Goal: Communication & Community: Answer question/provide support

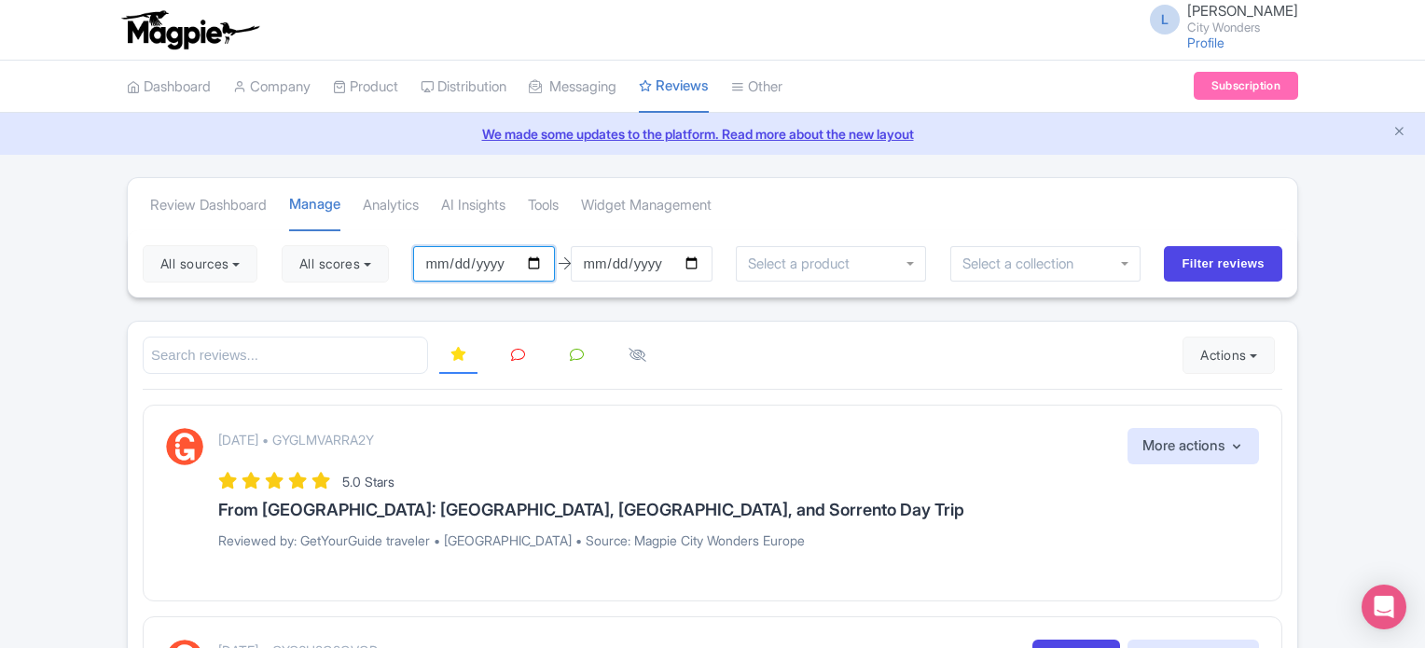
click at [537, 263] on input "[DATE]" at bounding box center [484, 263] width 142 height 35
type input "[DATE]"
click at [342, 264] on button "All scores" at bounding box center [335, 263] width 107 height 37
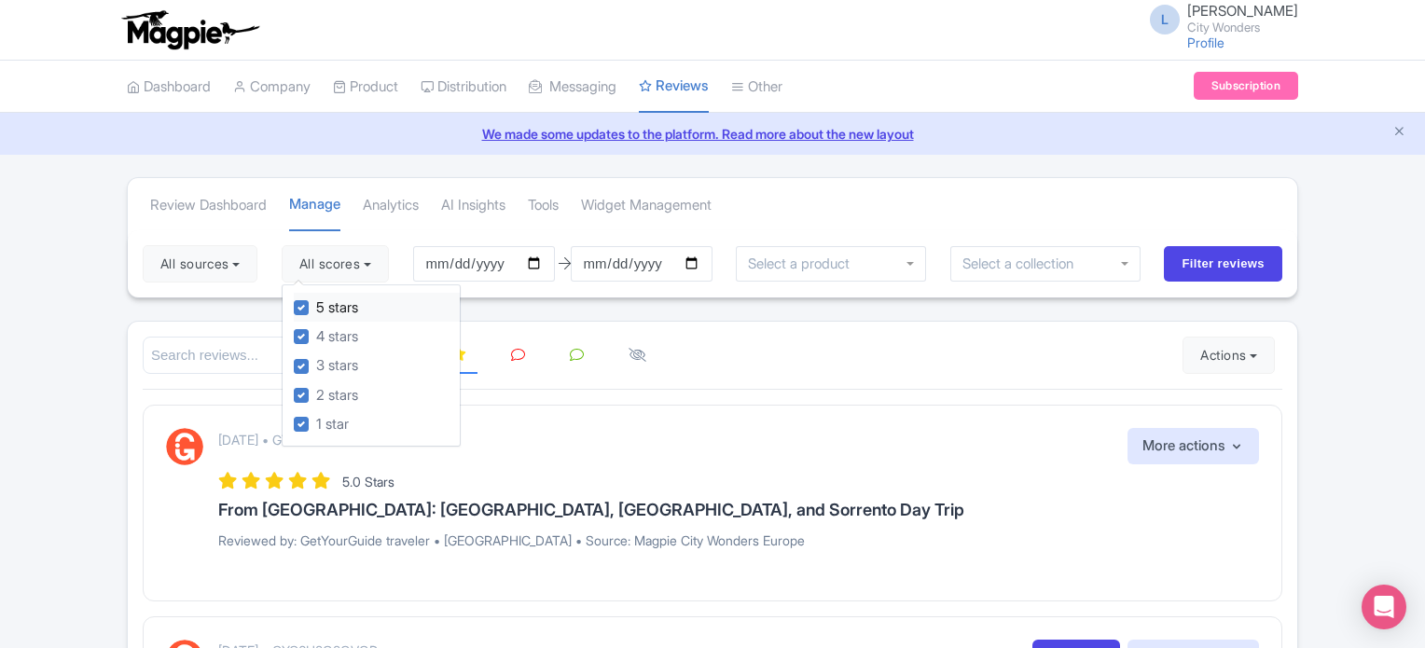
click at [316, 309] on label "5 stars" at bounding box center [337, 308] width 42 height 21
click at [316, 309] on input "5 stars" at bounding box center [322, 303] width 12 height 12
checkbox input "false"
click at [316, 334] on label "4 stars" at bounding box center [337, 336] width 42 height 21
click at [316, 334] on input "4 stars" at bounding box center [322, 331] width 12 height 12
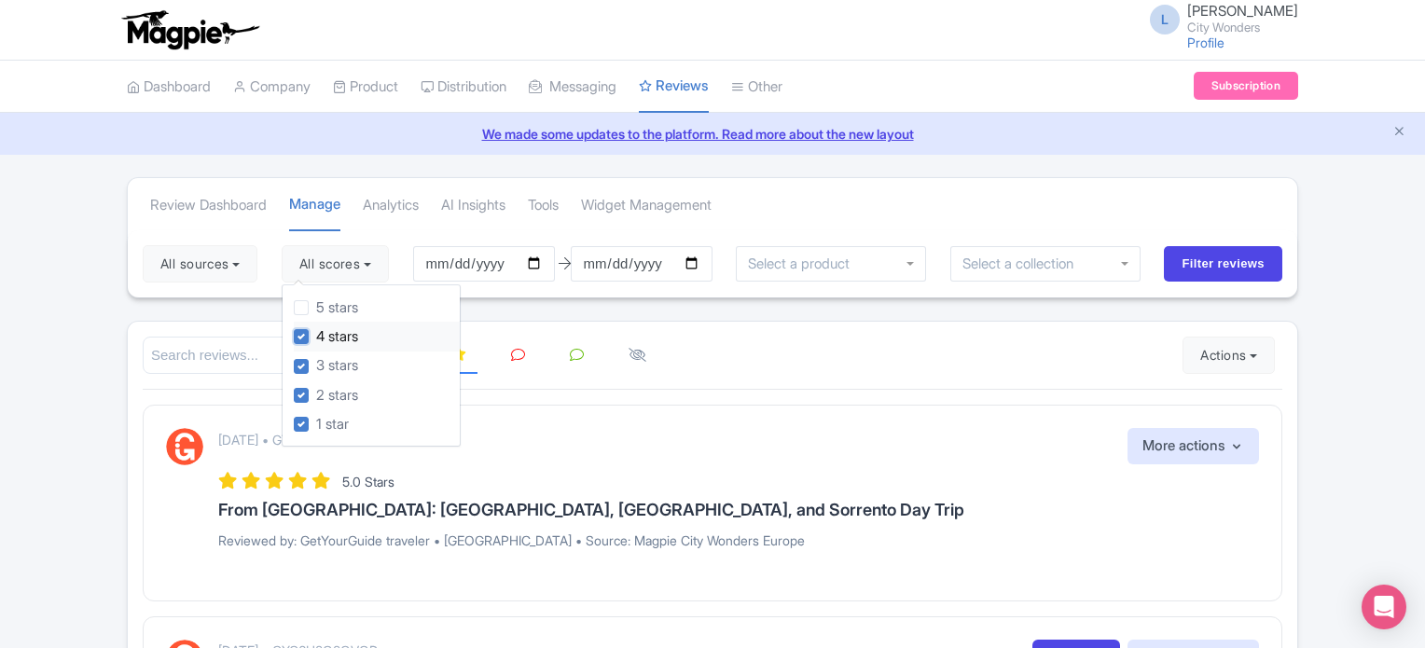
checkbox input "false"
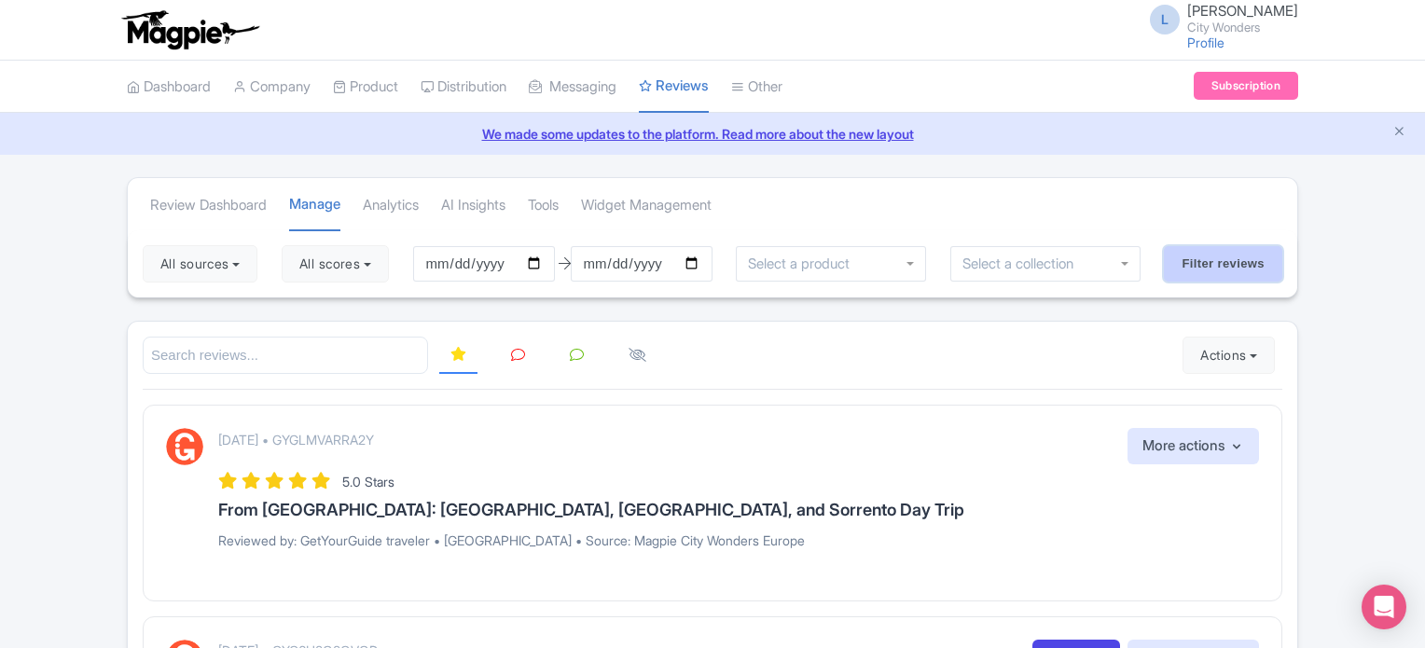
click at [1224, 264] on input "Filter reviews" at bounding box center [1223, 263] width 118 height 35
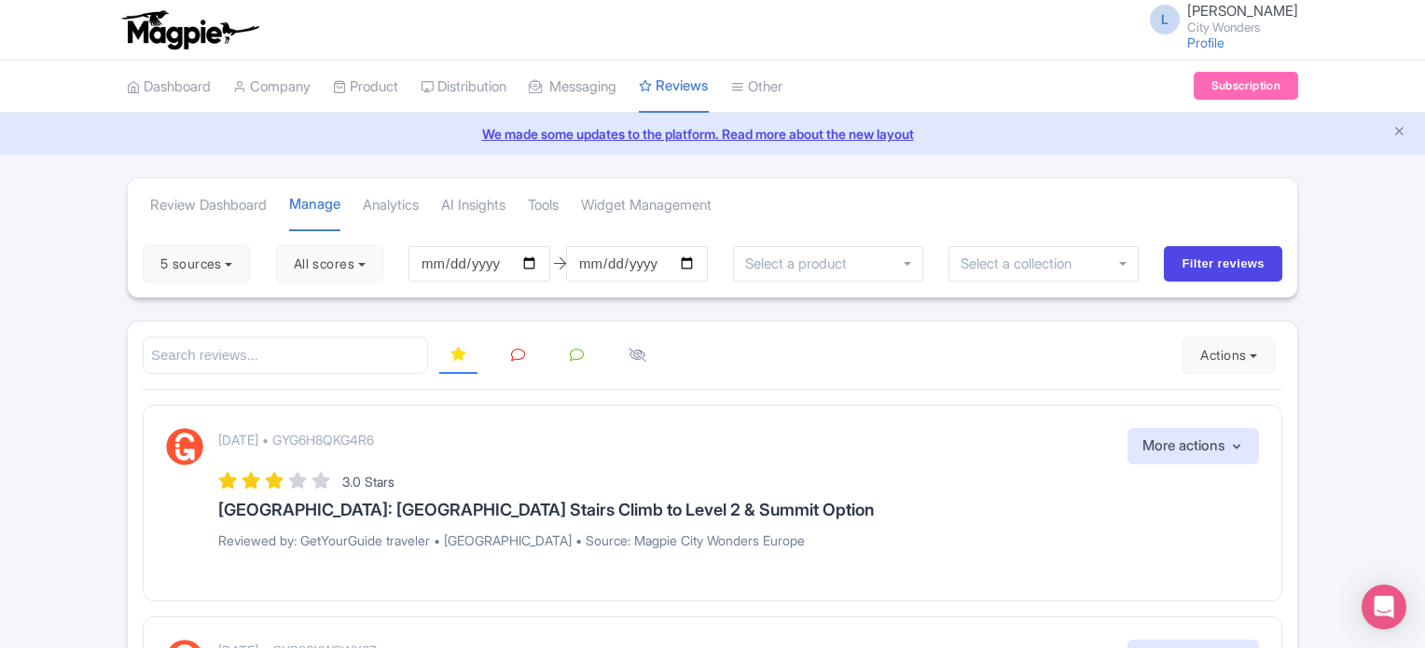
click at [514, 348] on icon at bounding box center [518, 355] width 14 height 14
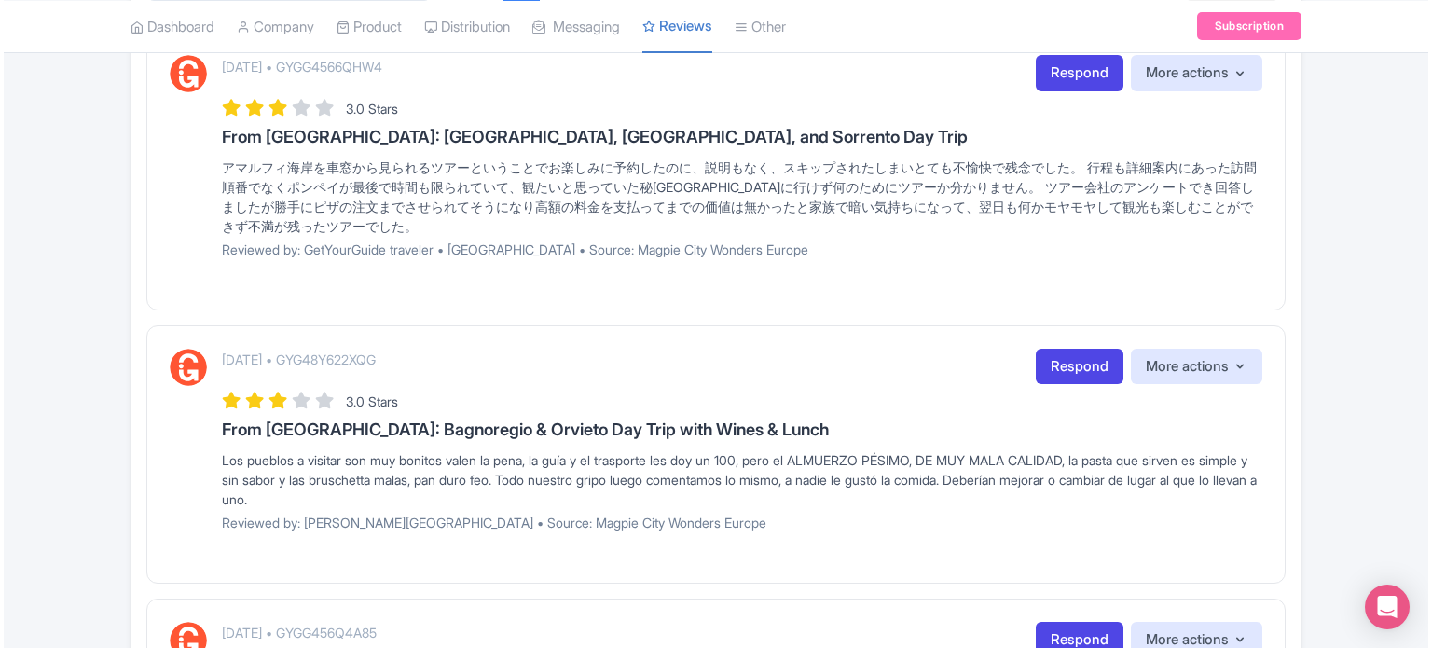
scroll to position [942, 0]
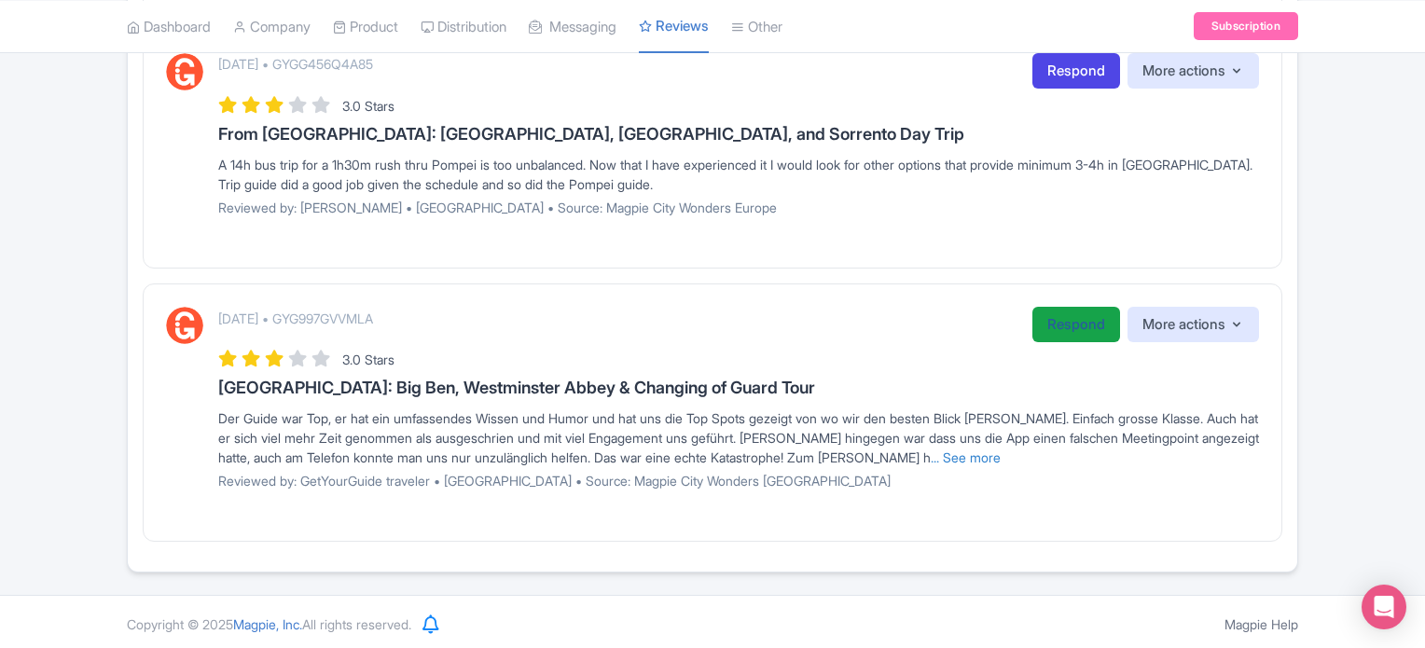
click at [1065, 312] on link "Respond" at bounding box center [1076, 325] width 88 height 36
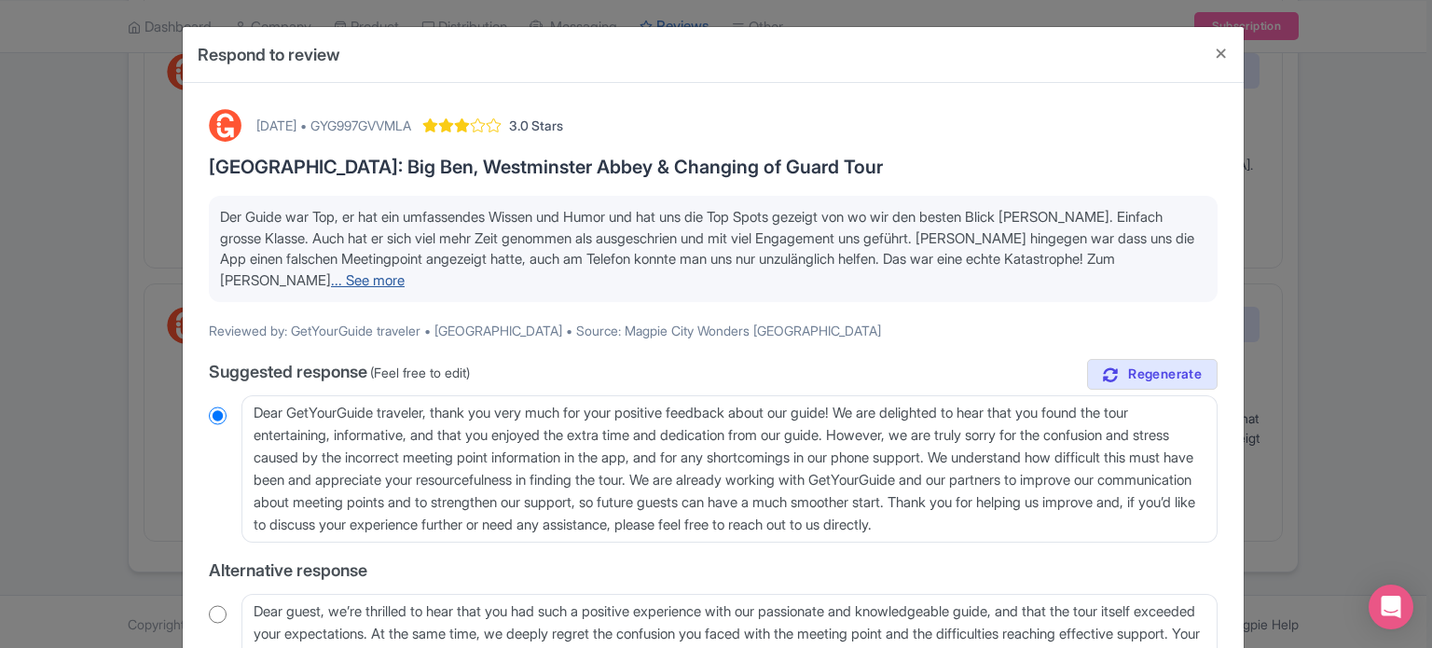
click at [331, 279] on link "... See more" at bounding box center [368, 280] width 74 height 18
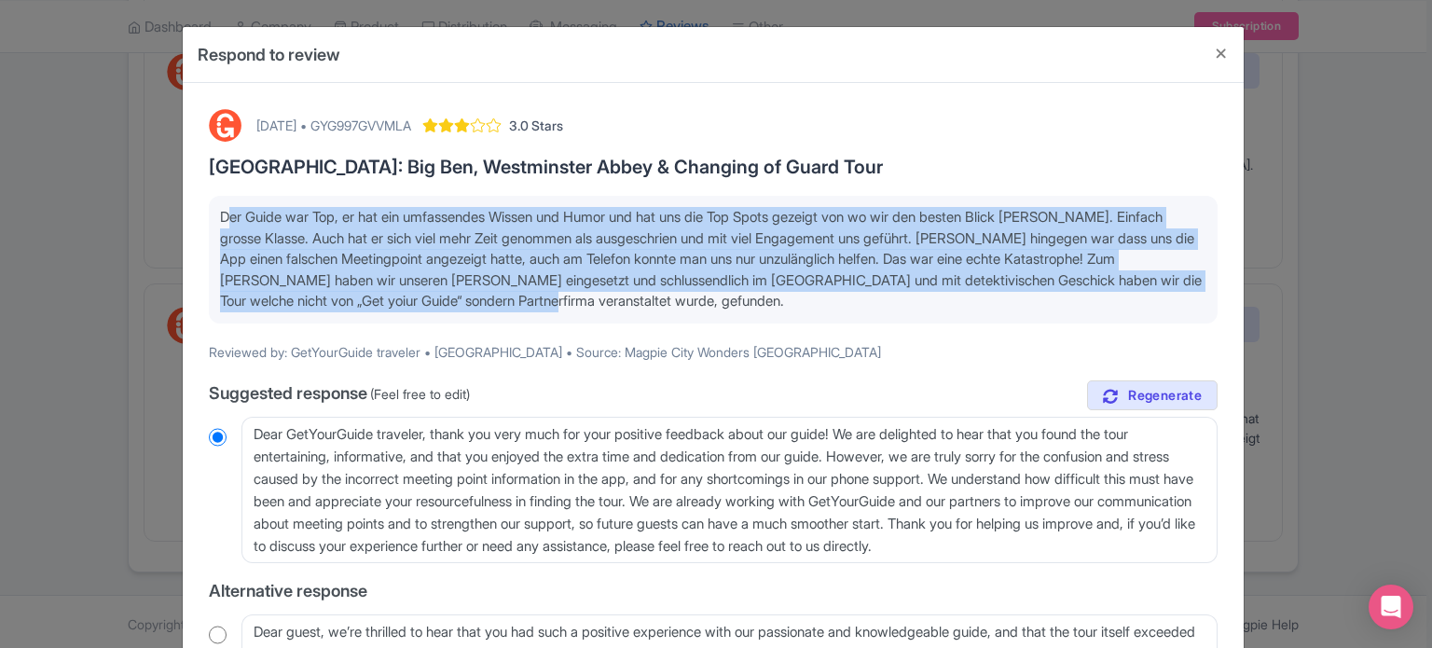
drag, startPoint x: 628, startPoint y: 302, endPoint x: 205, endPoint y: 200, distance: 434.8
click at [205, 200] on div "October 13, 2025 • GYG997GVVMLA 3.0 Stars London: Big Ben, Westminster Abbey & …" at bounding box center [713, 517] width 1031 height 838
copy span "Der Guide war Top, er hat ein umfassendes Wissen und Humor und hat uns die Top …"
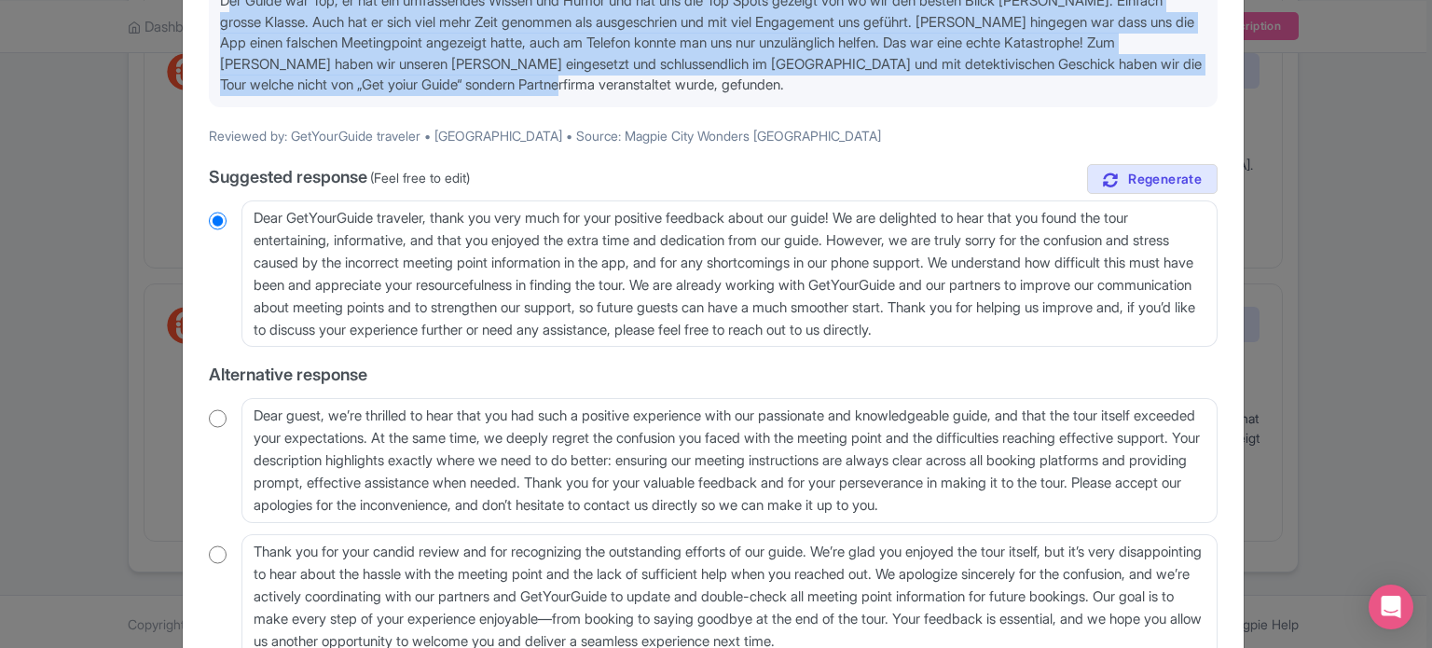
scroll to position [187, 0]
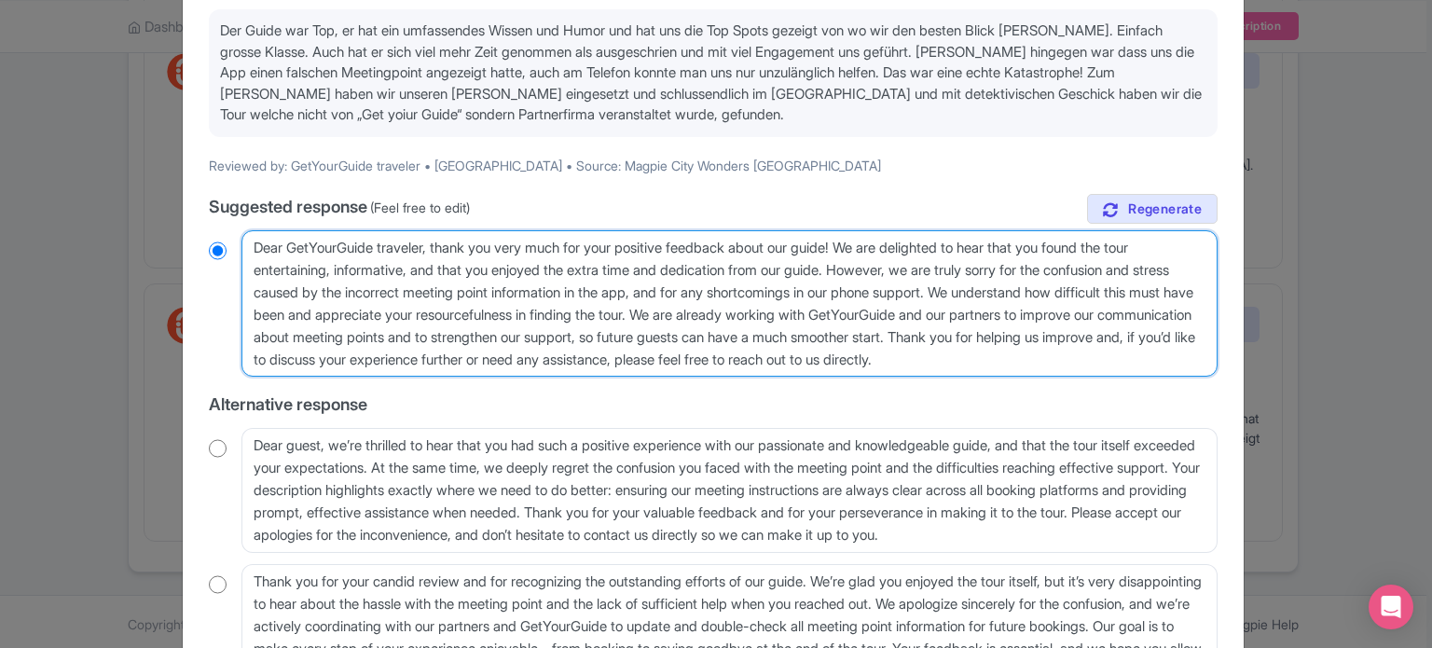
drag, startPoint x: 1190, startPoint y: 352, endPoint x: 149, endPoint y: 221, distance: 1049.0
click at [149, 221] on div "Respond to review October 13, 2025 • GYG997GVVMLA 3.0 Stars London: Big Ben, We…" at bounding box center [716, 324] width 1432 height 648
paste textarea "Lieber [Name], vielen Dank für Ihr Feedback. Es freut uns, dass Ihnen der Guide…"
type textarea "Lieber [Name], vielen Dank für Ihr Feedback. Es freut uns, dass Ihnen der Guide…"
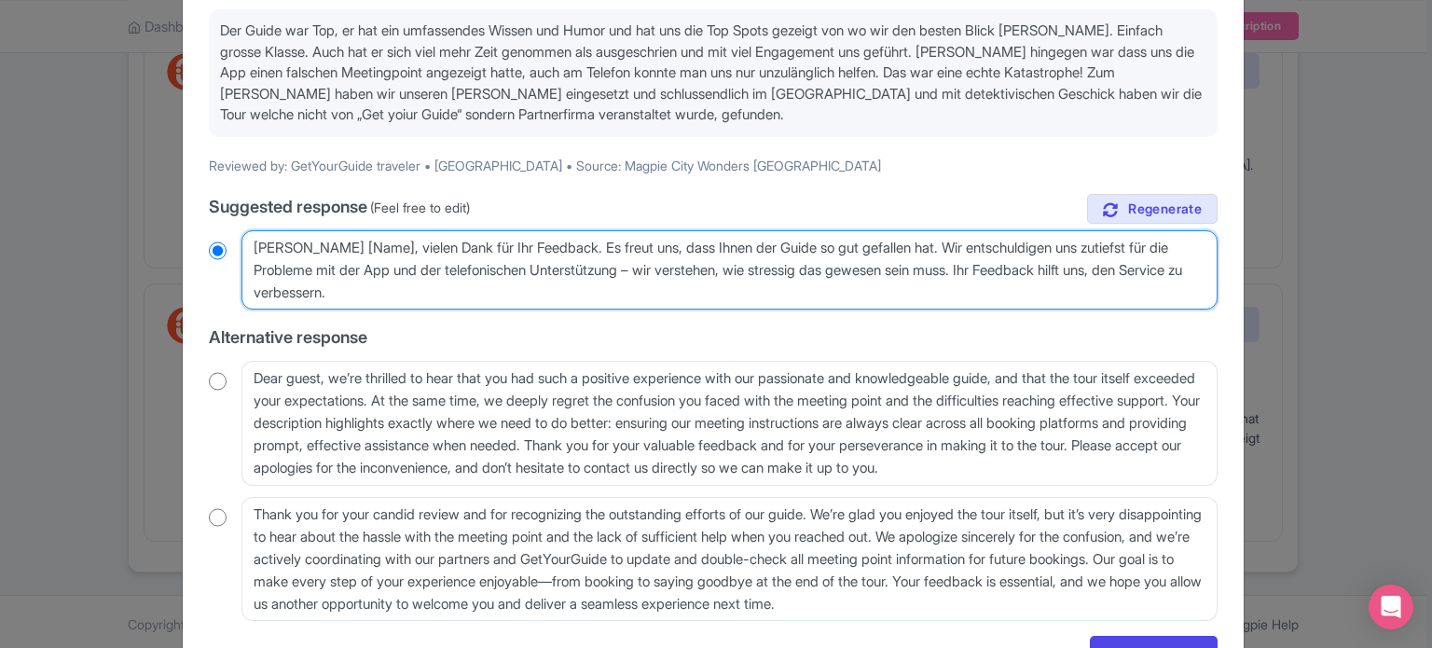
click at [341, 242] on textarea "Dear GetYourGuide traveler, thank you very much for your positive feedback abou…" at bounding box center [730, 270] width 976 height 80
radio input "true"
type textarea "Lieber [Name, vielen Dank für Ihr Feedback. Es freut uns, dass Ihnen der Guide …"
radio input "true"
type textarea "Lieber [Nam, vielen Dank für Ihr Feedback. Es freut uns, dass Ihnen der Guide s…"
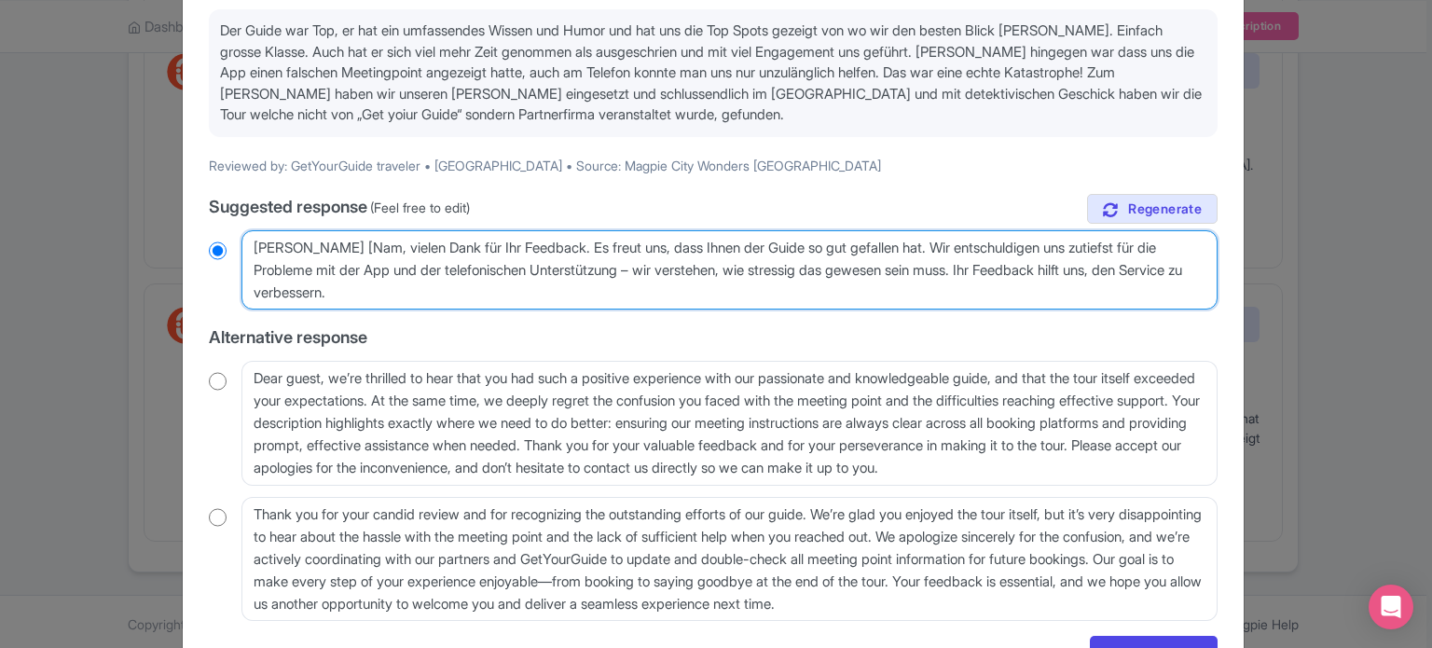
radio input "true"
type textarea "Lieber [Na, vielen Dank für Ihr Feedback. Es freut uns, dass Ihnen der Guide so…"
radio input "true"
type textarea "Lieber [N, vielen Dank für Ihr Feedback. Es freut uns, dass Ihnen der Guide so …"
radio input "true"
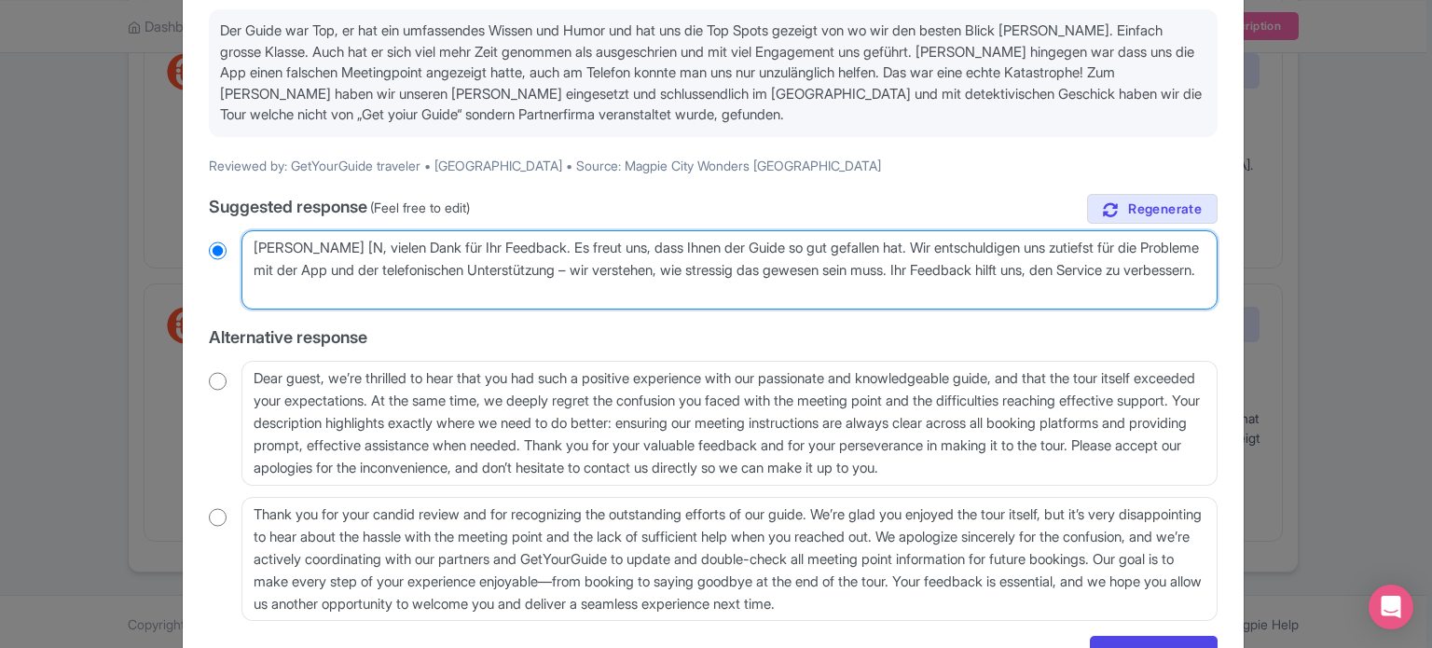
type textarea "Lieber [, vielen Dank für Ihr Feedback. Es freut uns, dass Ihnen der Guide so g…"
radio input "true"
type textarea "Lieber , vielen Dank für Ihr Feedback. Es freut uns, dass Ihnen der Guide so gu…"
radio input "true"
type textarea "Lieber g, vielen Dank für Ihr Feedback. Es freut uns, dass Ihnen der Guide so g…"
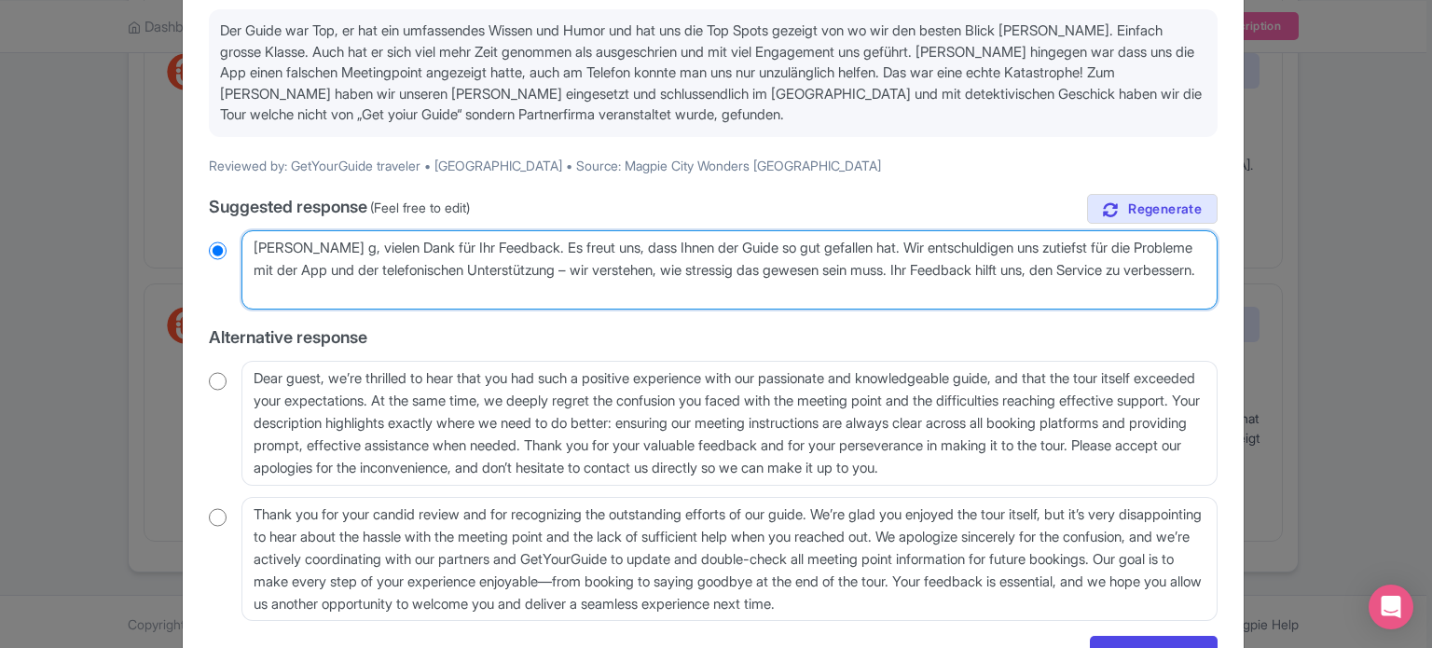
radio input "true"
type textarea "Lieber ga, vielen Dank für Ihr Feedback. Es freut uns, dass Ihnen der Guide so …"
radio input "true"
type textarea "Lieber gas, vielen Dank für Ihr Feedback. Es freut uns, dass Ihnen der Guide so…"
radio input "true"
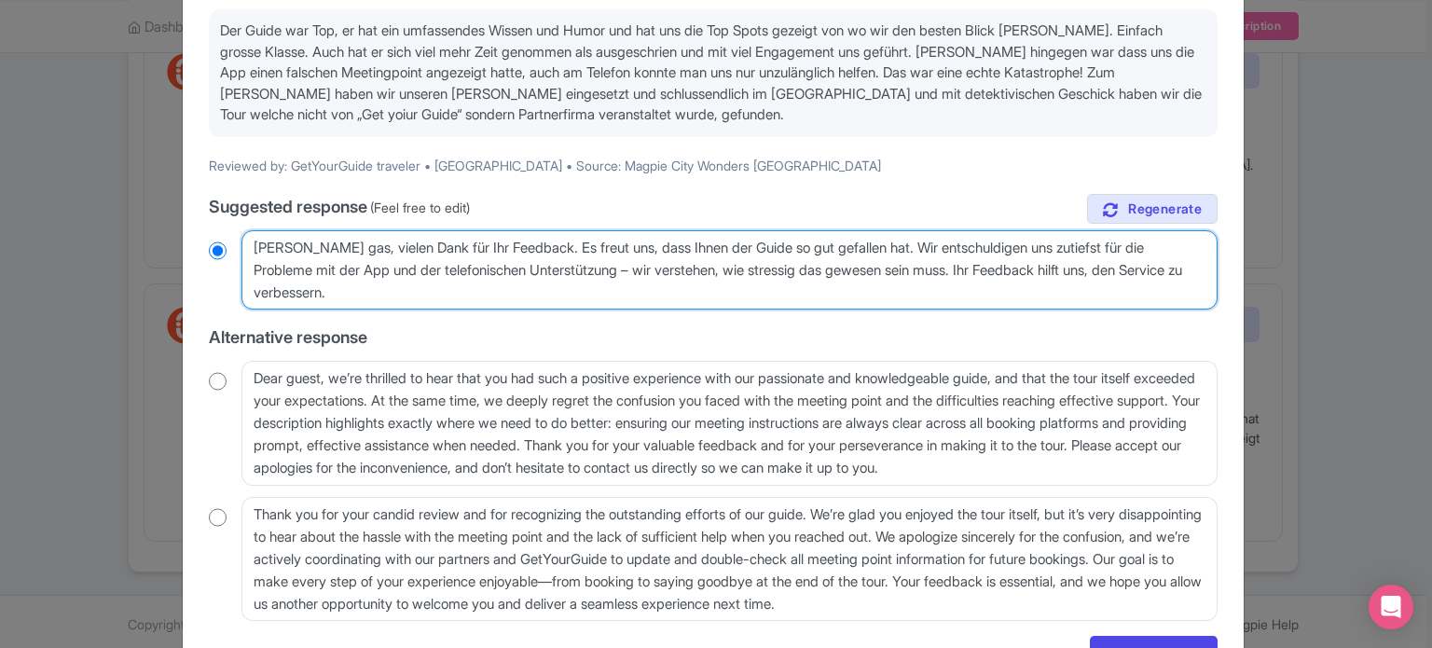
type textarea "Lieber gast, vielen Dank für Ihr Feedback. Es freut uns, dass Ihnen der Guide s…"
radio input "true"
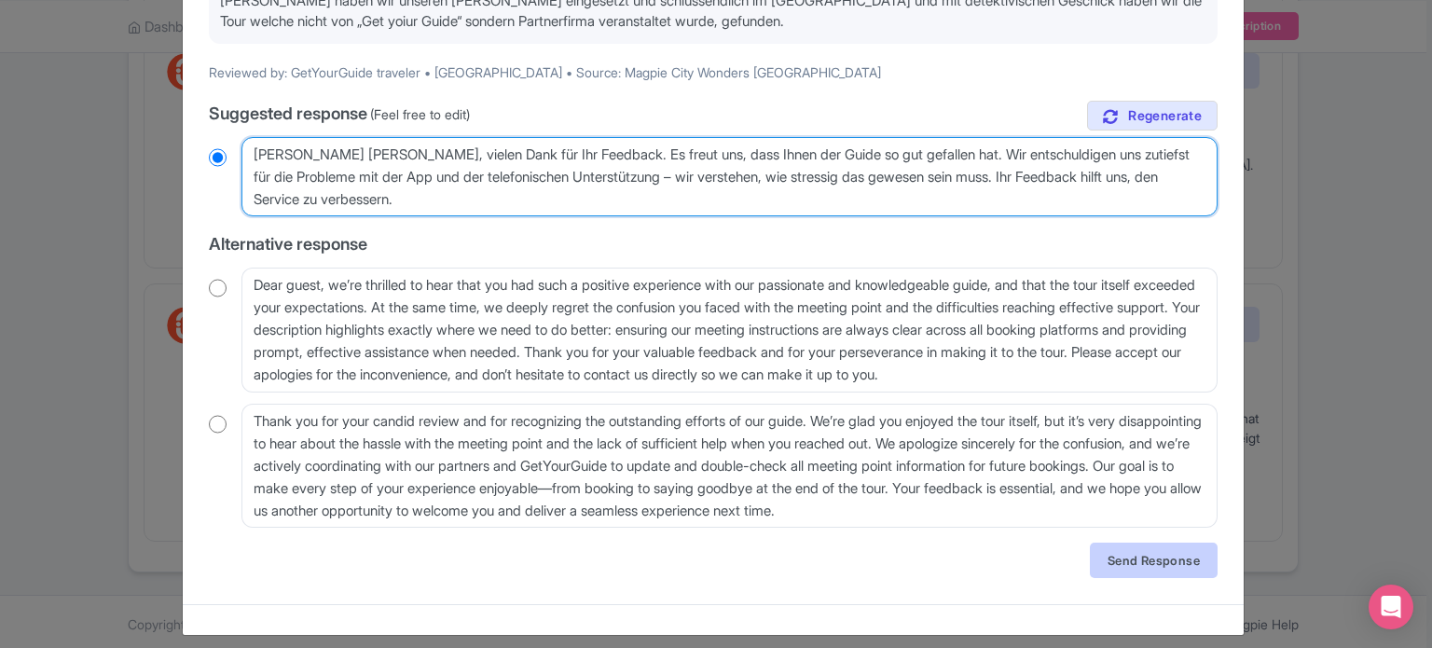
type textarea "Lieber gast, vielen Dank für Ihr Feedback. Es freut uns, dass Ihnen der Guide s…"
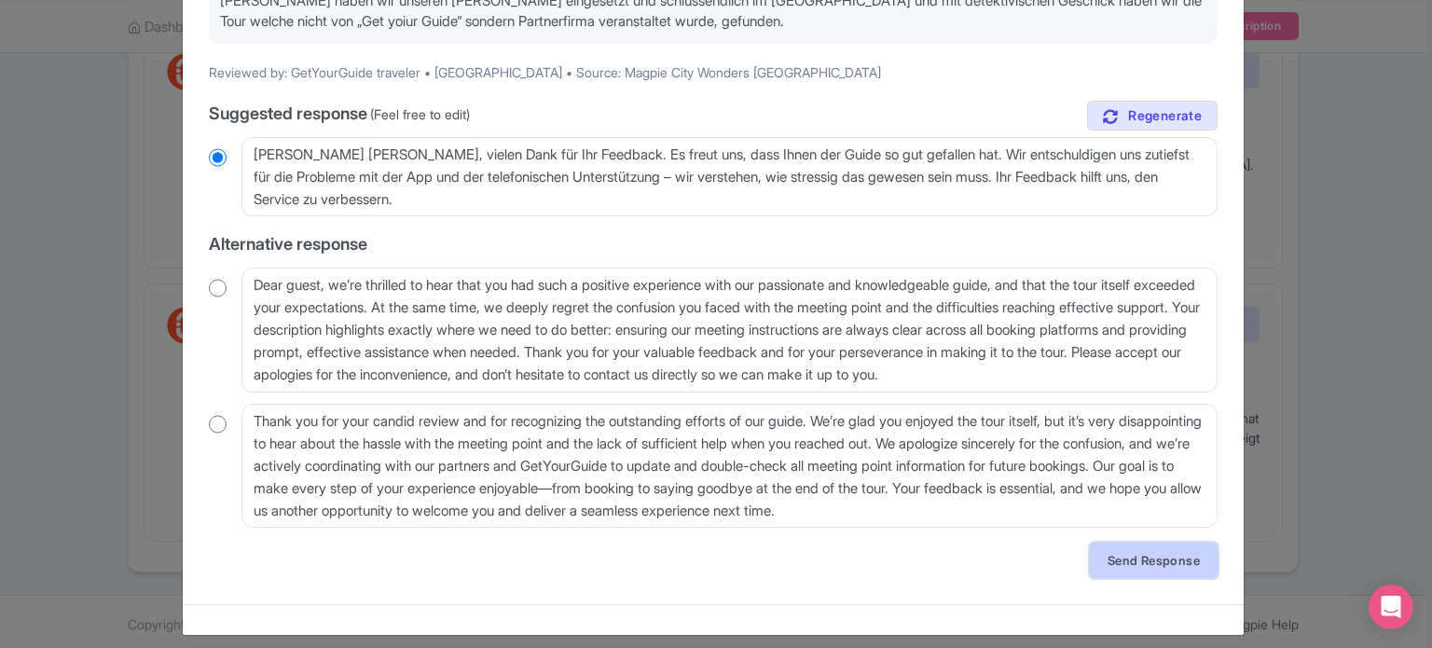
click at [1098, 547] on link "Send Response" at bounding box center [1154, 560] width 128 height 35
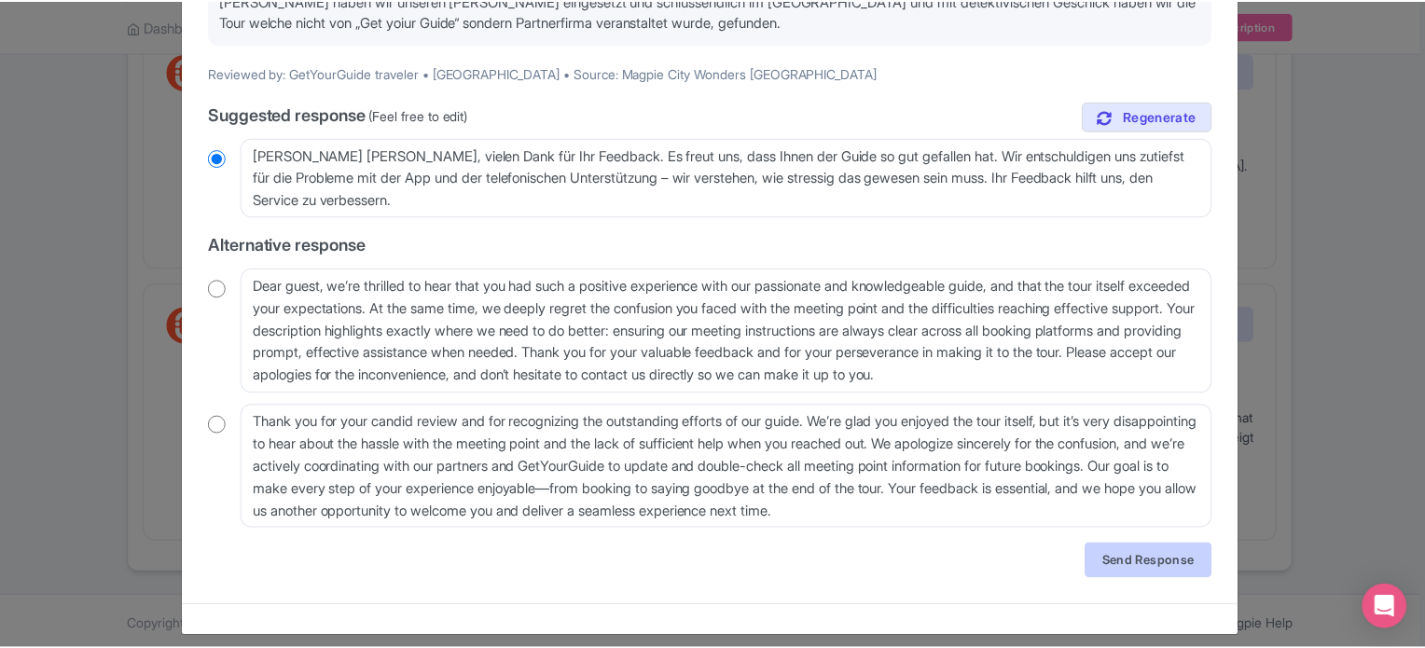
scroll to position [0, 0]
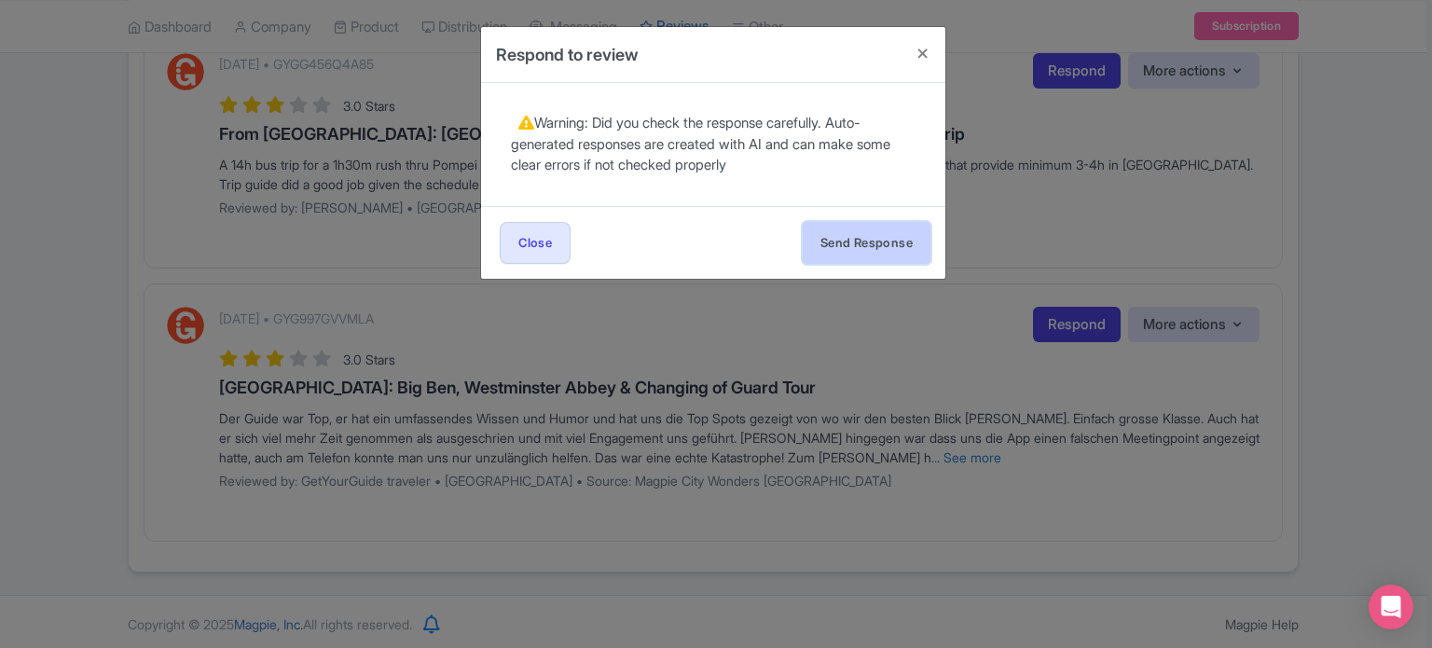
click at [856, 249] on button "Send Response" at bounding box center [867, 243] width 128 height 42
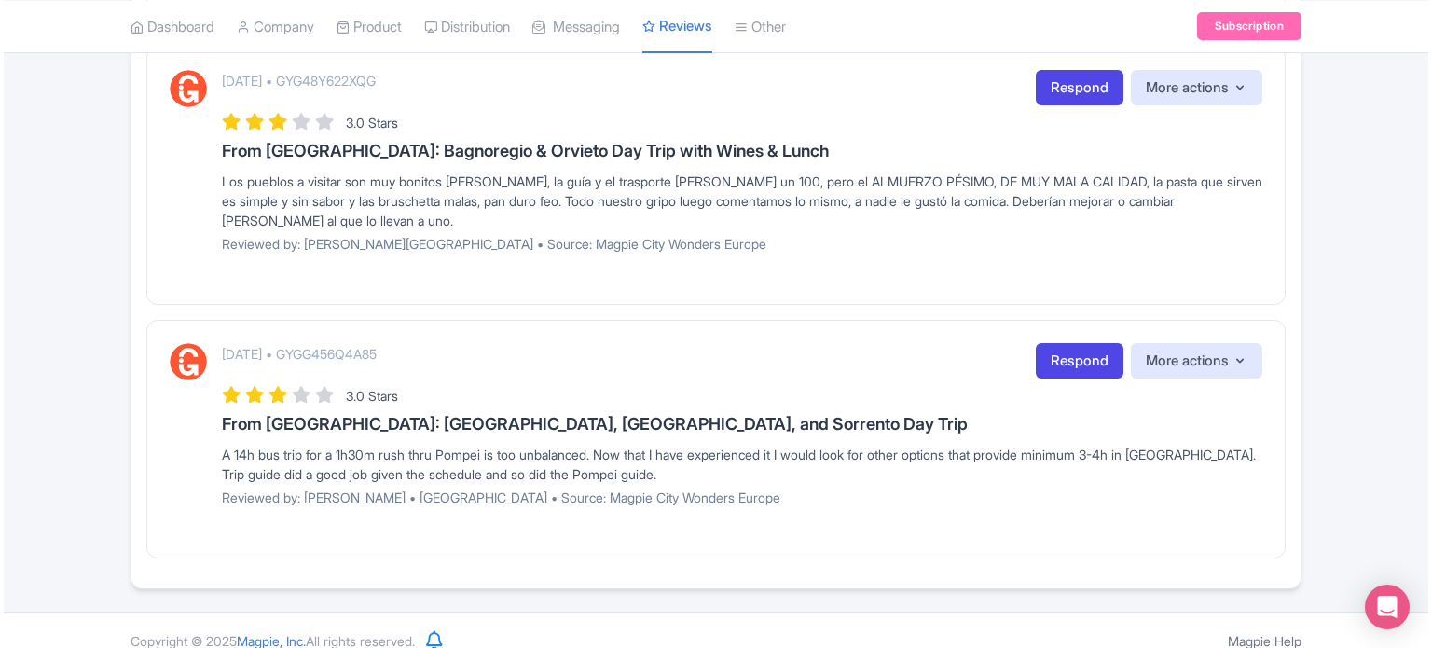
scroll to position [653, 0]
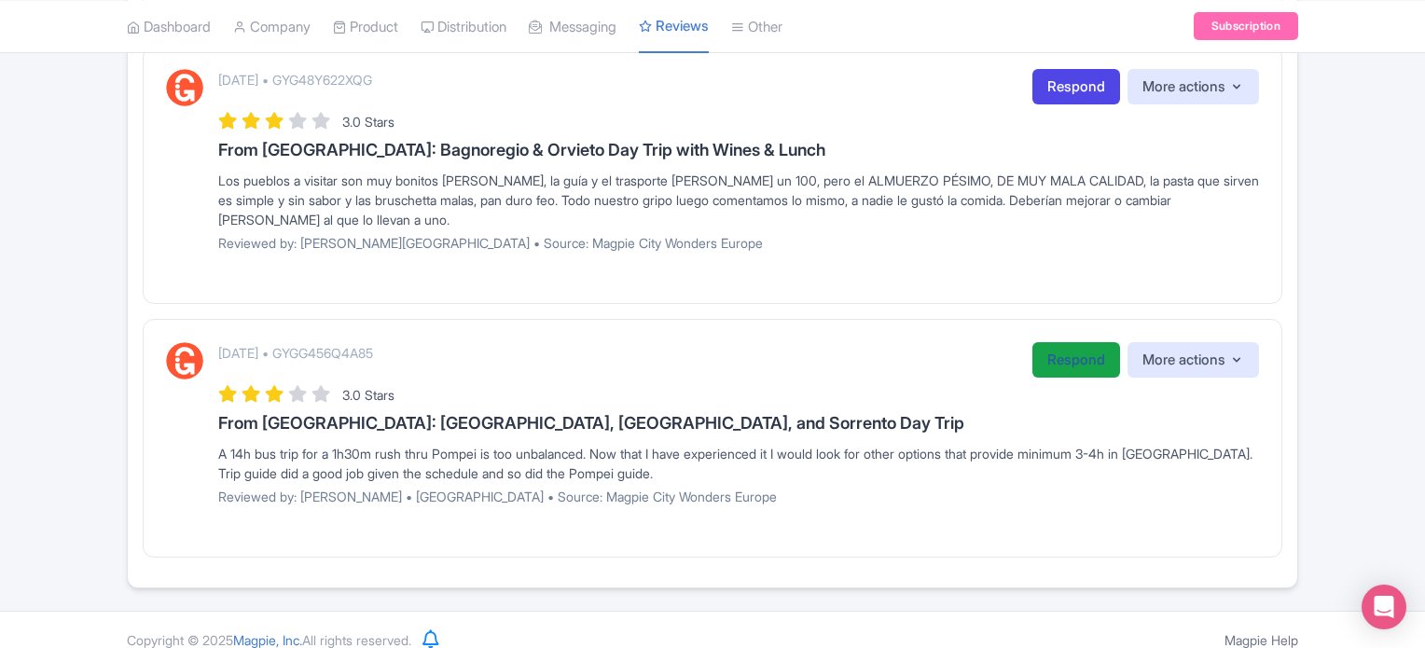
click at [1045, 358] on link "Respond" at bounding box center [1076, 360] width 88 height 36
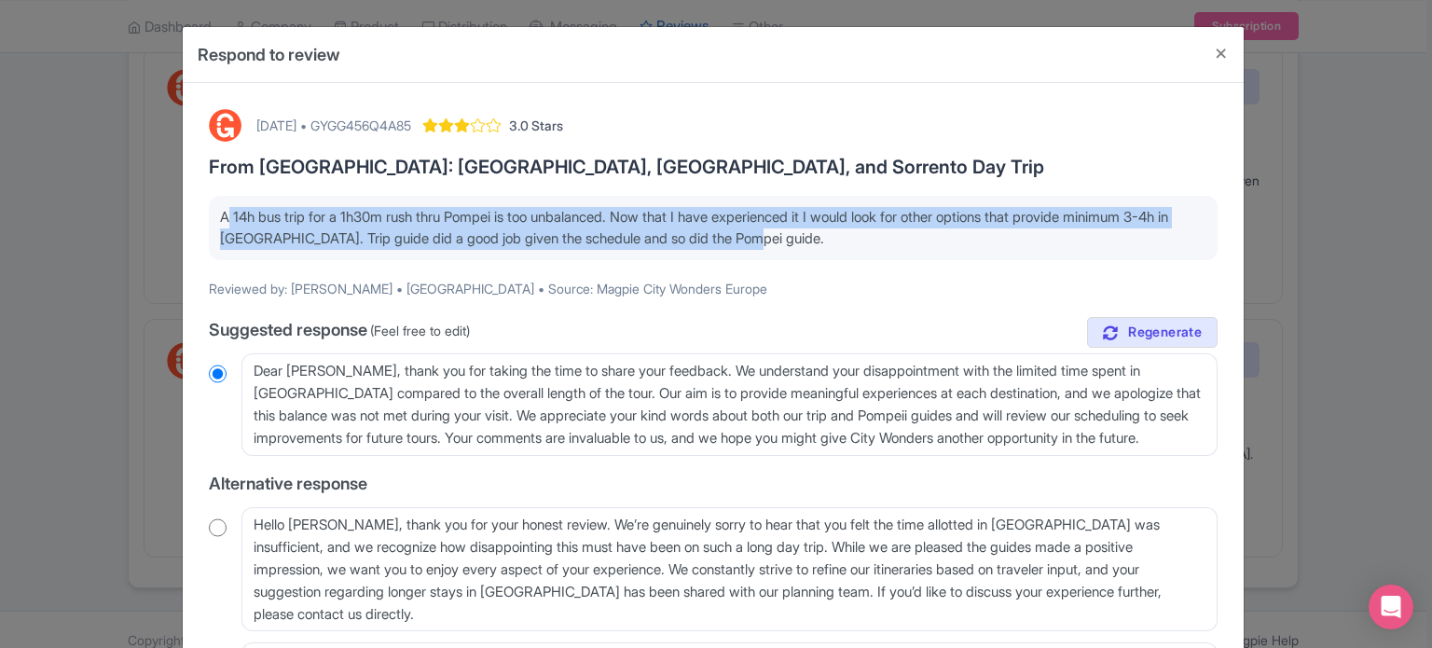
drag, startPoint x: 803, startPoint y: 242, endPoint x: 192, endPoint y: 220, distance: 611.2
click at [192, 220] on div "October 13, 2025 • GYGG456Q4A85 3.0 Stars From Rome: Pompeii, Amalfi Coast, and…" at bounding box center [713, 452] width 1061 height 739
copy p "A 14h bus trip for a 1h30m rush thru Pompei is too unbalanced. Now that I have …"
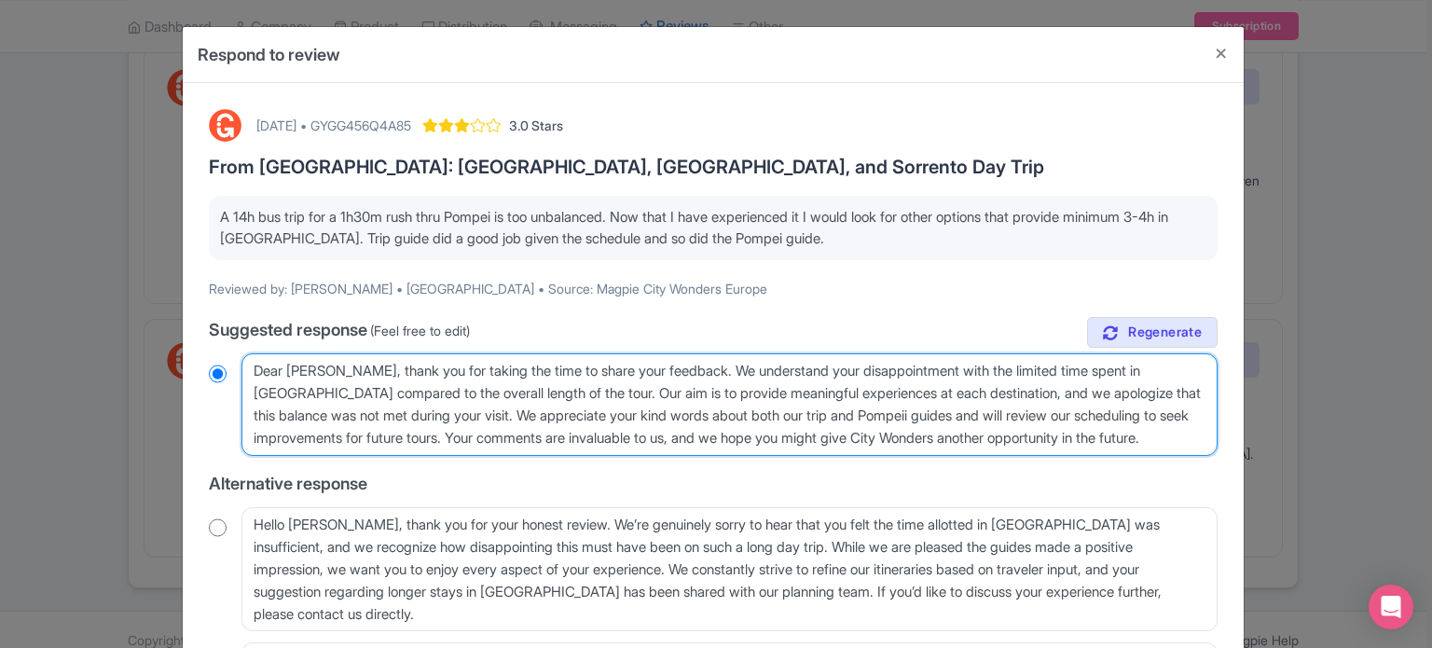
drag, startPoint x: 1200, startPoint y: 438, endPoint x: 39, endPoint y: 365, distance: 1163.4
click at [39, 365] on div "Respond to review October 13, 2025 • GYGG456Q4A85 3.0 Stars From Rome: Pompeii,…" at bounding box center [716, 324] width 1432 height 648
paste textarea "Thank you for sharing your feedback. We’re glad to hear that both our guide and…"
type textarea "Thank you for sharing your feedback. We’re glad to hear that both our guide and…"
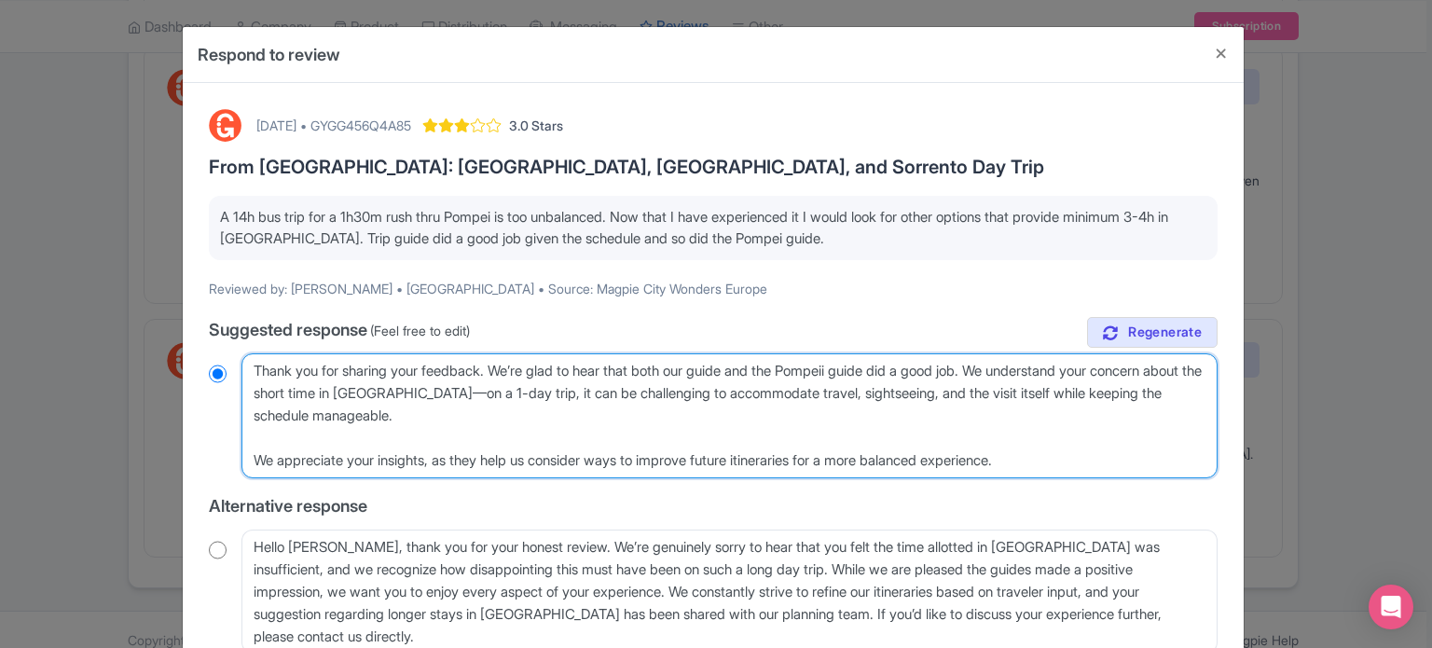
radio input "true"
click at [247, 368] on textarea "Dear Javier, thank you for taking the time to share your feedback. We understan…" at bounding box center [730, 415] width 976 height 125
type textarea "DThank you for sharing your feedback. We’re glad to hear that both our guide an…"
radio input "true"
type textarea "DeaThank you for sharing your feedback. We’re glad to hear that both our guide …"
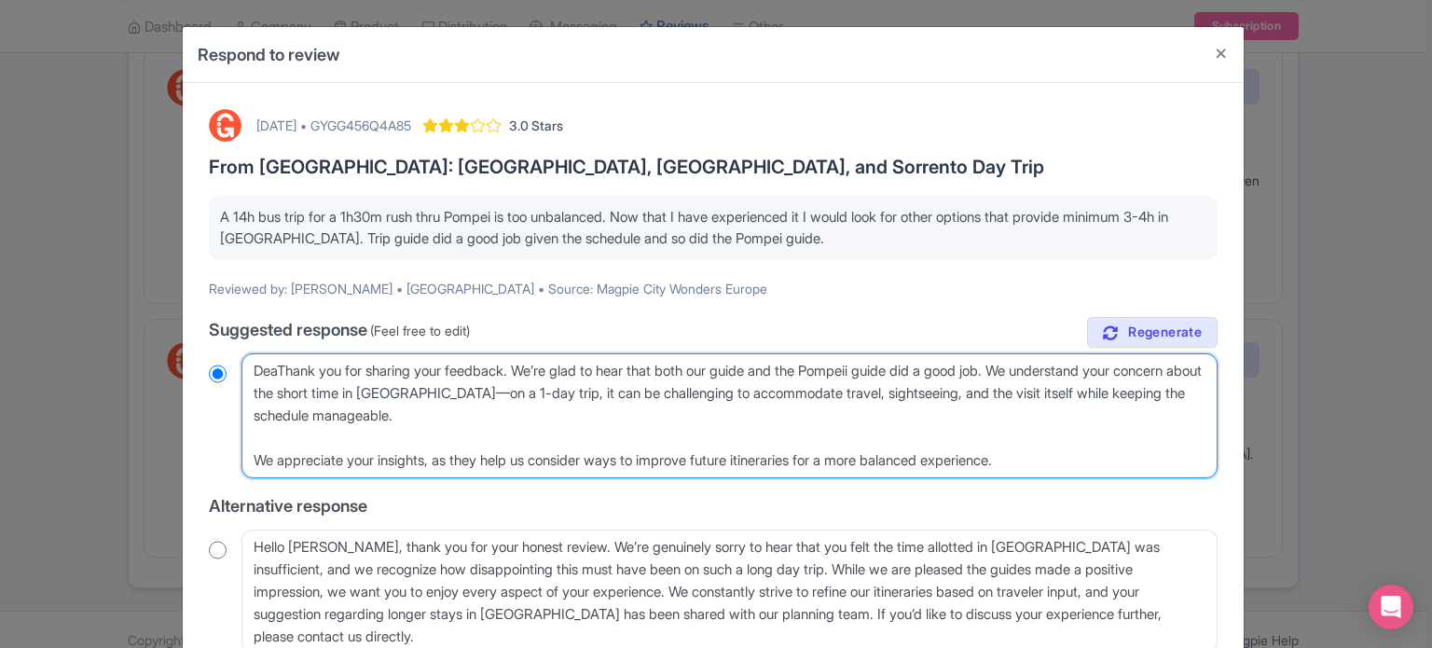
radio input "true"
type textarea "Dear Thank you for sharing your feedback. We’re glad to hear that both our guid…"
radio input "true"
type textarea "Dear JThank you for sharing your feedback. We’re glad to hear that both our gui…"
radio input "true"
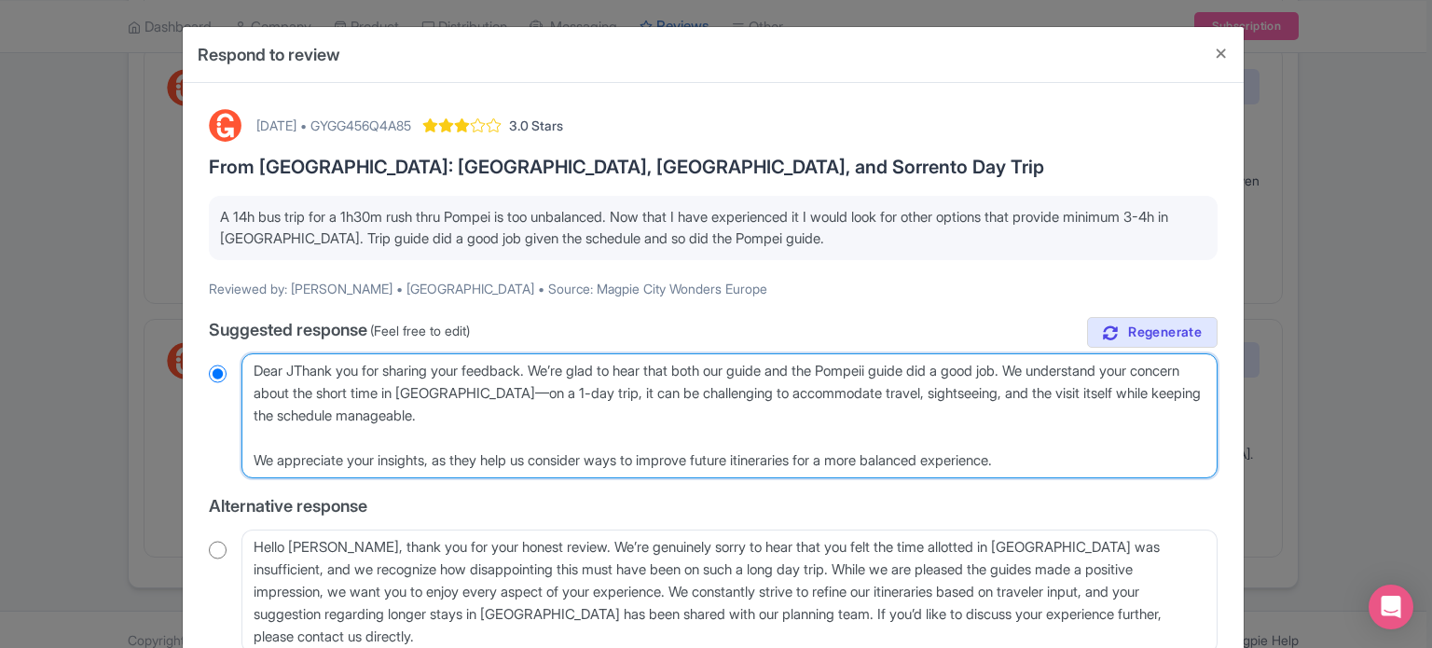
type textarea "Dear JaThank you for sharing your feedback. We’re glad to hear that both our gu…"
radio input "true"
type textarea "Dear JavThank you for sharing your feedback. We’re glad to hear that both our g…"
radio input "true"
type textarea "Dear JavieThank you for sharing your feedback. We’re glad to hear that both our…"
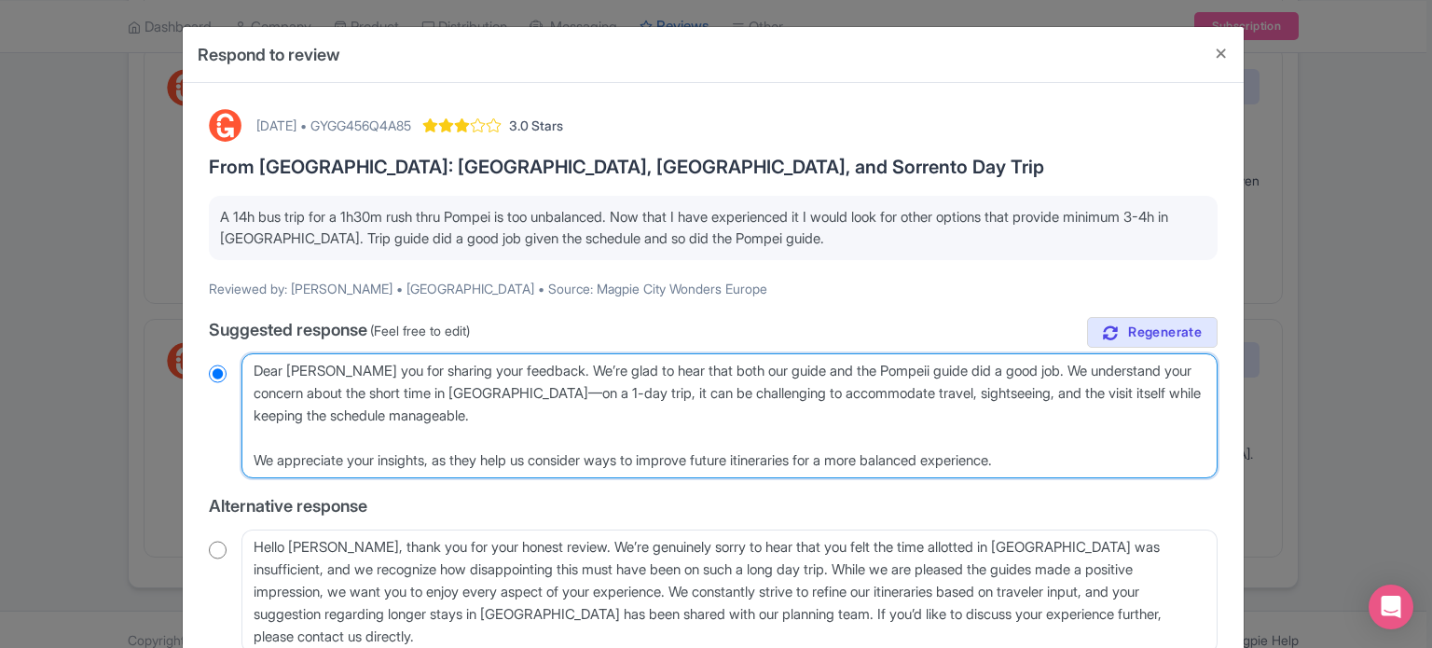
radio input "true"
type textarea "Dear Javier,Thank you for sharing your feedback. We’re glad to hear that both o…"
radio input "true"
type textarea "Dear Javier, Thank you for sharing your feedback. We’re glad to hear that both …"
radio input "true"
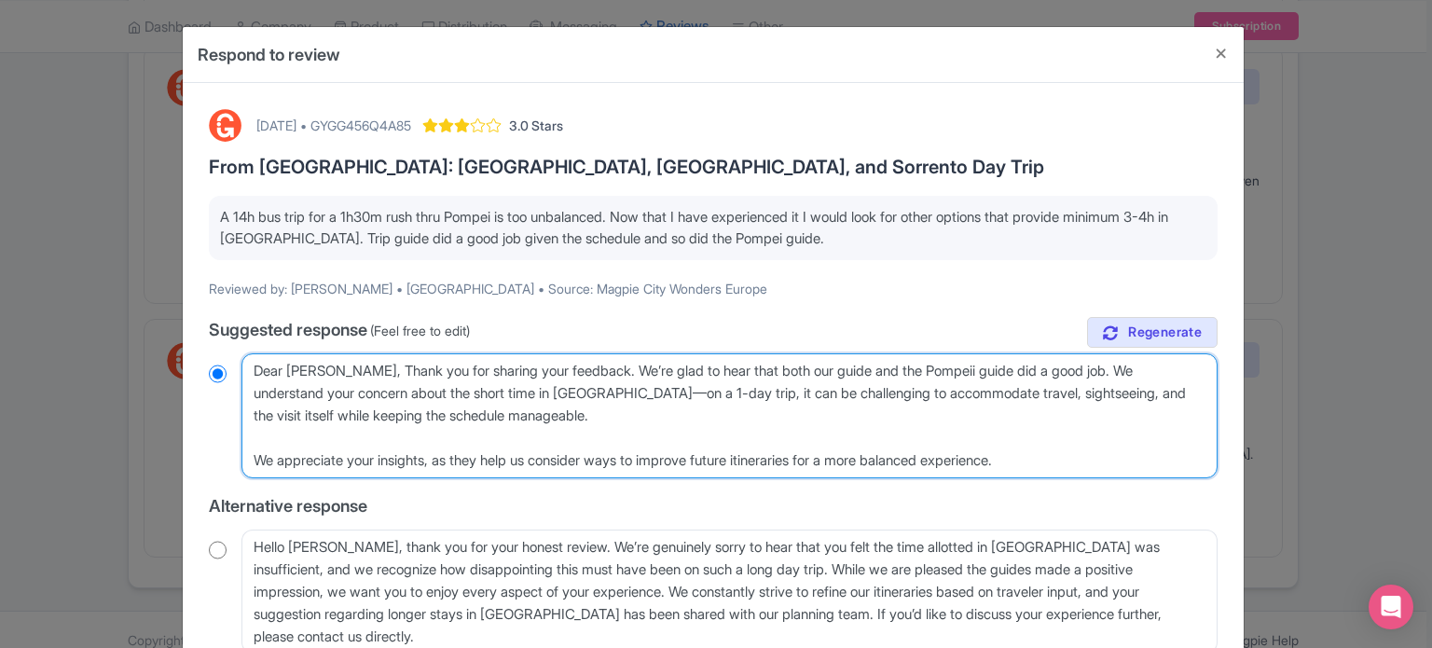
click at [768, 366] on textarea "Dear Javier, thank you for taking the time to share your feedback. We understan…" at bounding box center [730, 415] width 976 height 125
type textarea "Dear Javier, Thank you for sharing your feedback. We’re glad to hear that botho…"
radio input "true"
type textarea "Dear Javier, Thank you for sharing your feedback. We’re glad to hear that botou…"
radio input "true"
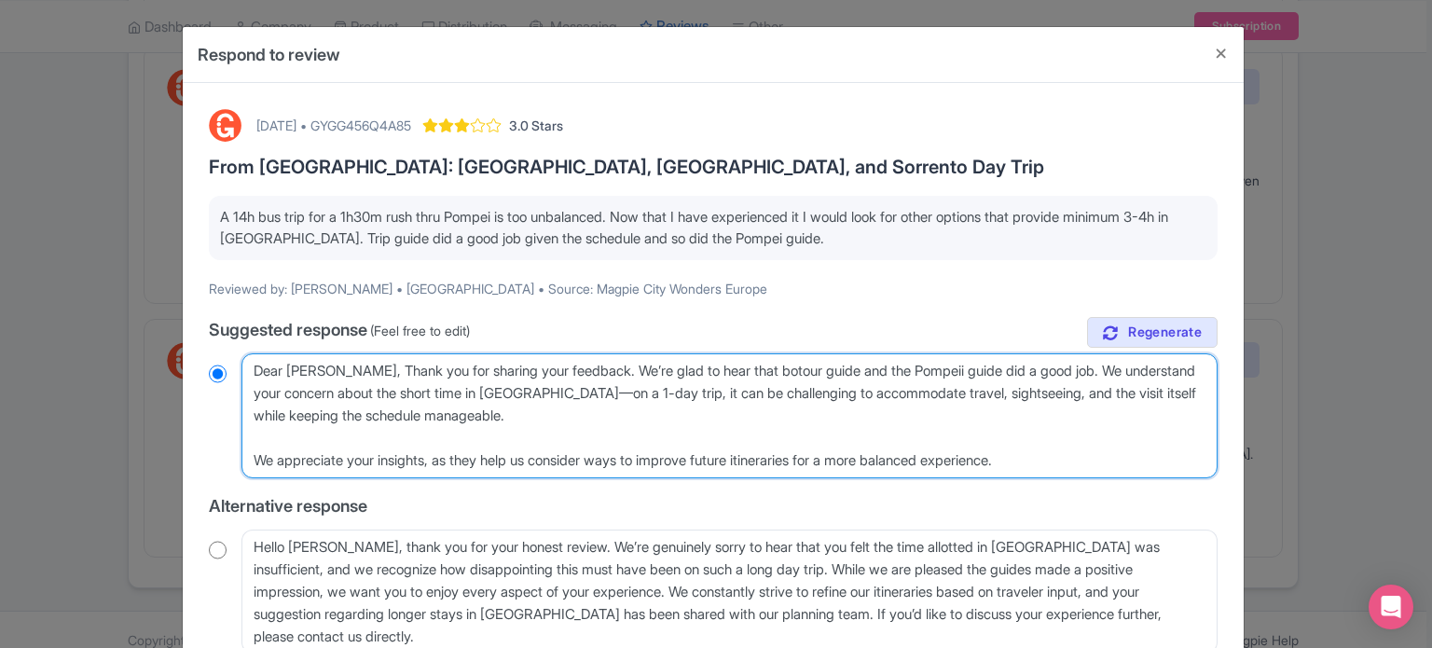
type textarea "Dear Javier, Thank you for sharing your feedback. We’re glad to hear that boour…"
radio input "true"
type textarea "Dear Javier, Thank you for sharing your feedback. We’re glad to hear that bour …"
radio input "true"
type textarea "Dear Javier, Thank you for sharing your feedback. We’re glad to hear that our g…"
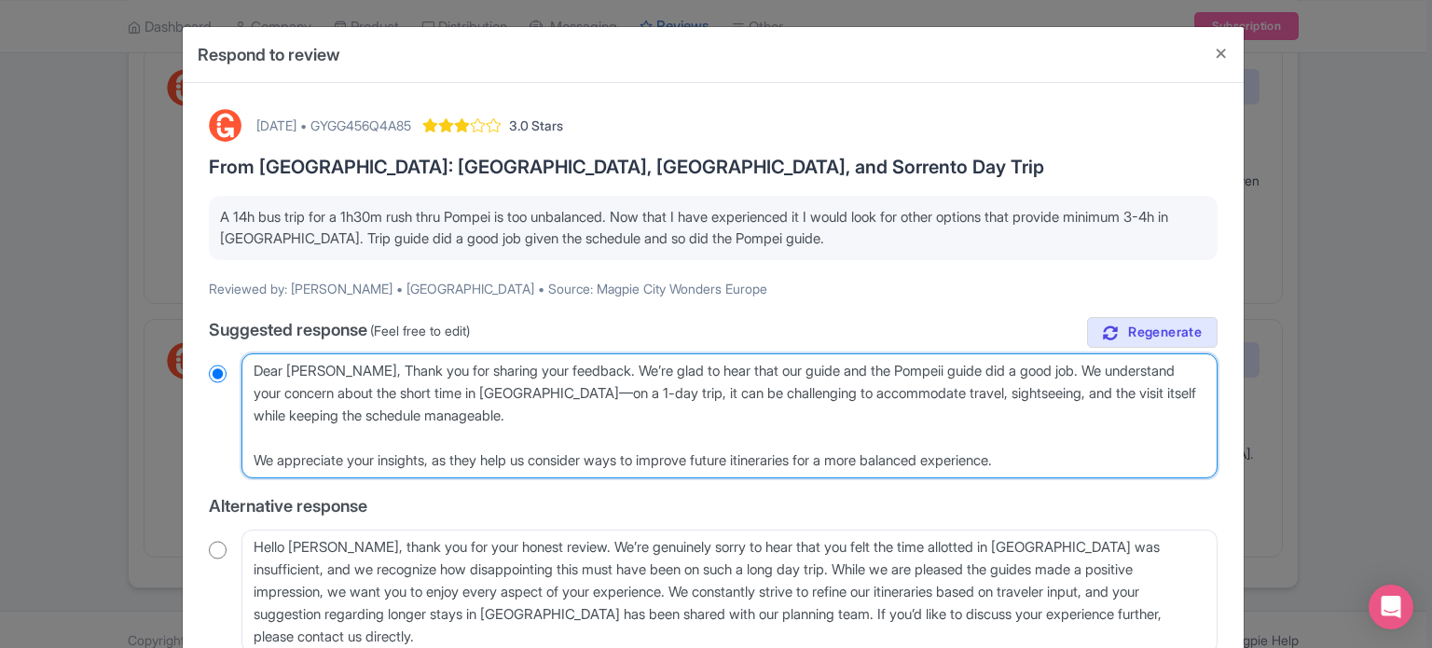
radio input "true"
type textarea "Dear Javier, Thank you for sharing your feedback. We’re glad to hear that our g…"
radio input "true"
drag, startPoint x: 736, startPoint y: 370, endPoint x: 1052, endPoint y: 362, distance: 316.3
click at [1052, 362] on textarea "Dear Javier, thank you for taking the time to share your feedback. We understan…" at bounding box center [730, 415] width 976 height 125
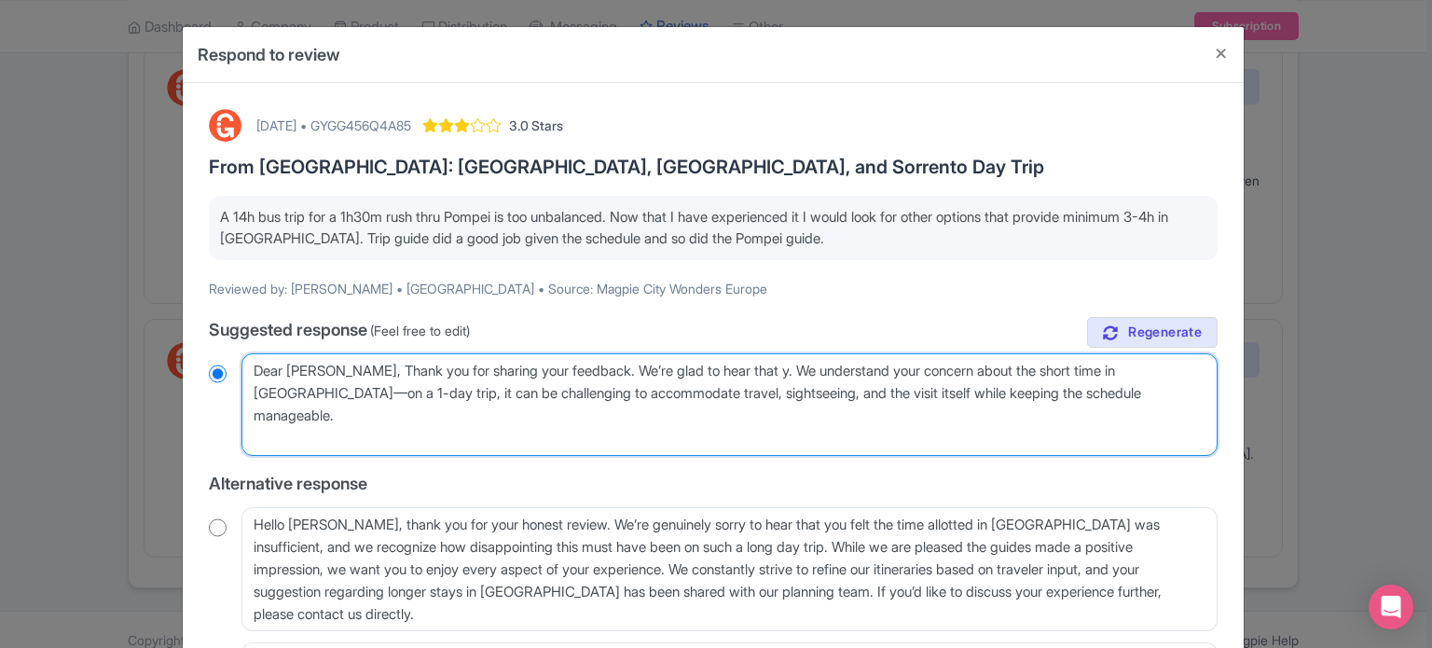
type textarea "Dear Javier, Thank you for sharing your feedback. We’re glad to hear that yo. W…"
radio input "true"
type textarea "Dear Javier, Thank you for sharing your feedback. We’re glad to hear that you. …"
radio input "true"
type textarea "Dear Javier, Thank you for sharing your feedback. We’re glad to hear that you .…"
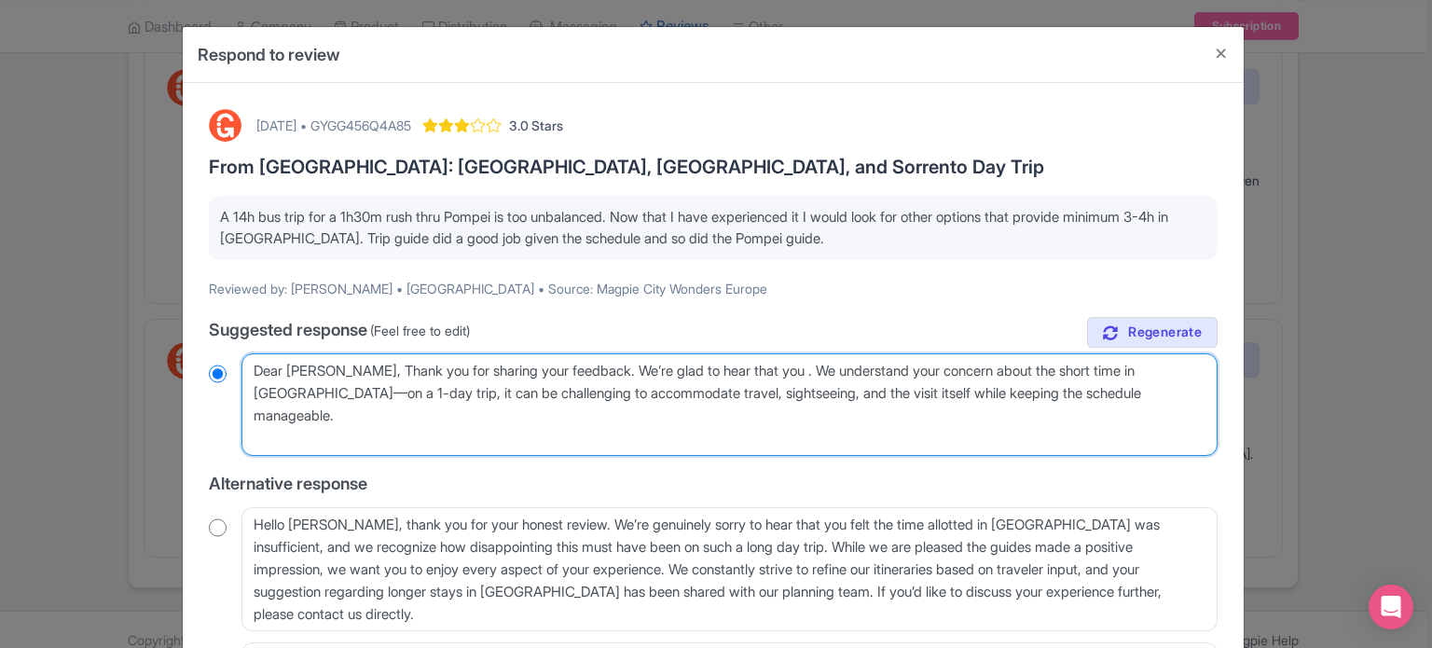
radio input "true"
type textarea "Dear Javier, Thank you for sharing your feedback. We’re glad to hear that you e…"
radio input "true"
type textarea "Dear Javier, Thank you for sharing your feedback. We’re glad to hear that you e…"
radio input "true"
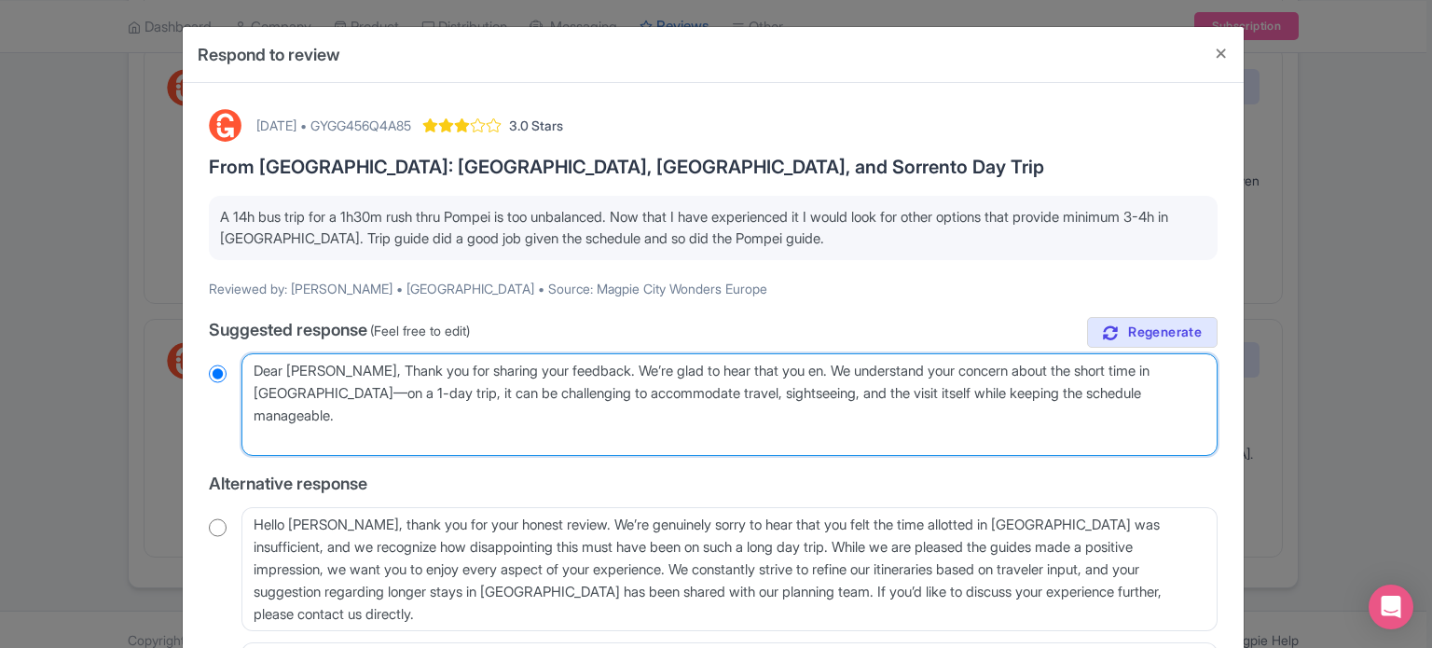
type textarea "Dear Javier, Thank you for sharing your feedback. We’re glad to hear that you e…"
radio input "true"
type textarea "Dear Javier, Thank you for sharing your feedback. We’re glad to hear that you e…"
radio input "true"
type textarea "Dear Javier, Thank you for sharing your feedback. We’re glad to hear that you e…"
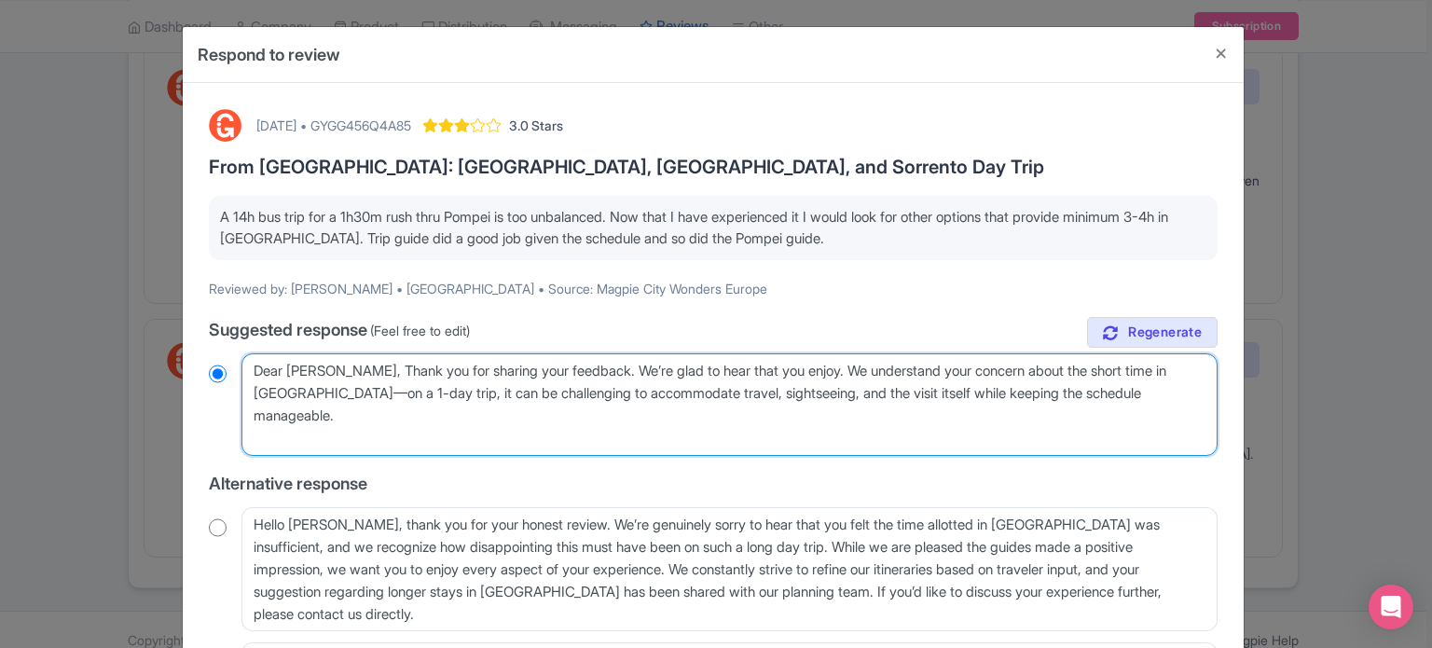
radio input "true"
type textarea "Dear Javier, Thank you for sharing your feedback. We’re glad to hear that you e…"
radio input "true"
type textarea "Dear Javier, Thank you for sharing your feedback. We’re glad to hear that you e…"
radio input "true"
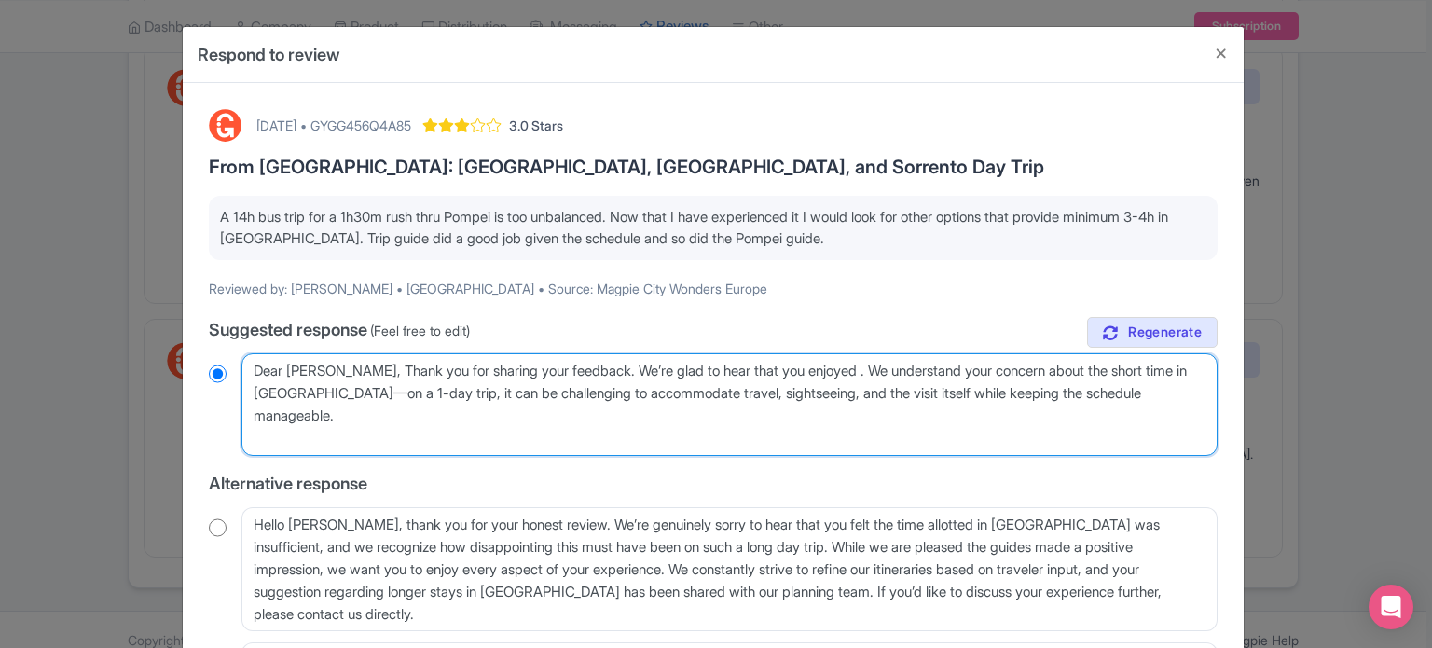
type textarea "Dear Javier, Thank you for sharing your feedback. We’re glad to hear that you e…"
radio input "true"
type textarea "Dear Javier, Thank you for sharing your feedback. We’re glad to hear that you e…"
radio input "true"
type textarea "Dear Javier, Thank you for sharing your feedback. We’re glad to hear that you e…"
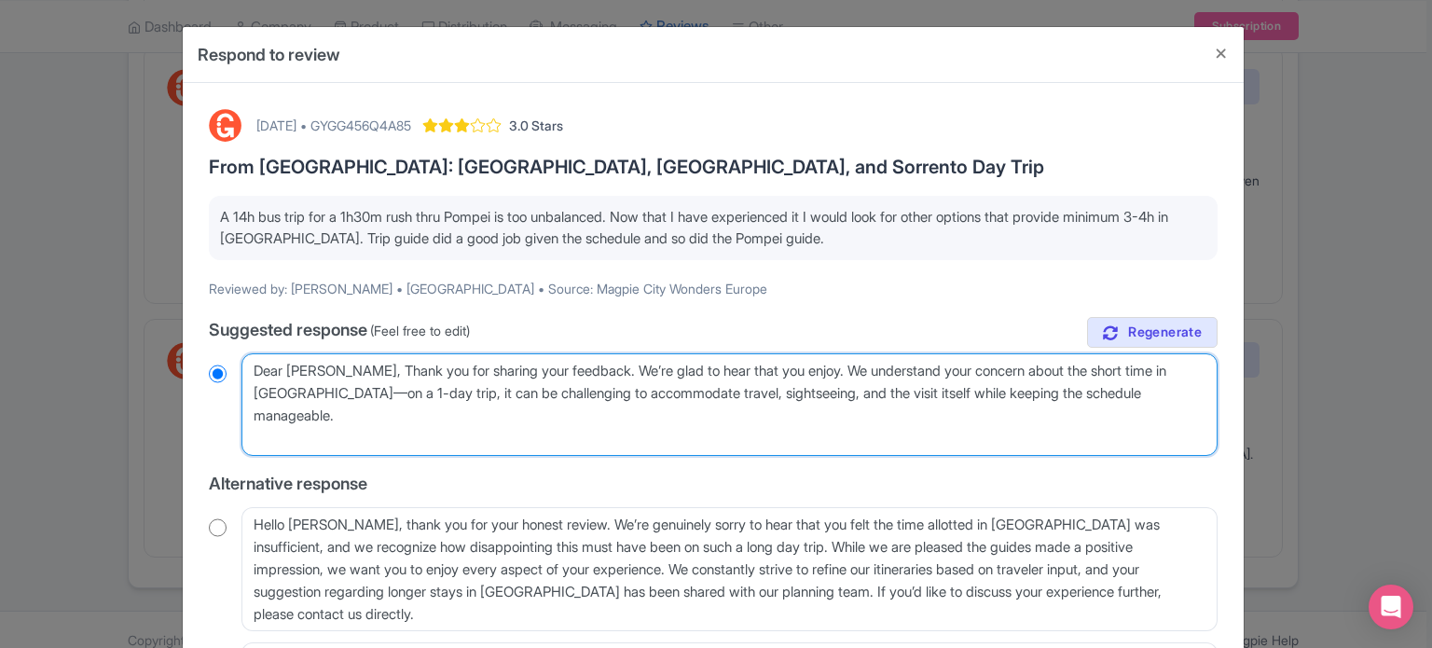
radio input "true"
type textarea "Dear Javier, Thank you for sharing your feedback. We’re glad to hear that you e…"
radio input "true"
type textarea "Dear Javier, Thank you for sharing your feedback. We’re glad to hear that you e…"
radio input "true"
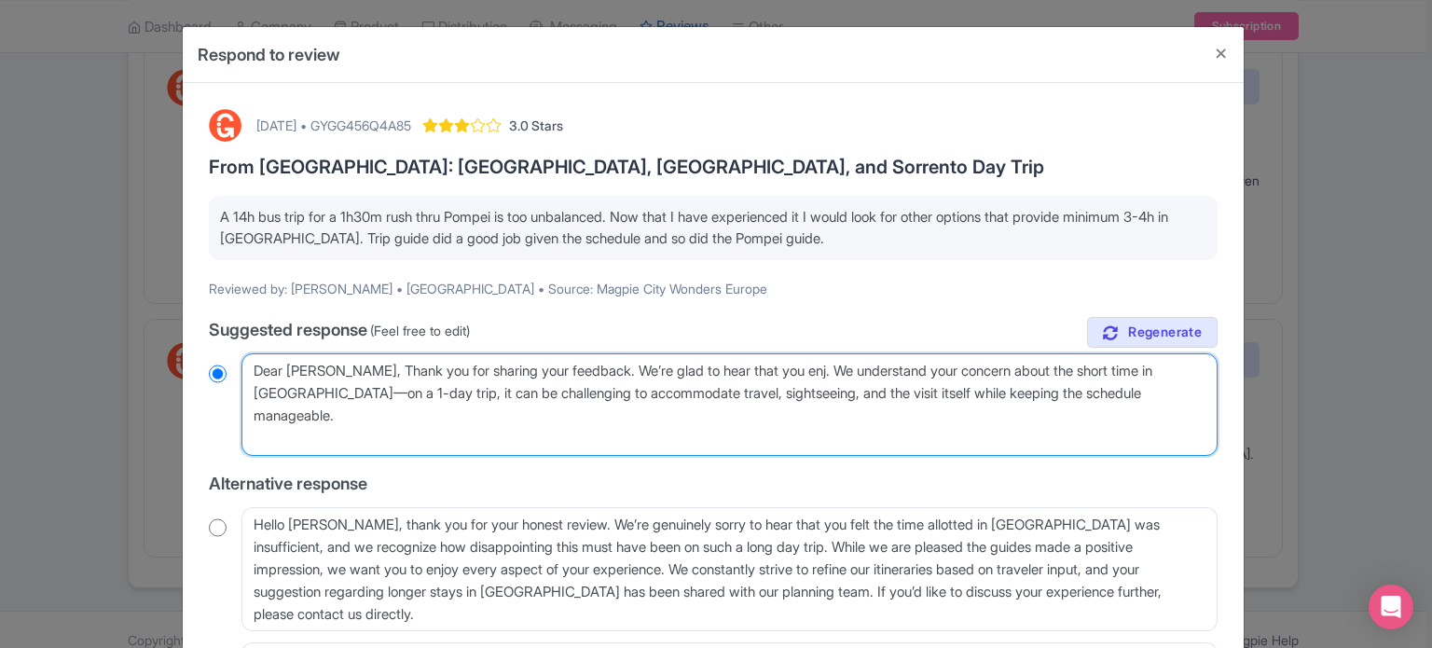
type textarea "Dear Javier, Thank you for sharing your feedback. We’re glad to hear that you e…"
radio input "true"
type textarea "Dear Javier, Thank you for sharing your feedback. We’re glad to hear that you e…"
radio input "true"
type textarea "Dear Javier, Thank you for sharing your feedback. We’re glad to hear that you .…"
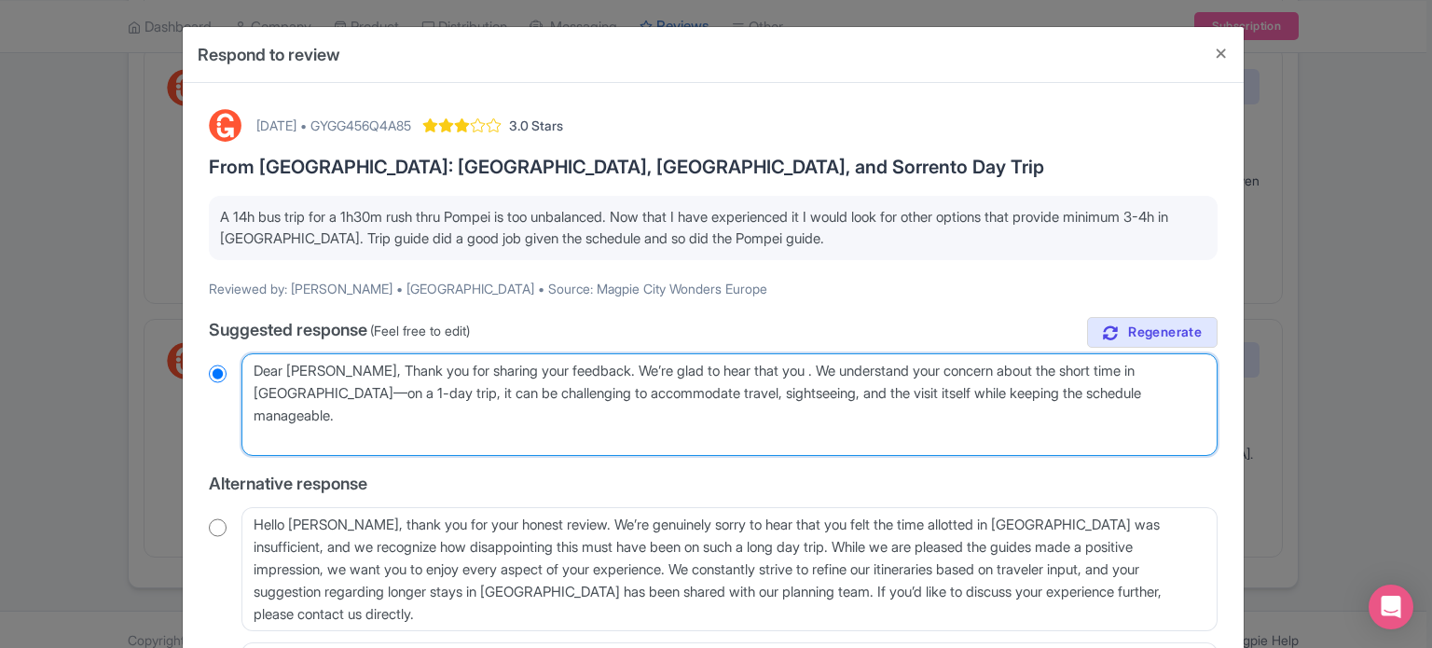
radio input "true"
type textarea "Dear Javier, Thank you for sharing your feedback. We’re glad to hear that you l…"
radio input "true"
type textarea "Dear Javier, Thank you for sharing your feedback. We’re glad to hear that you l…"
radio input "true"
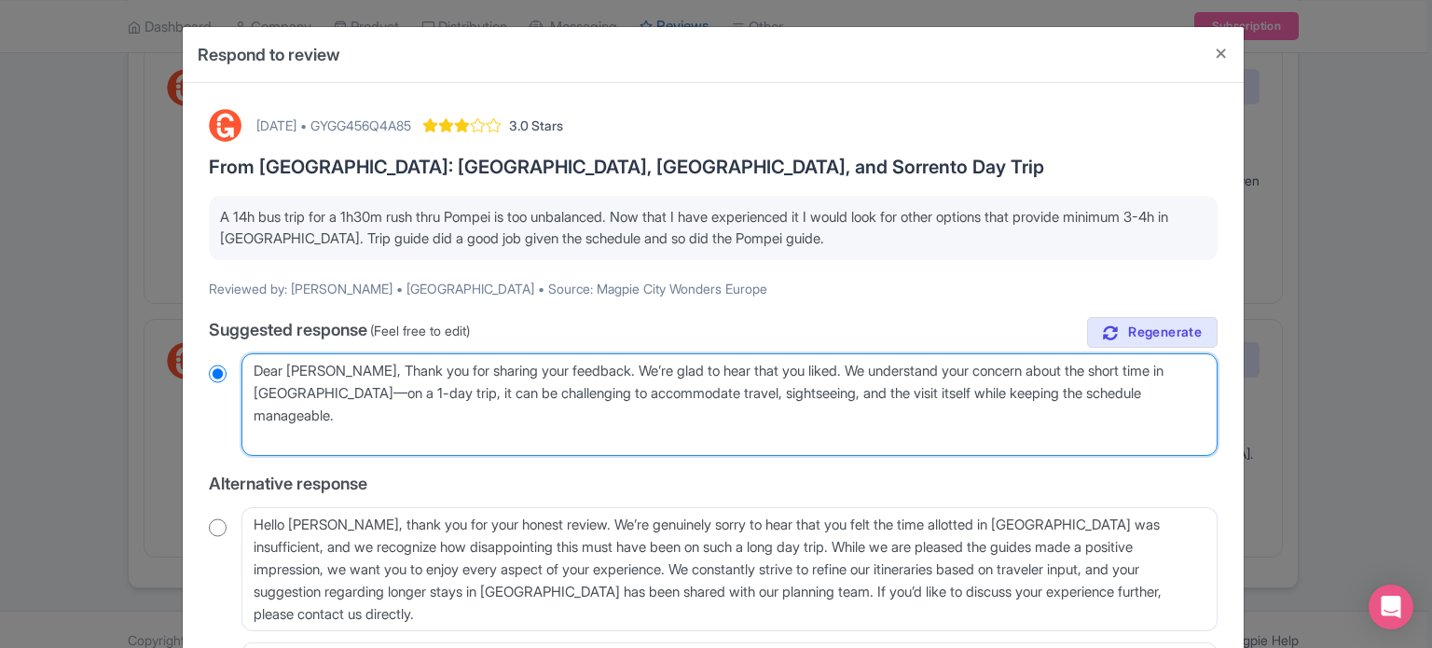
type textarea "Dear Javier, Thank you for sharing your feedback. We’re glad to hear that you l…"
radio input "true"
type textarea "Dear Javier, Thank you for sharing your feedback. We’re glad to hear that you l…"
radio input "true"
type textarea "Dear Javier, Thank you for sharing your feedback. We’re glad to hear that you l…"
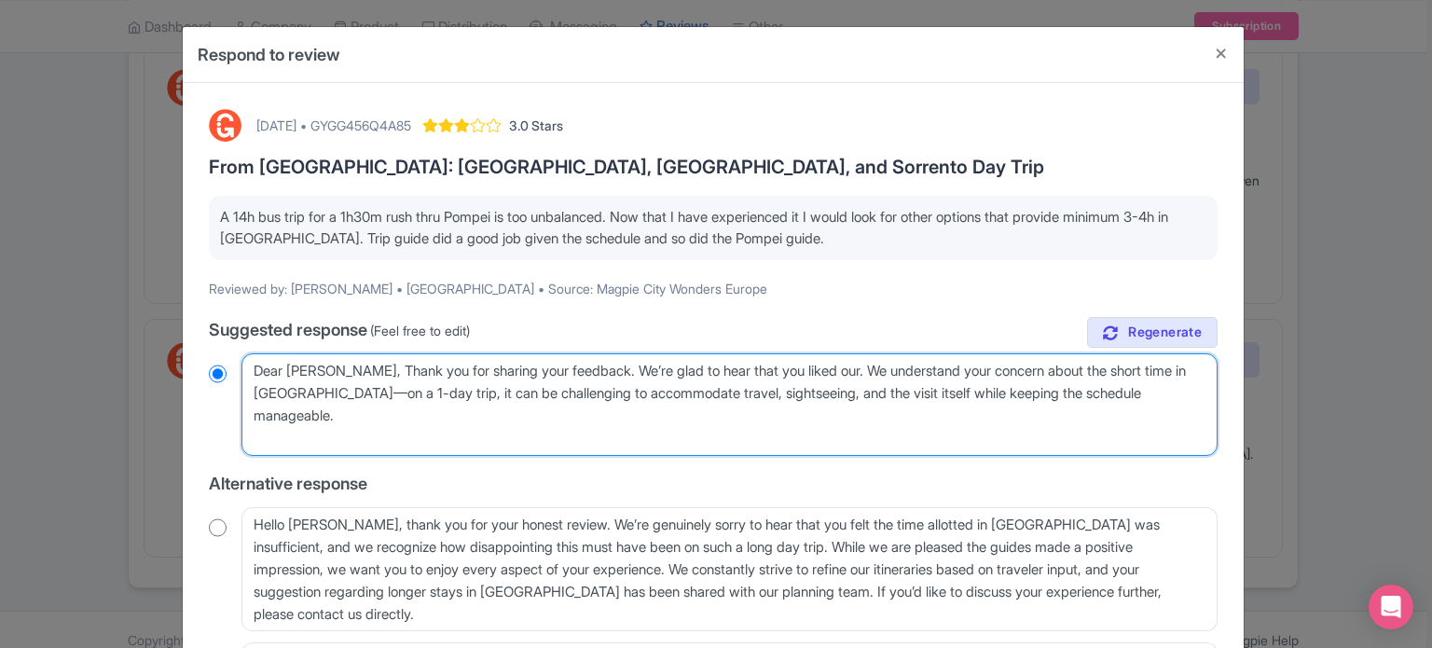
radio input "true"
type textarea "Dear Javier, Thank you for sharing your feedback. We’re glad to hear that you l…"
radio input "true"
type textarea "Dear Javier, Thank you for sharing your feedback. We’re glad to hear that you l…"
radio input "true"
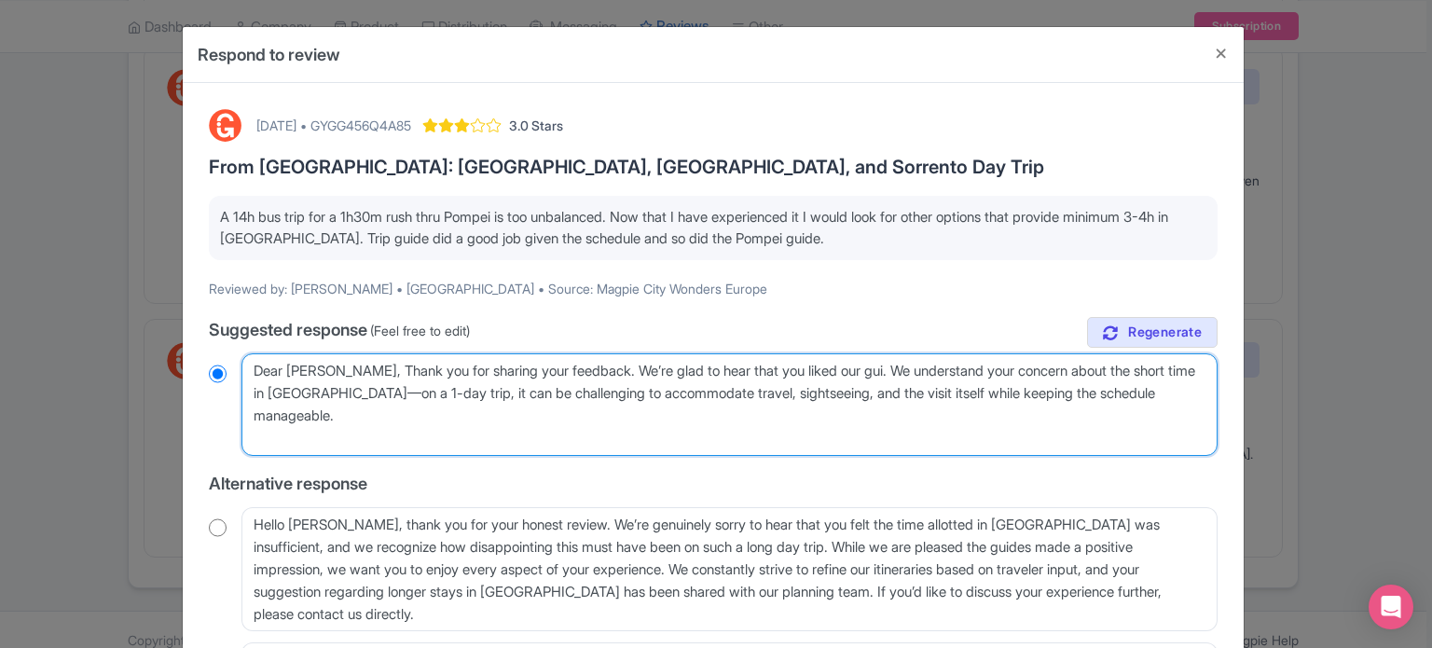
type textarea "Dear Javier, Thank you for sharing your feedback. We’re glad to hear that you l…"
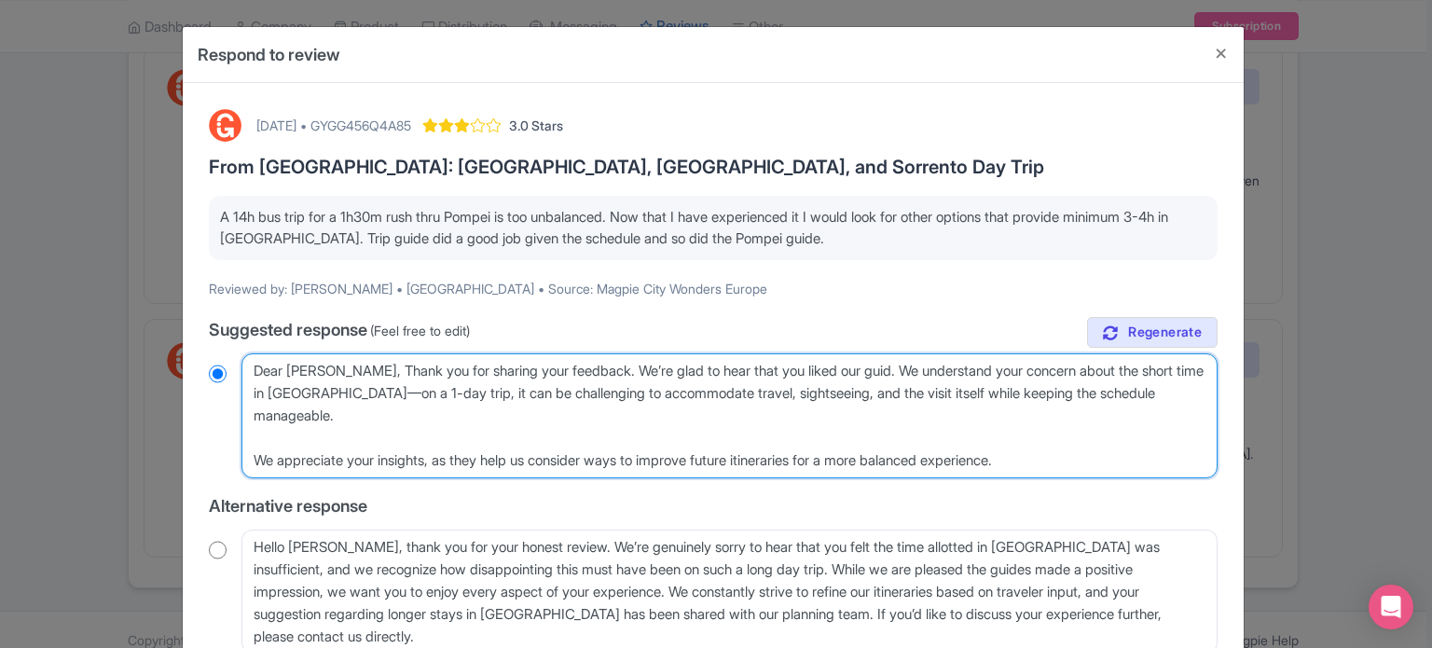
radio input "true"
type textarea "Dear Javier, Thank you for sharing your feedback. We’re glad to hear that you l…"
radio input "true"
type textarea "Dear Javier, Thank you for sharing your feedback. We’re glad to hear that you l…"
radio input "true"
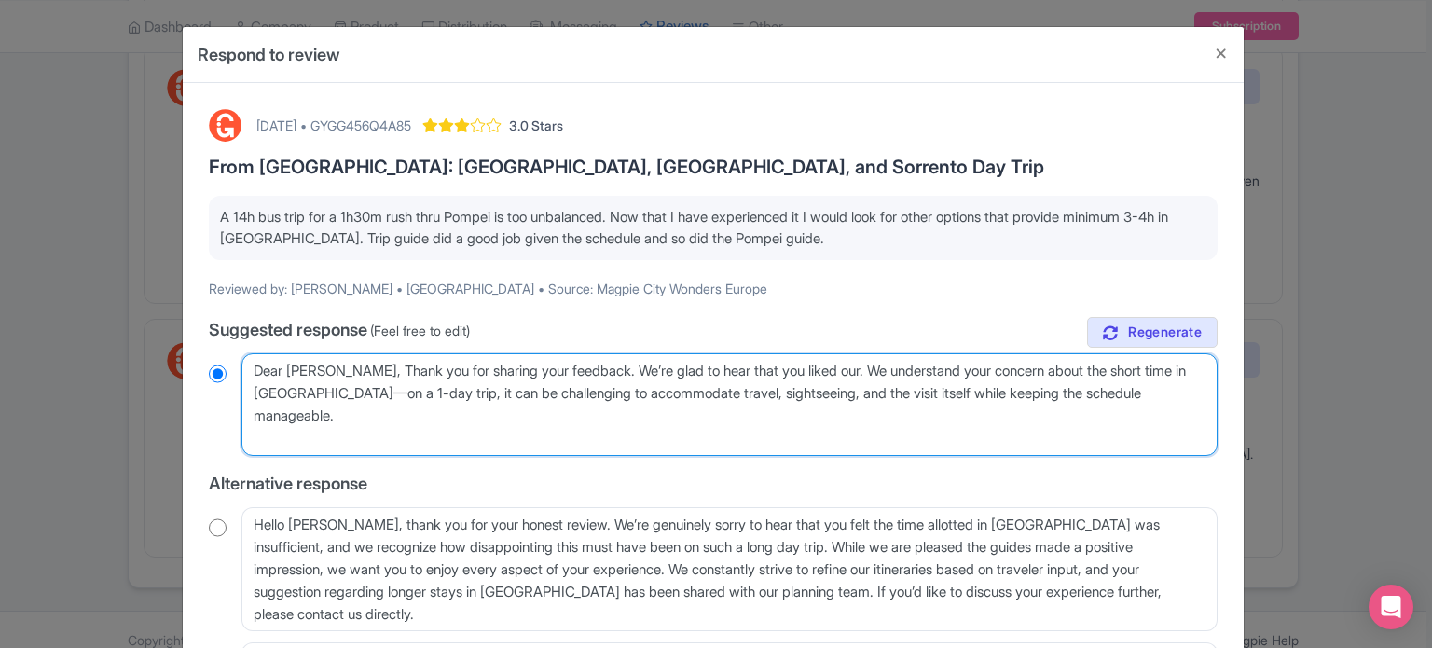
type textarea "Dear Javier, Thank you for sharing your feedback. We’re glad to hear that you l…"
radio input "true"
type textarea "Dear Javier, Thank you for sharing your feedback. We’re glad to hear that you l…"
radio input "true"
type textarea "Dear Javier, Thank you for sharing your feedback. We’re glad to hear that you l…"
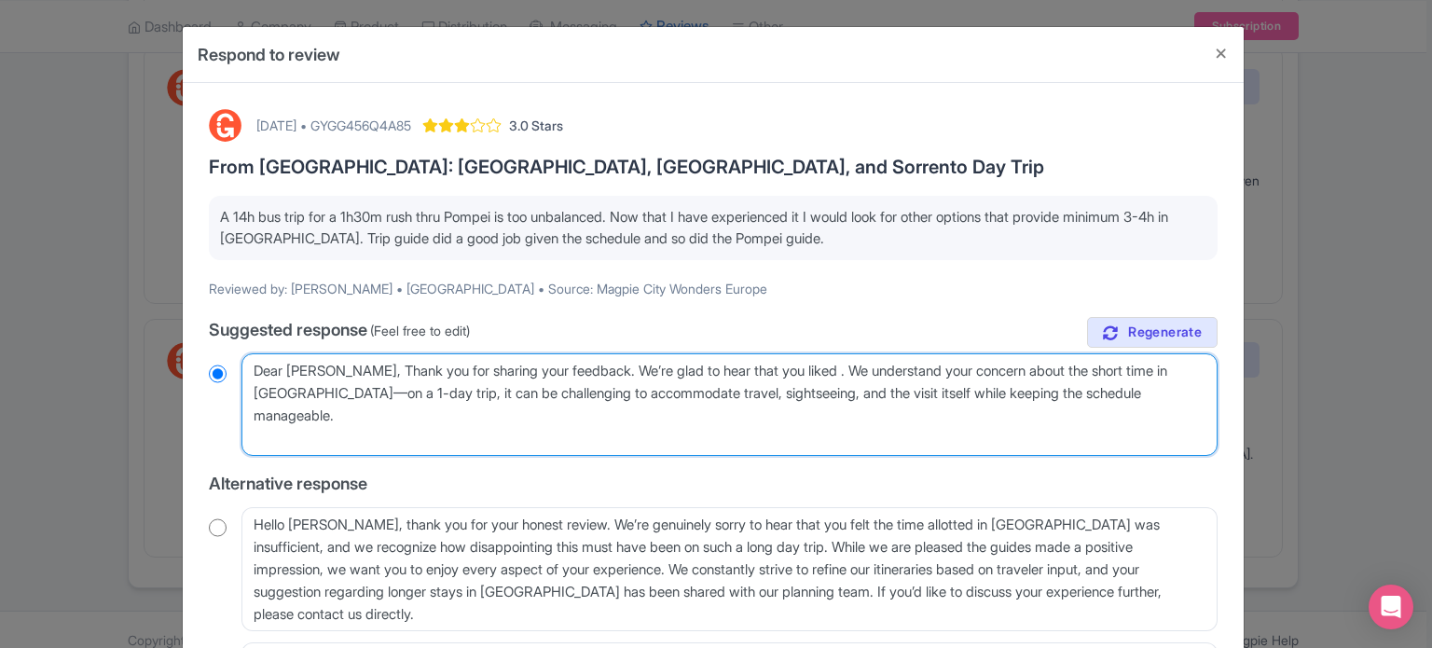
radio input "true"
type textarea "Dear Javier, Thank you for sharing your feedback. We’re glad to hear that you l…"
radio input "true"
type textarea "Dear Javier, Thank you for sharing your feedback. We’re glad to hear that you l…"
radio input "true"
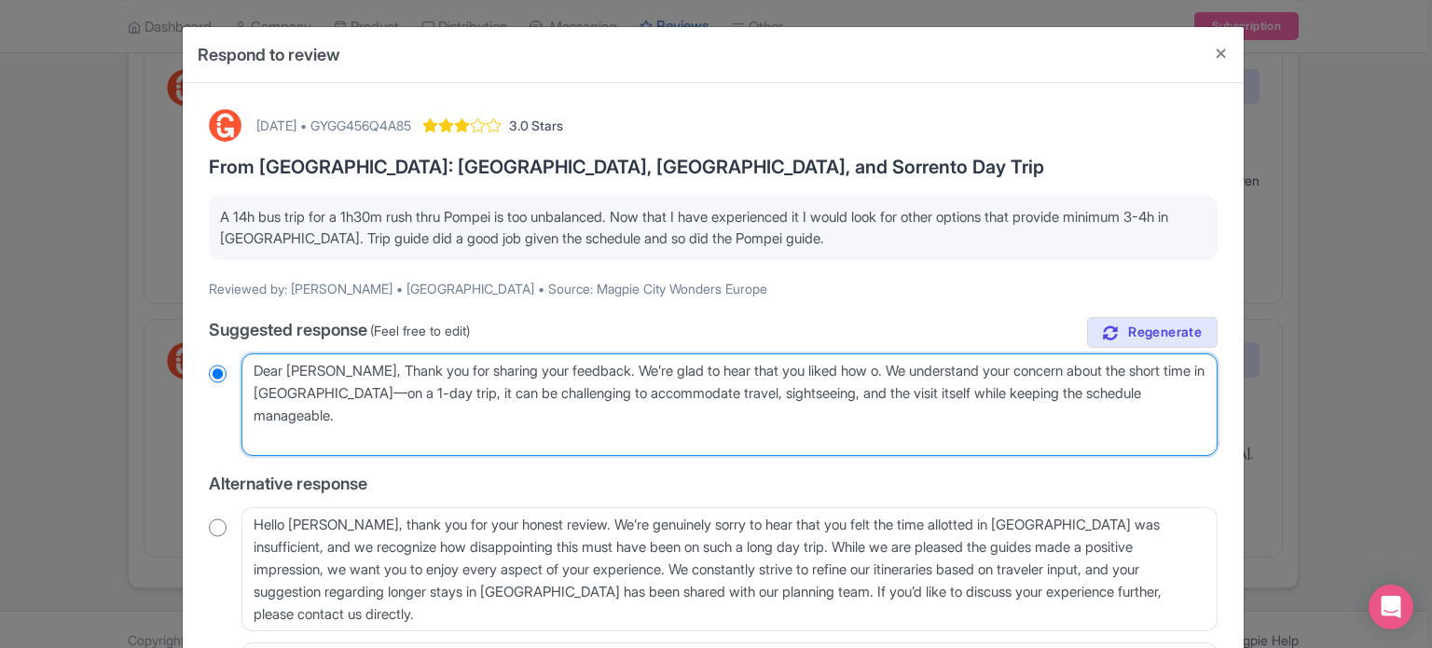
type textarea "Dear Javier, Thank you for sharing your feedback. We’re glad to hear that you l…"
radio input "true"
type textarea "Dear Javier, Thank you for sharing your feedback. We’re glad to hear that you l…"
radio input "true"
type textarea "Dear Javier, Thank you for sharing your feedback. We’re glad to hear that you l…"
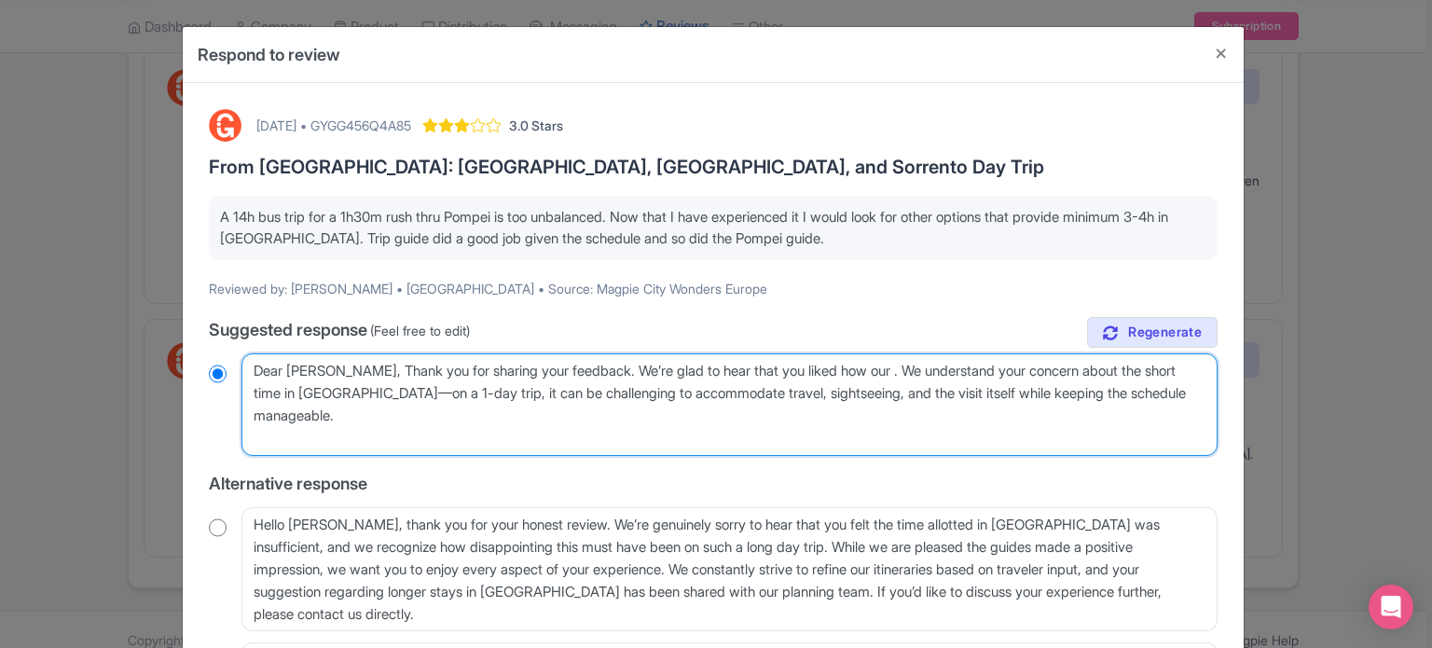
radio input "true"
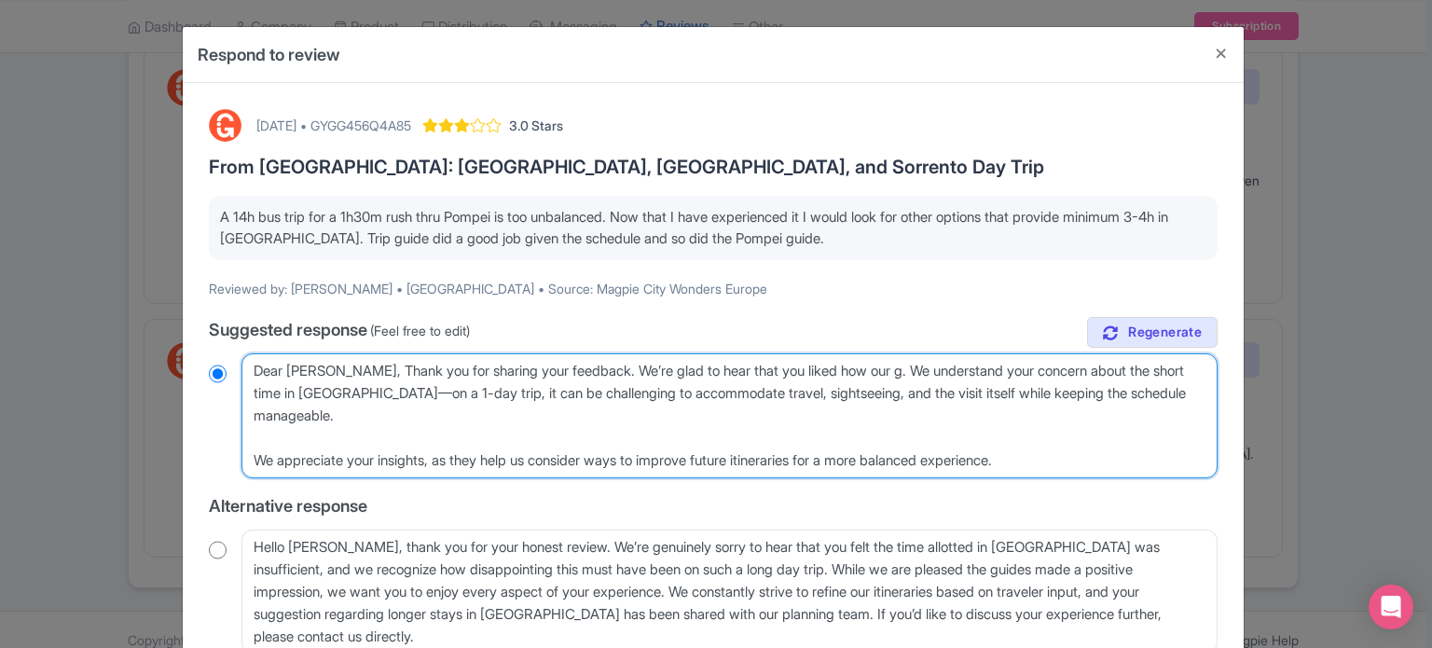
type textarea "Dear Javier, Thank you for sharing your feedback. We’re glad to hear that you l…"
radio input "true"
type textarea "Dear Javier, Thank you for sharing your feedback. We’re glad to hear that you l…"
radio input "true"
type textarea "Dear Javier, Thank you for sharing your feedback. We’re glad to hear that you l…"
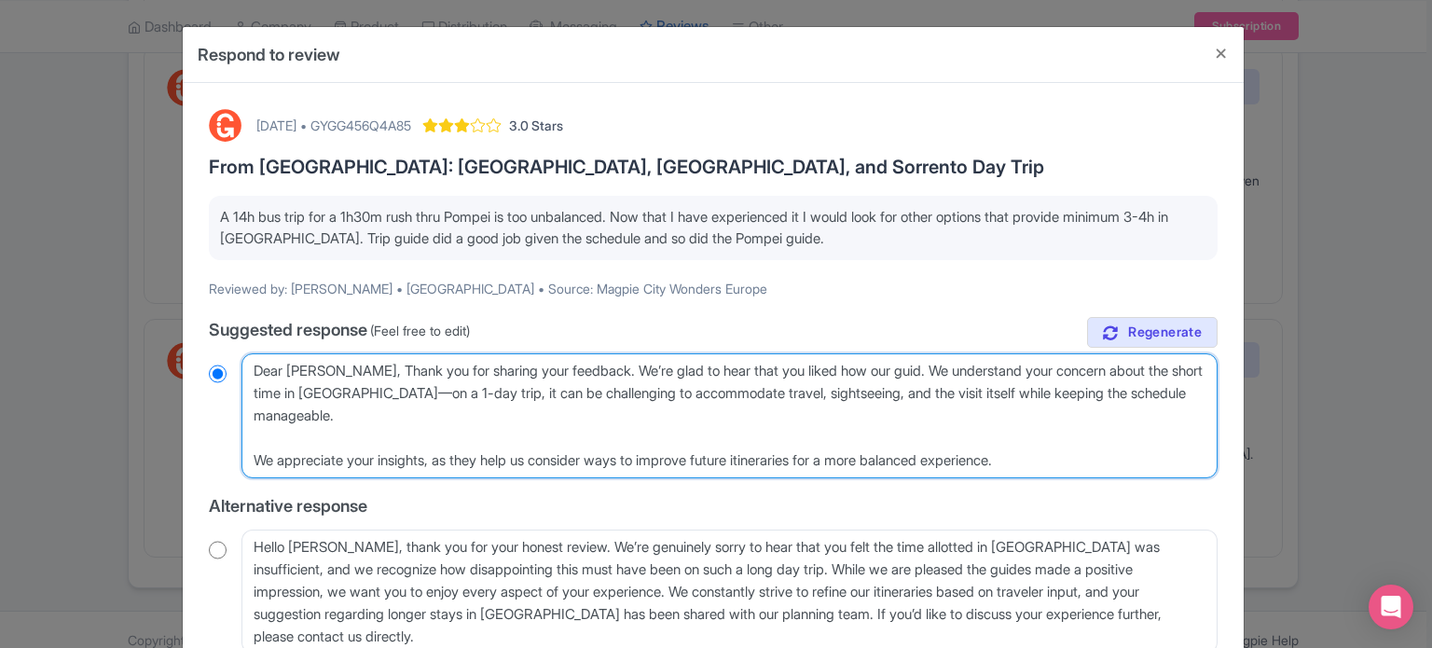
radio input "true"
type textarea "Dear Javier, Thank you for sharing your feedback. We’re glad to hear that you l…"
radio input "true"
type textarea "Dear Javier, Thank you for sharing your feedback. We’re glad to hear that you l…"
radio input "true"
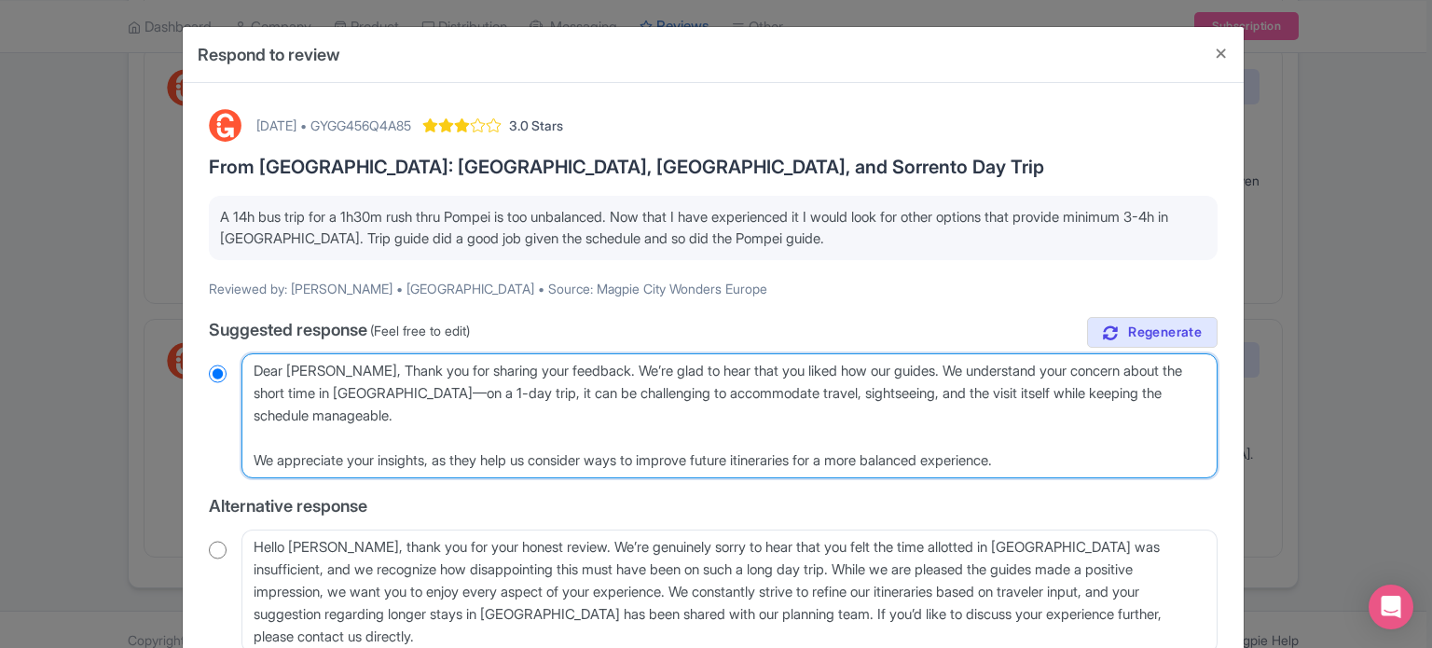
type textarea "Dear Javier, Thank you for sharing your feedback. We’re glad to hear that you l…"
radio input "true"
type textarea "Dear Javier, Thank you for sharing your feedback. We’re glad to hear that you l…"
radio input "true"
type textarea "Dear Javier, Thank you for sharing your feedback. We’re glad to hear that you l…"
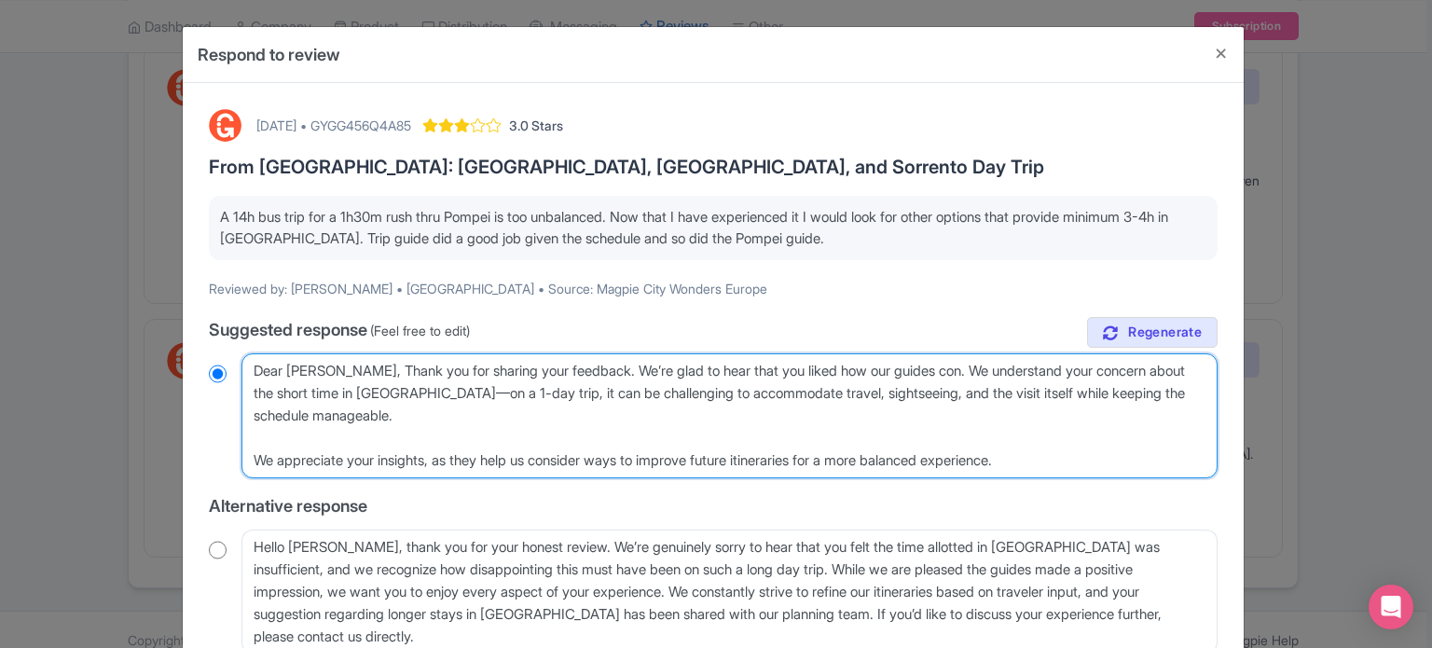
radio input "true"
type textarea "Dear Javier, Thank you for sharing your feedback. We’re glad to hear that you l…"
radio input "true"
type textarea "Dear Javier, Thank you for sharing your feedback. We’re glad to hear that you l…"
radio input "true"
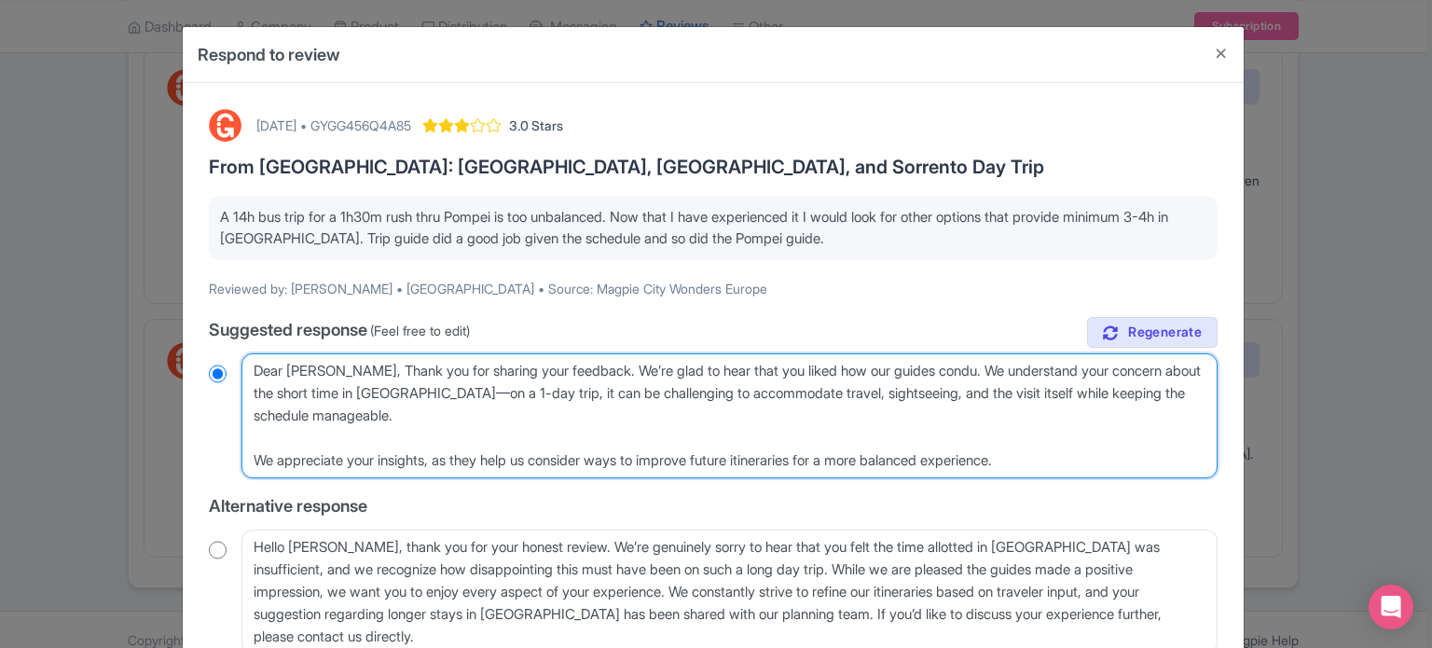
type textarea "Dear Javier, Thank you for sharing your feedback. We’re glad to hear that you l…"
radio input "true"
type textarea "Dear Javier, Thank you for sharing your feedback. We’re glad to hear that you l…"
radio input "true"
type textarea "Dear Javier, Thank you for sharing your feedback. We’re glad to hear that you l…"
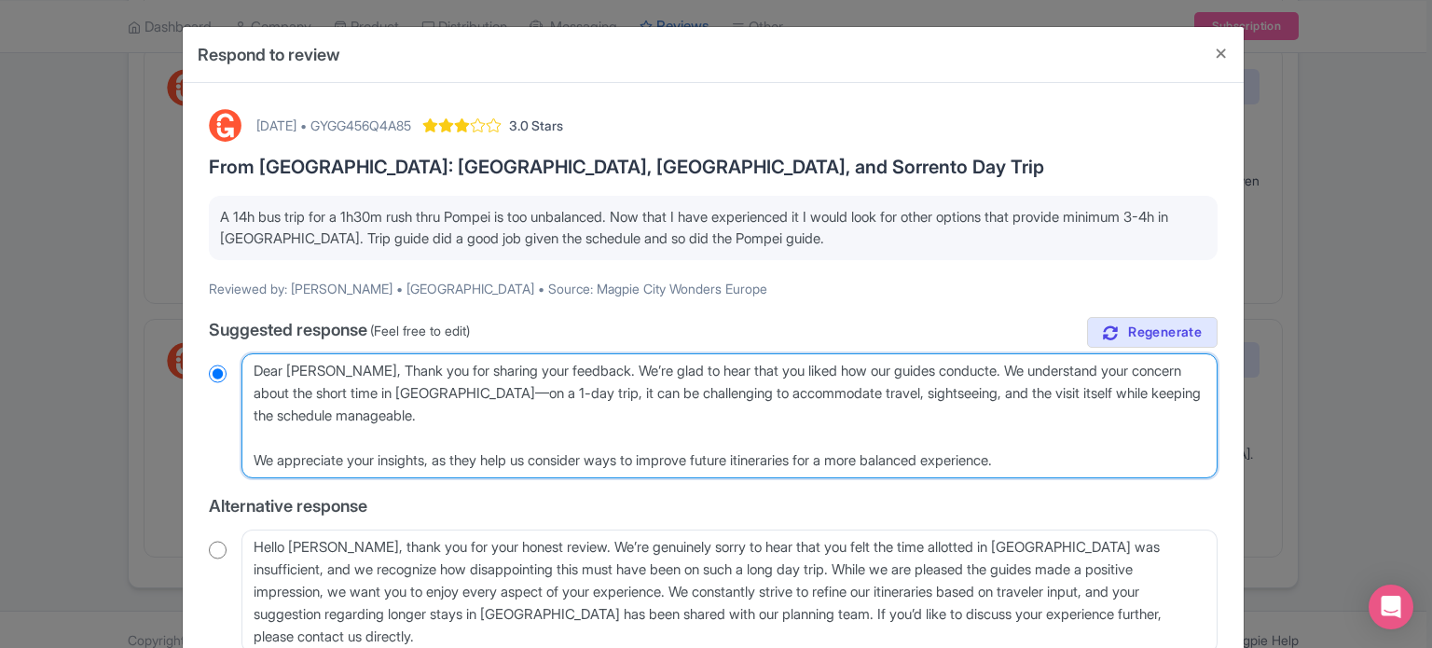
radio input "true"
type textarea "Dear Javier, Thank you for sharing your feedback. We’re glad to hear that you l…"
radio input "true"
type textarea "Dear Javier, Thank you for sharing your feedback. We’re glad to hear that you l…"
radio input "true"
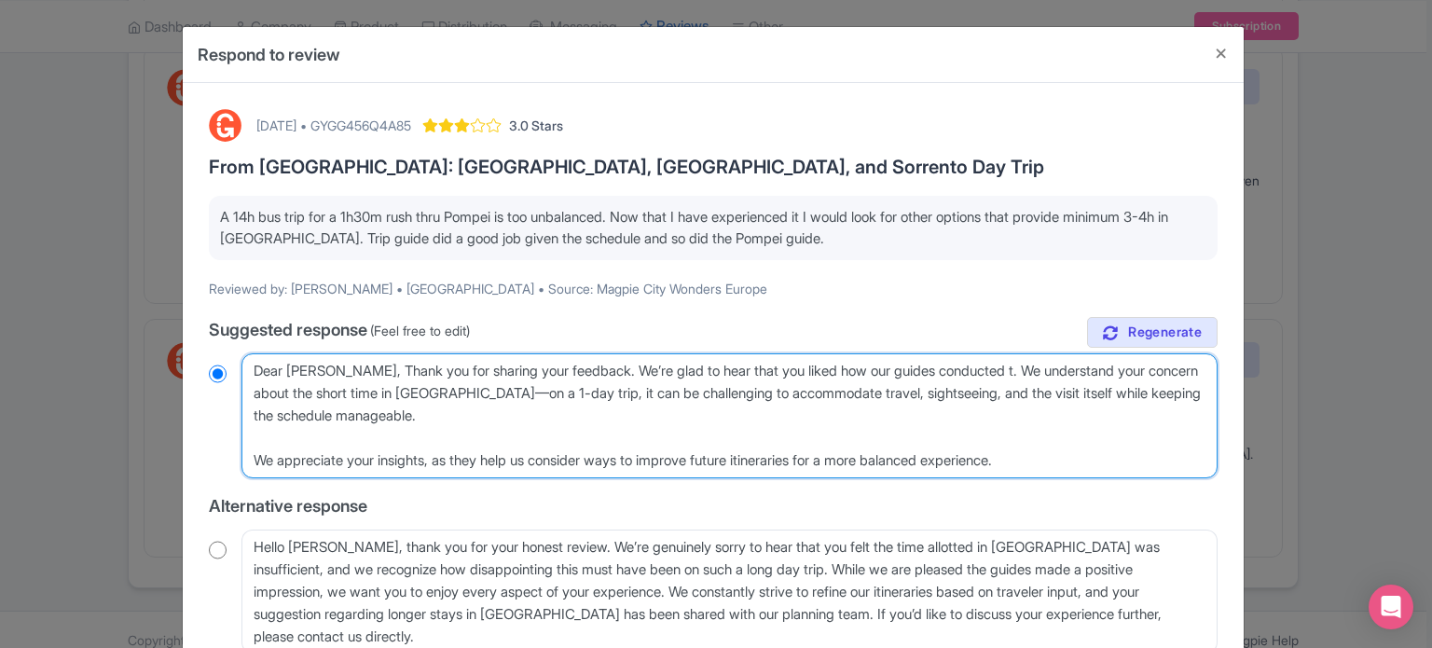
type textarea "Dear Javier, Thank you for sharing your feedback. We’re glad to hear that you l…"
radio input "true"
type textarea "Dear Javier, Thank you for sharing your feedback. We’re glad to hear that you l…"
radio input "true"
type textarea "Dear Javier, Thank you for sharing your feedback. We’re glad to hear that you l…"
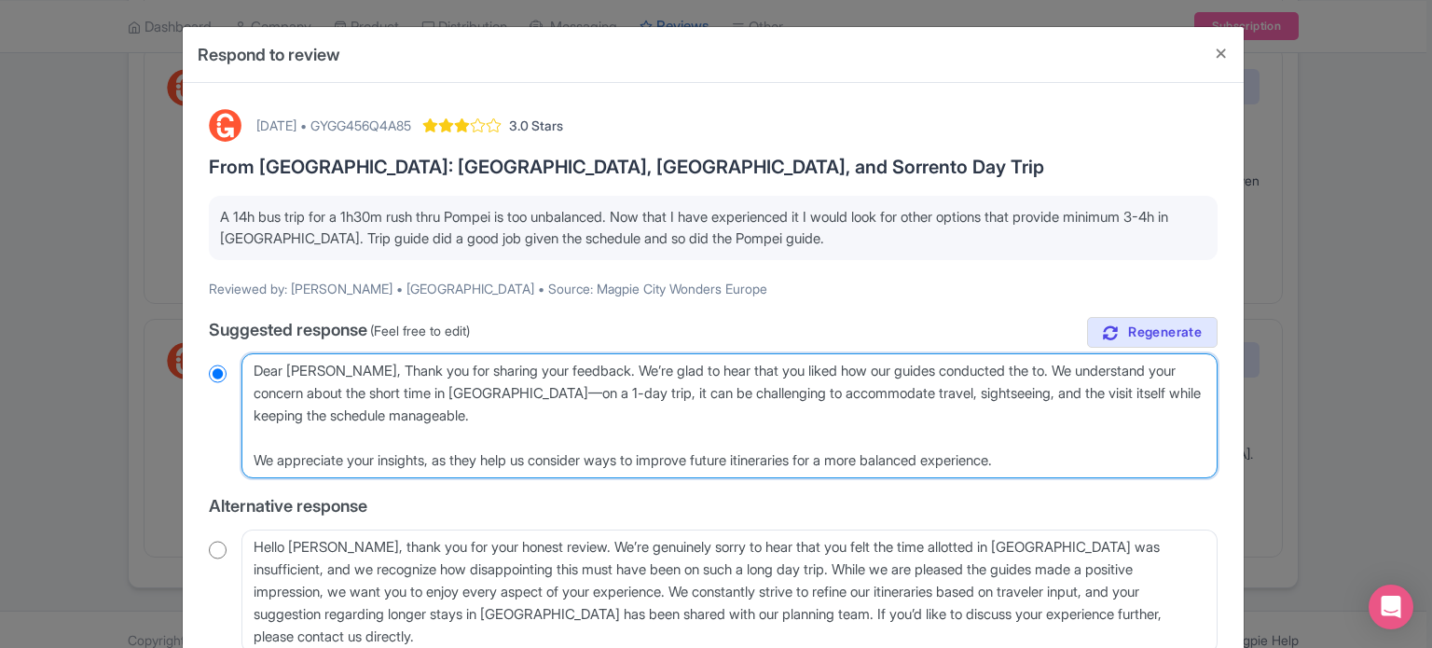
radio input "true"
type textarea "Dear Javier, Thank you for sharing your feedback. We’re glad to hear that you l…"
radio input "true"
type textarea "Dear Javier, Thank you for sharing your feedback. We’re glad to hear that you l…"
radio input "true"
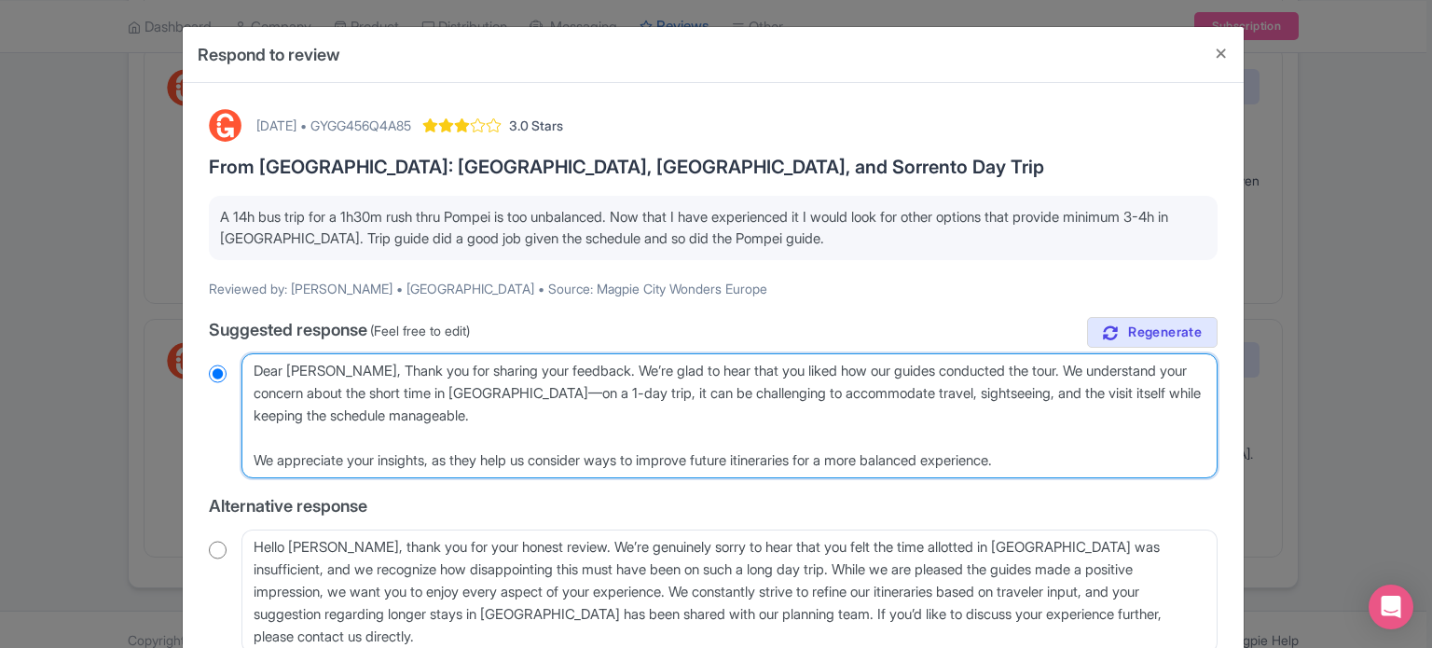
click at [530, 394] on textarea "Dear Javier, thank you for taking the time to share your feedback. We understan…" at bounding box center [730, 415] width 976 height 125
type textarea "Dear Javier, Thank you for sharing your feedback. We’re glad to hear that you l…"
radio input "true"
type textarea "Dear Javier, Thank you for sharing your feedback. We’re glad to hear that you l…"
radio input "true"
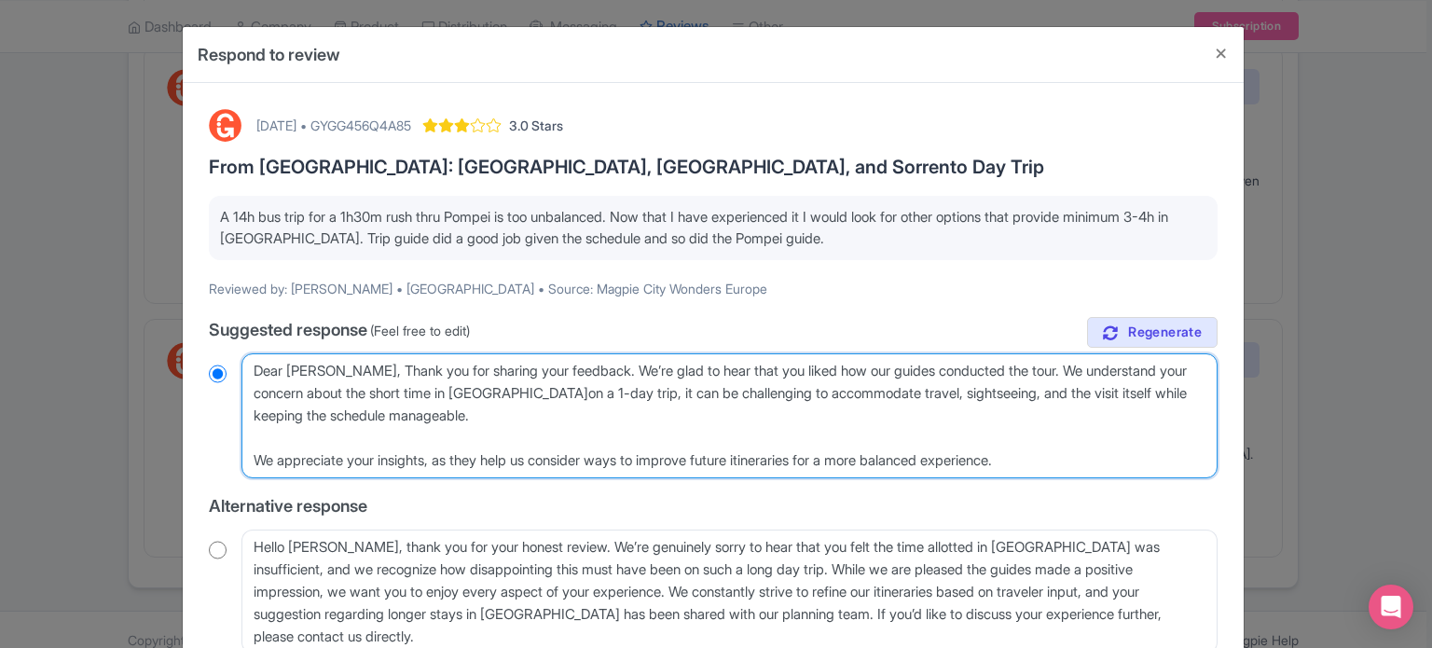
type textarea "Dear Javier, Thank you for sharing your feedback. We’re glad to hear that you l…"
radio input "true"
type textarea "Dear Javier, Thank you for sharing your feedback. We’re glad to hear that you l…"
radio input "true"
type textarea "Dear Javier, Thank you for sharing your feedback. We’re glad to hear that you l…"
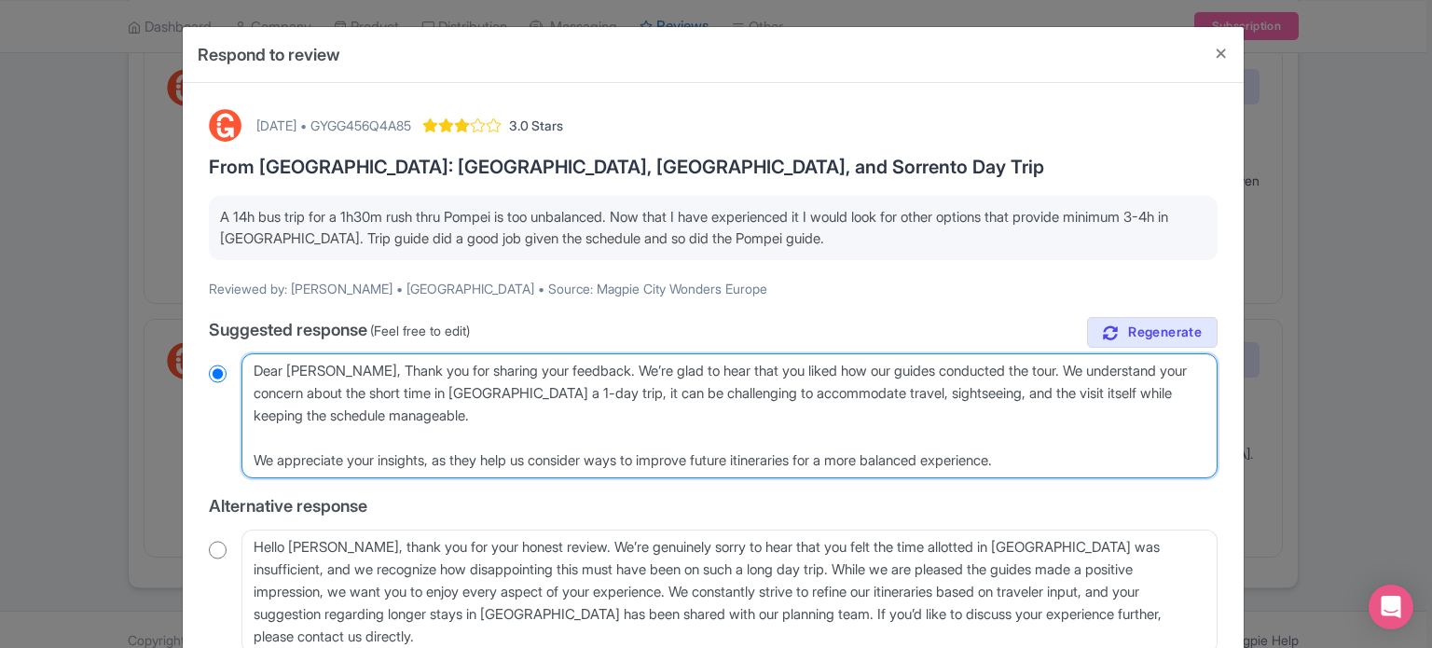
radio input "true"
type textarea "Dear Javier, Thank you for sharing your feedback. We’re glad to hear that you l…"
radio input "true"
type textarea "Dear Javier, Thank you for sharing your feedback. We’re glad to hear that you l…"
radio input "true"
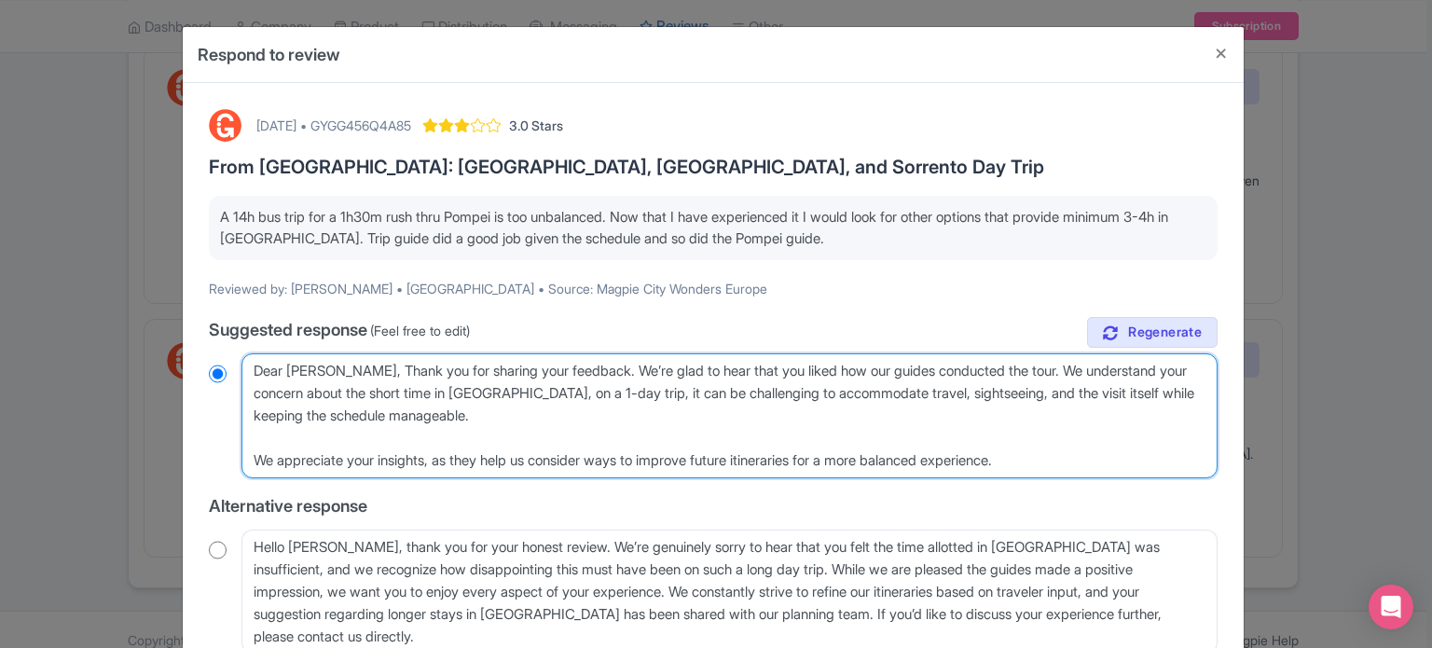
click at [251, 457] on textarea "Dear Javier, thank you for taking the time to share your feedback. We understan…" at bounding box center [730, 415] width 976 height 125
type textarea "Dear Javier, Thank you for sharing your feedback. We’re glad to hear that you l…"
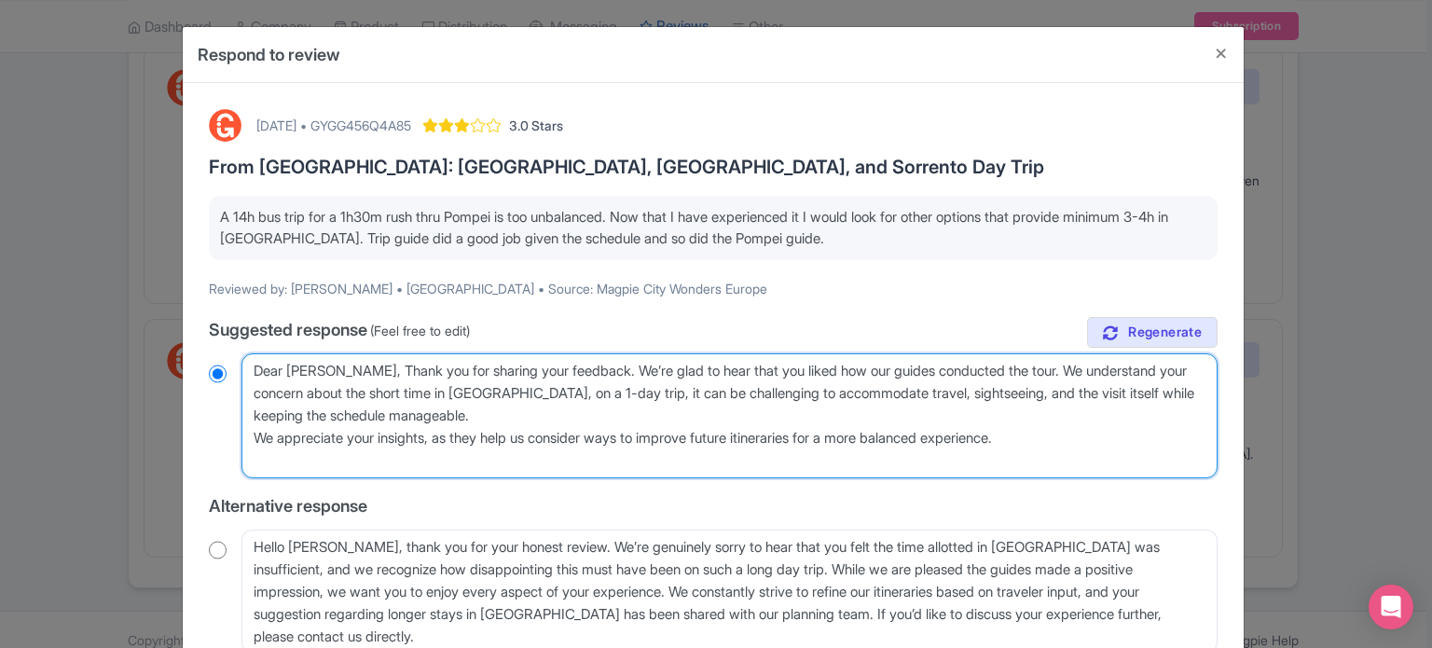
radio input "true"
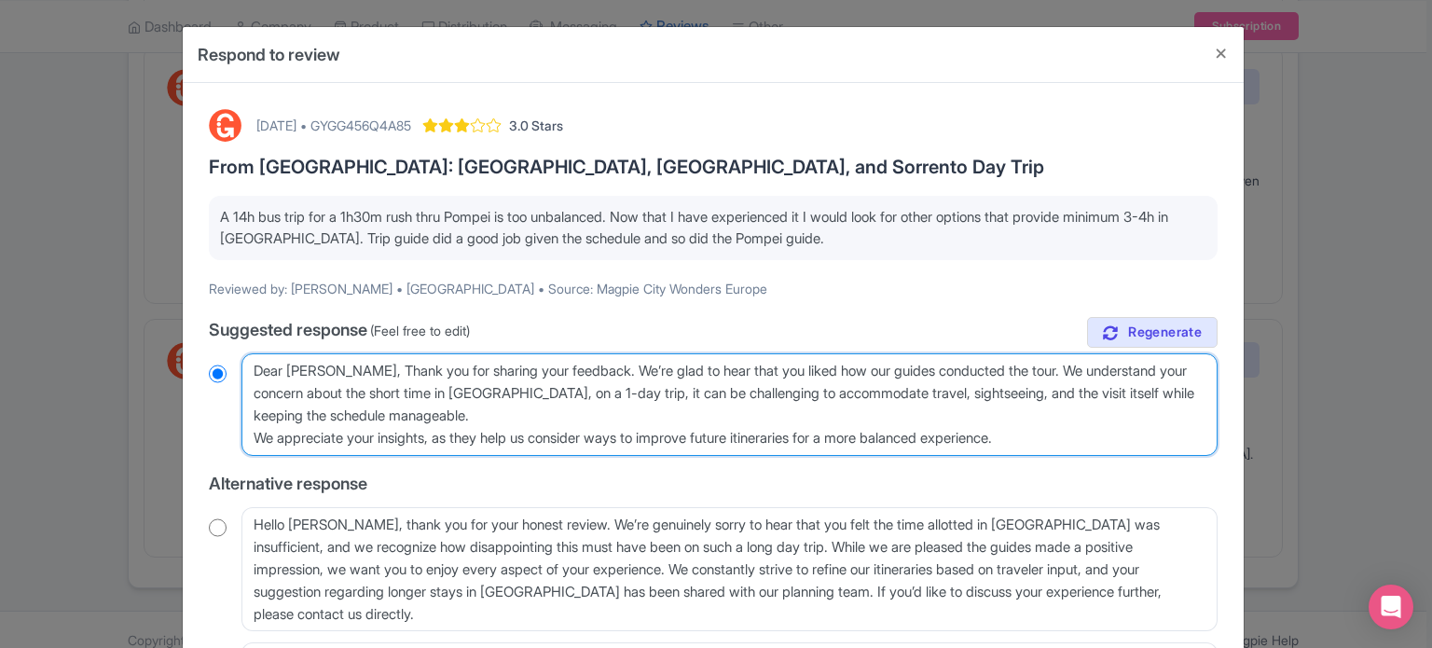
type textarea "Dear Javier, Thank you for sharing your feedback. We’re glad to hear that you l…"
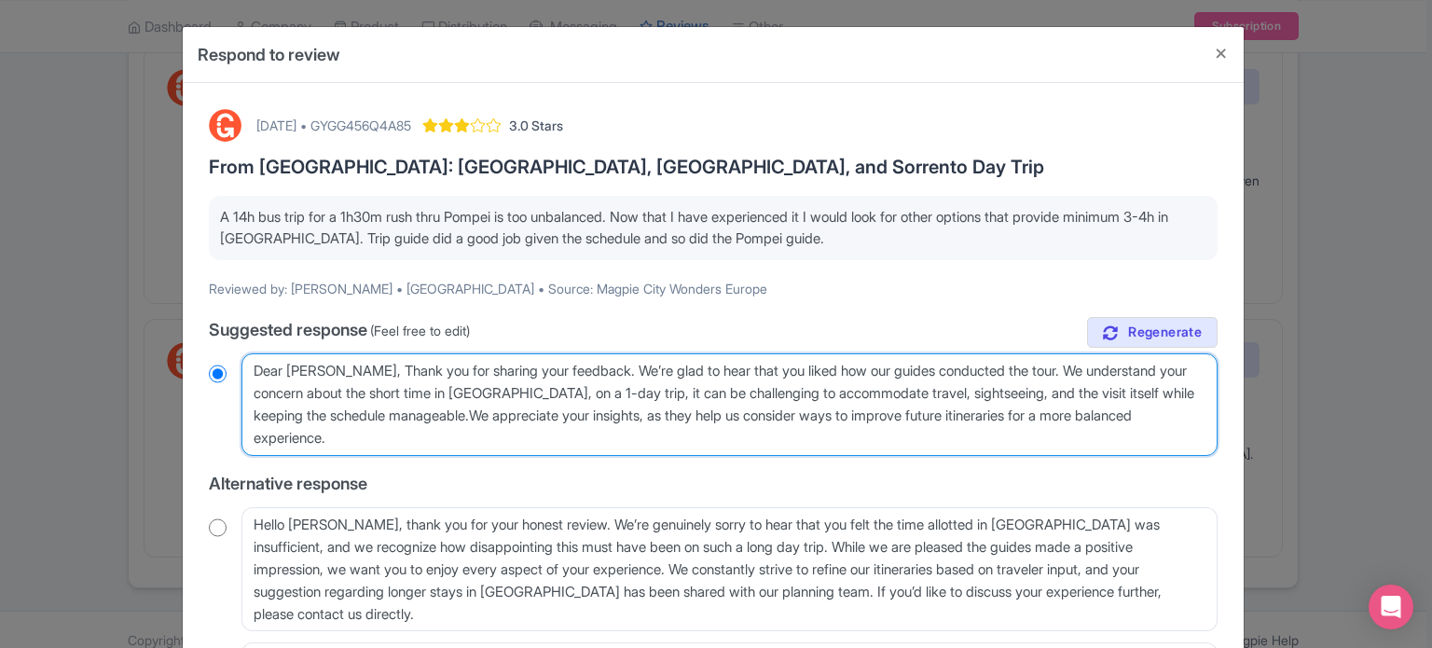
radio input "true"
type textarea "Dear Javier, Thank you for sharing your feedback. We’re glad to hear that you l…"
radio input "true"
drag, startPoint x: 1067, startPoint y: 408, endPoint x: 1074, endPoint y: 432, distance: 24.5
click at [1074, 432] on textarea "Dear Javier, thank you for taking the time to share your feedback. We understan…" at bounding box center [730, 404] width 976 height 103
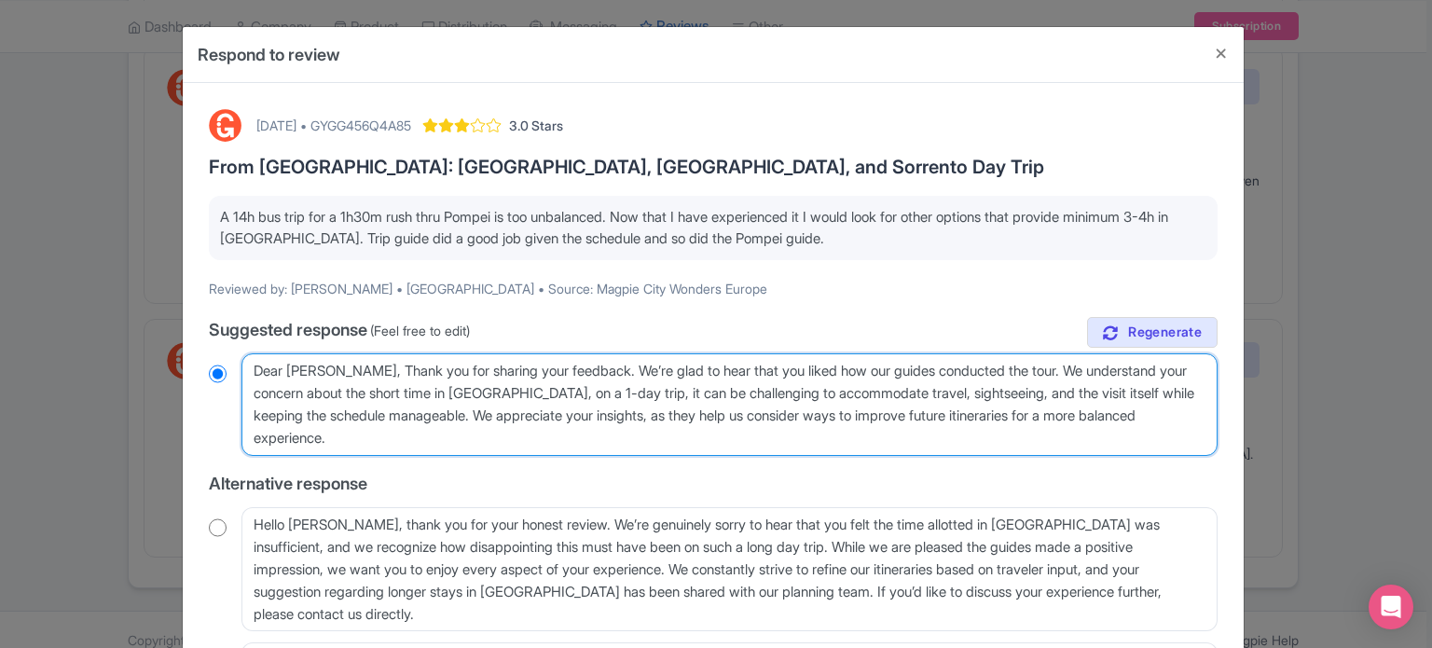
type textarea "Dear Javier, Thank you for sharing your feedback. We’re glad to hear that you l…"
radio input "true"
type textarea "Dear Javier, Thank you for sharing your feedback. We’re glad to hear that you l…"
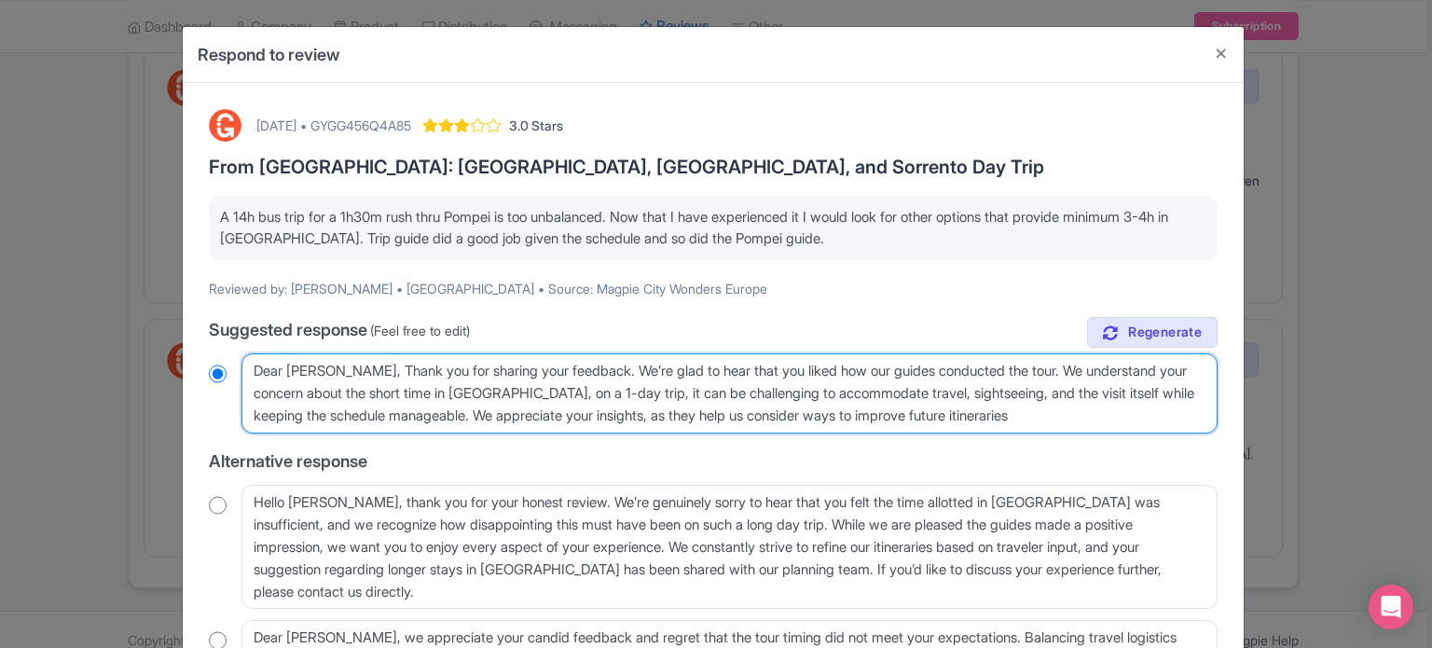
radio input "true"
type textarea "Dear Javier, Thank you for sharing your feedback. We’re glad to hear that you l…"
radio input "true"
type textarea "Dear Javier, Thank you for sharing your feedback. We’re glad to hear that you l…"
radio input "true"
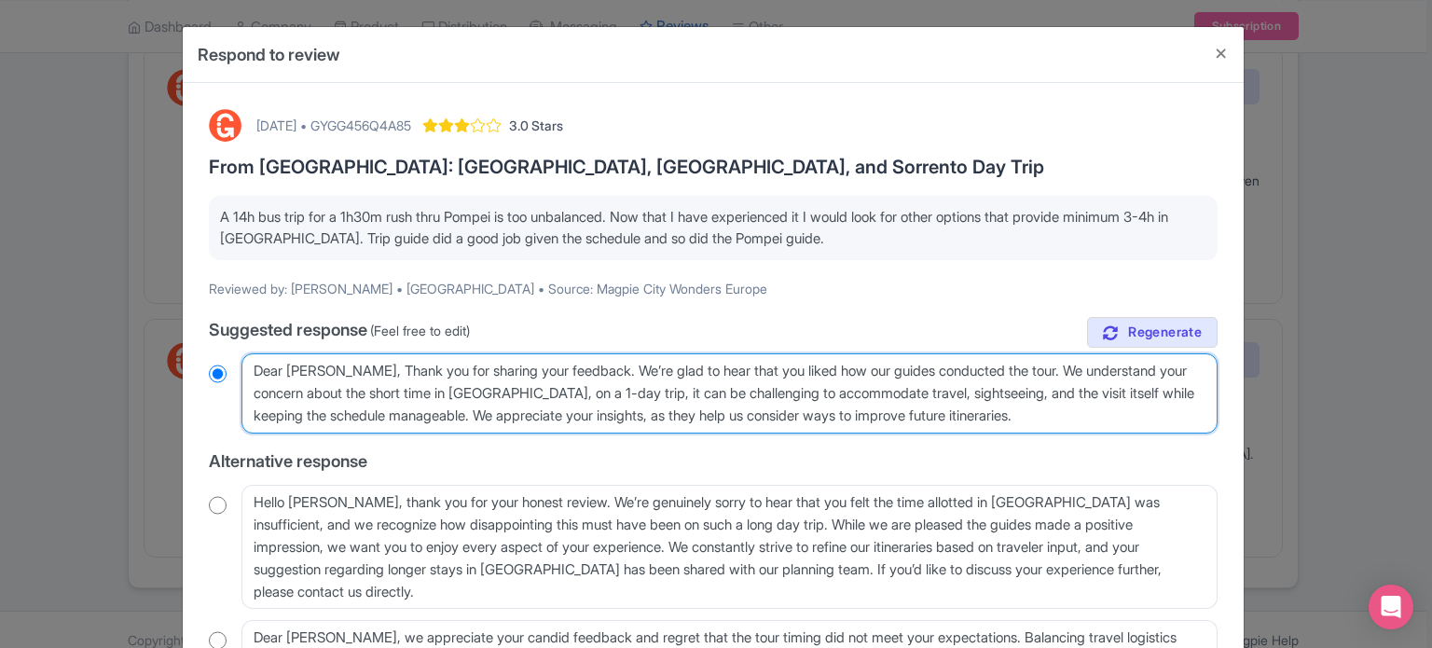
scroll to position [207, 0]
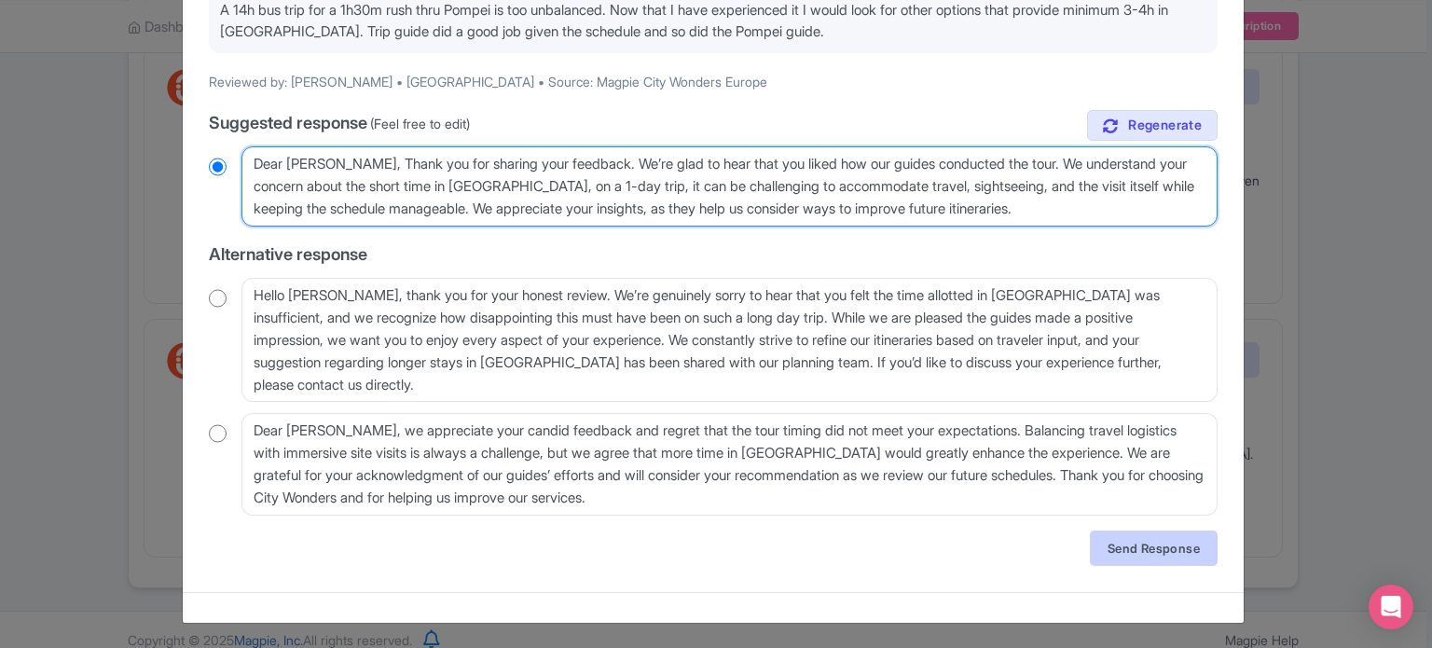
type textarea "Dear Javier, Thank you for sharing your feedback. We’re glad to hear that you l…"
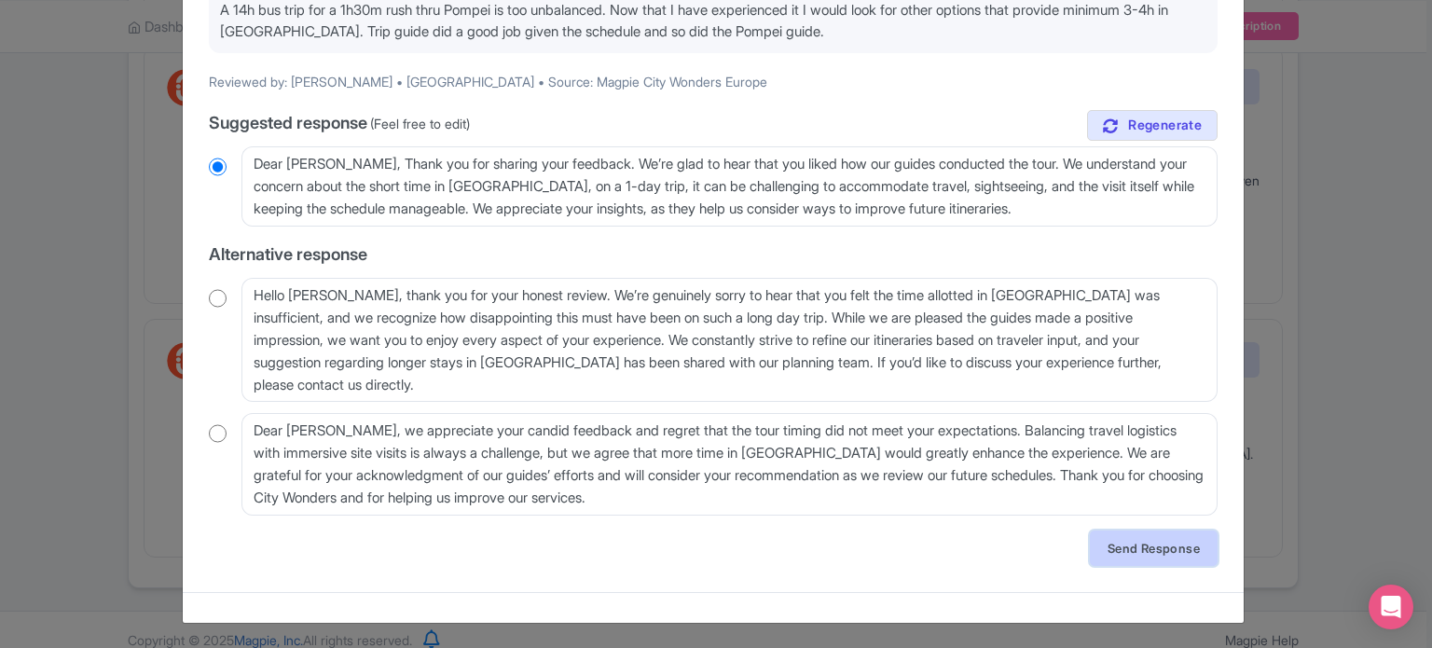
click at [1114, 541] on link "Send Response" at bounding box center [1154, 548] width 128 height 35
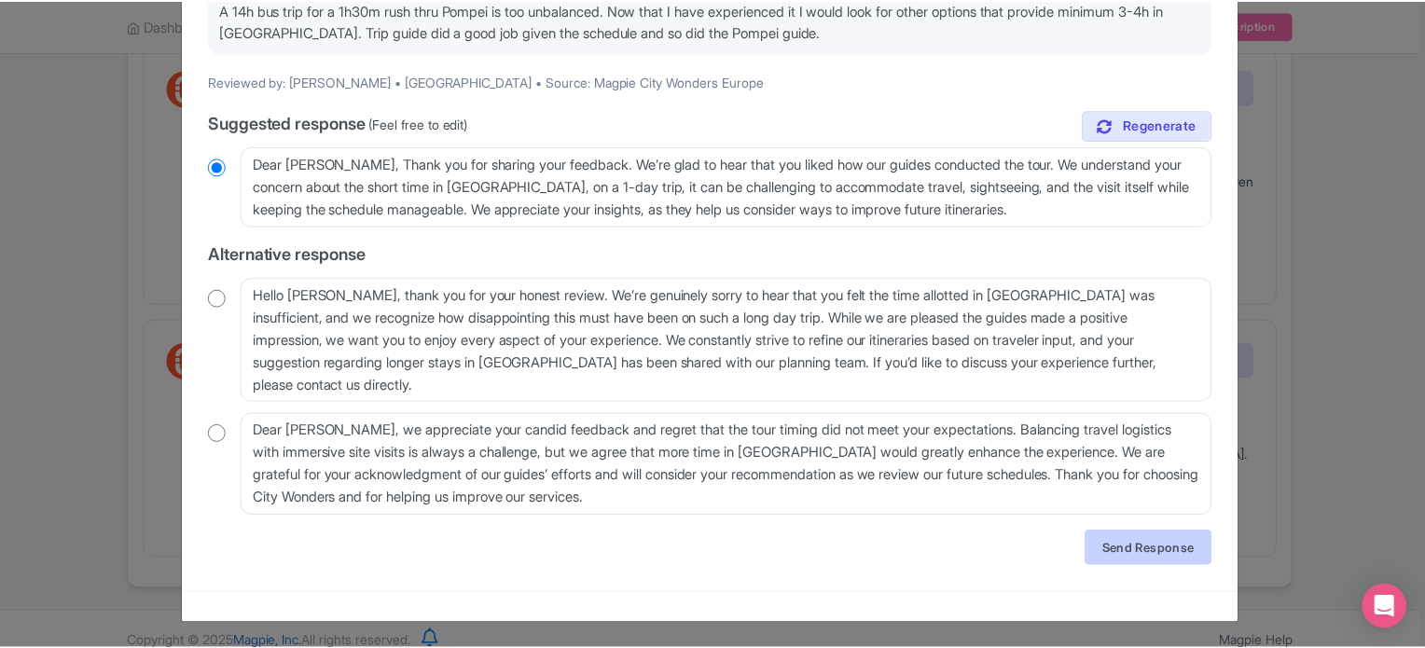
scroll to position [0, 0]
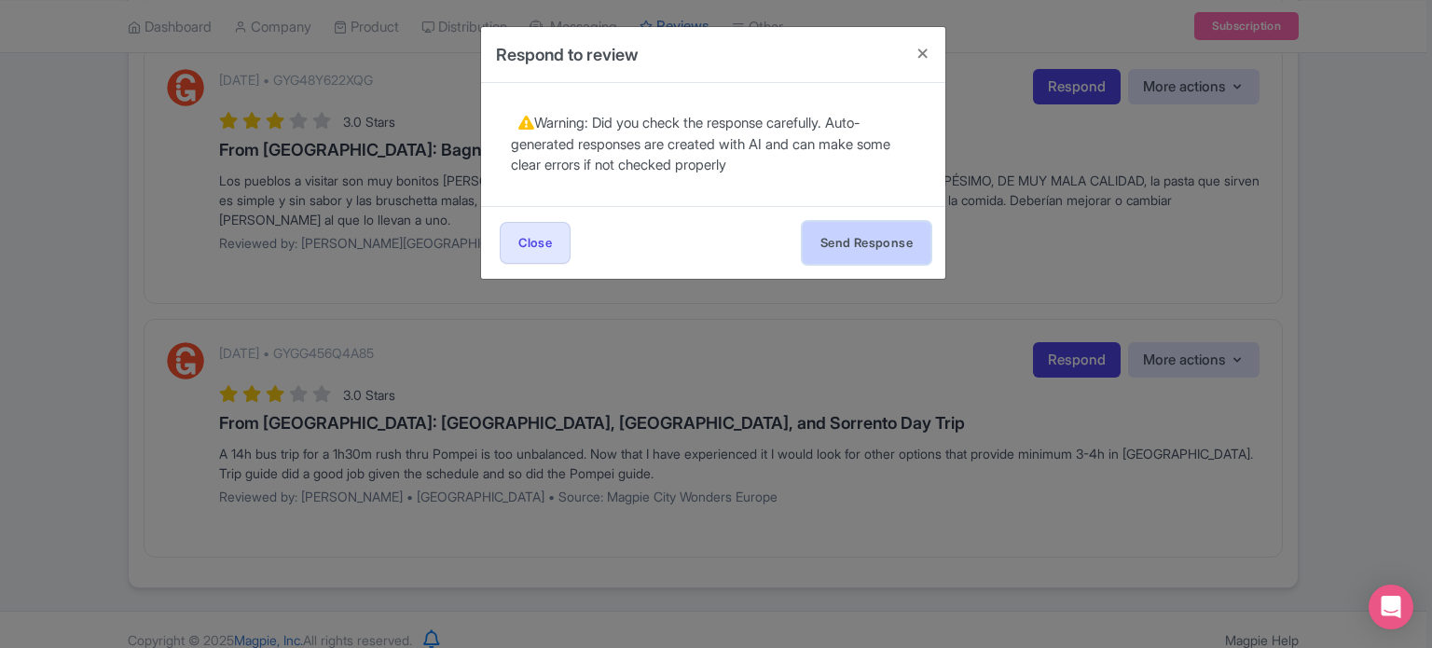
click at [862, 248] on button "Send Response" at bounding box center [867, 243] width 128 height 42
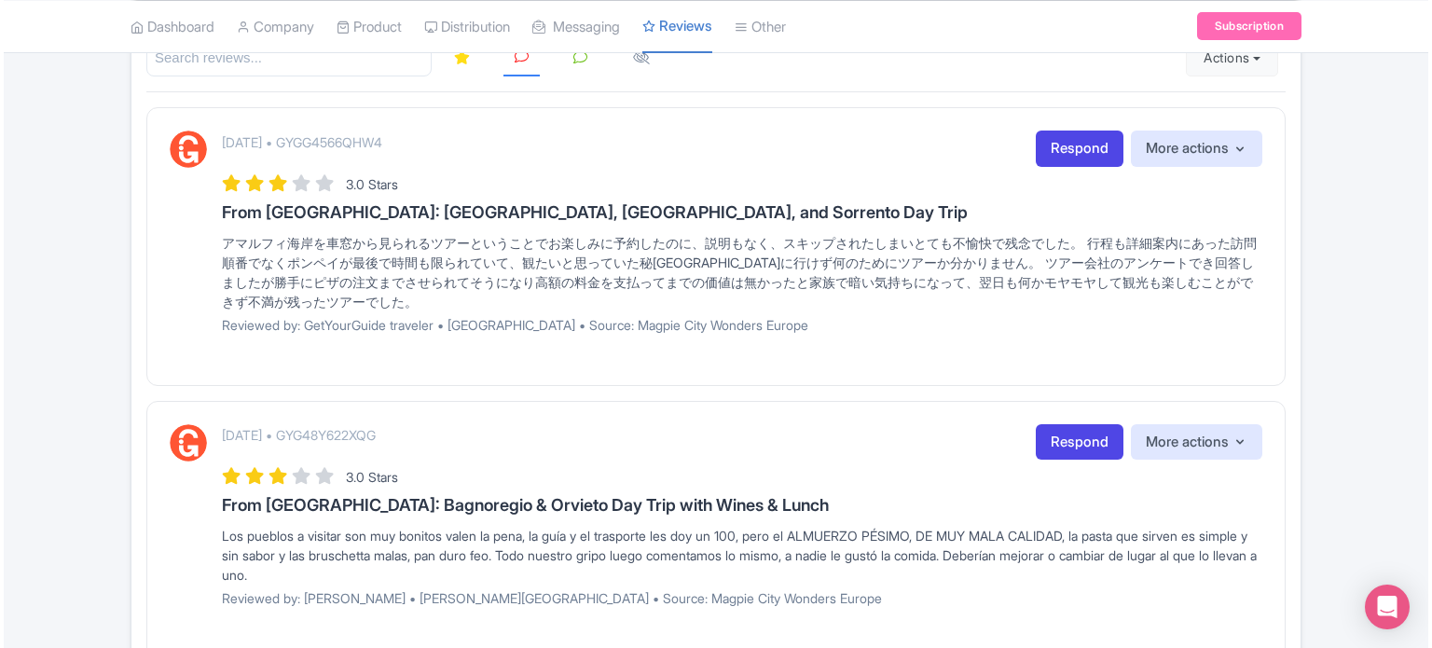
scroll to position [415, 0]
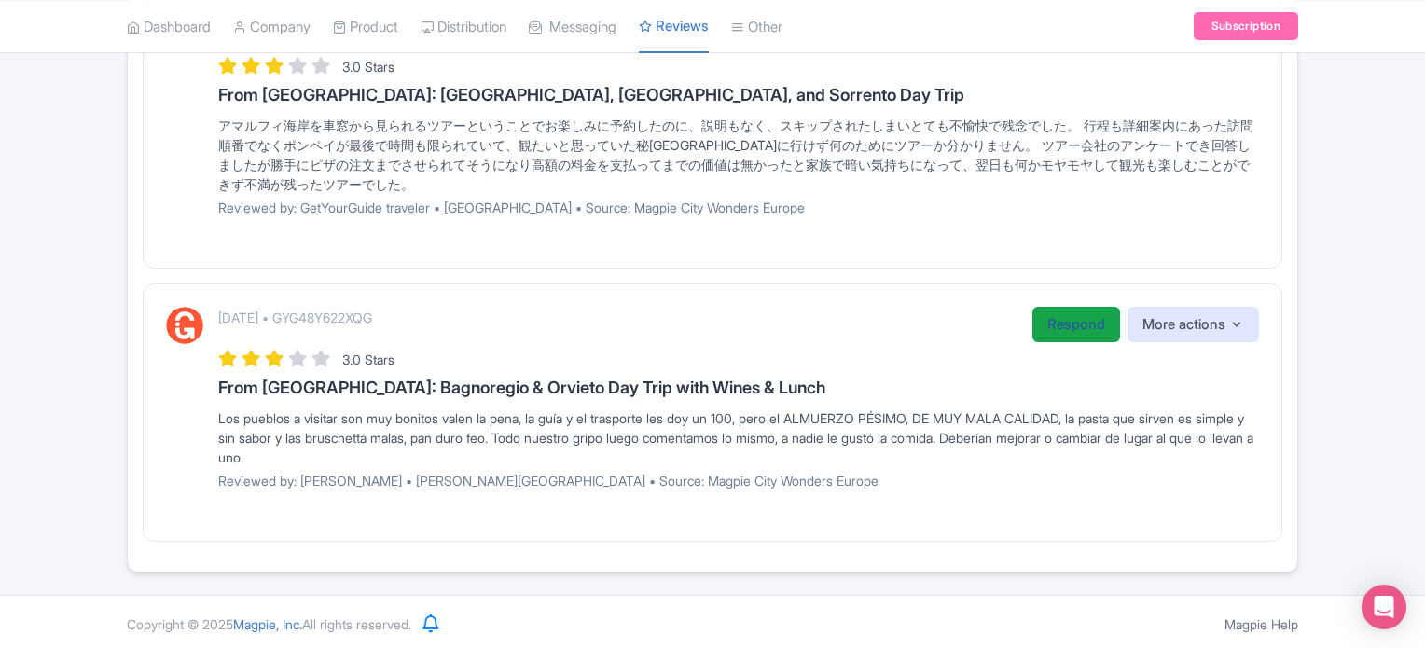
click at [1066, 316] on link "Respond" at bounding box center [1076, 325] width 88 height 36
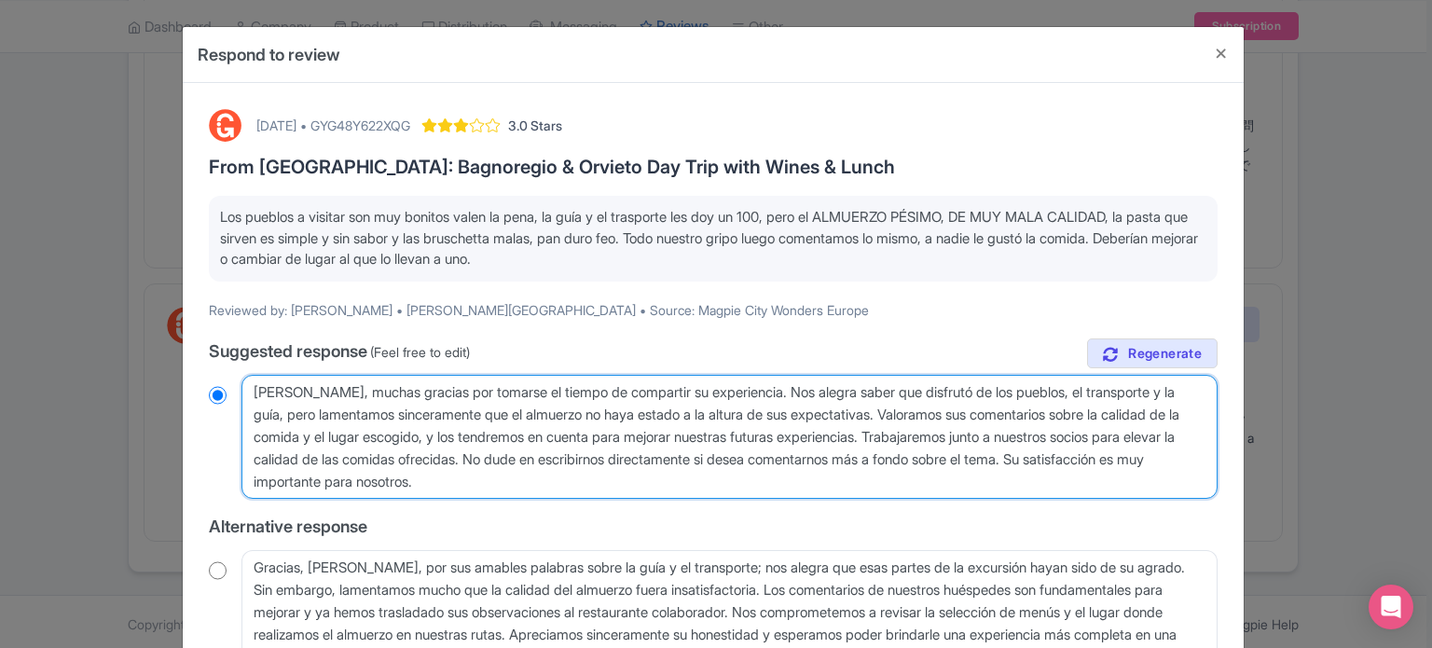
drag, startPoint x: 614, startPoint y: 456, endPoint x: 634, endPoint y: 486, distance: 36.2
click at [634, 486] on textarea "Estimada Paola, muchas gracias por tomarse el tiempo de compartir su experienci…" at bounding box center [730, 437] width 976 height 125
type textarea "Estimada Paola, muchas gracias por tomarse el tiempo de compartir su experienci…"
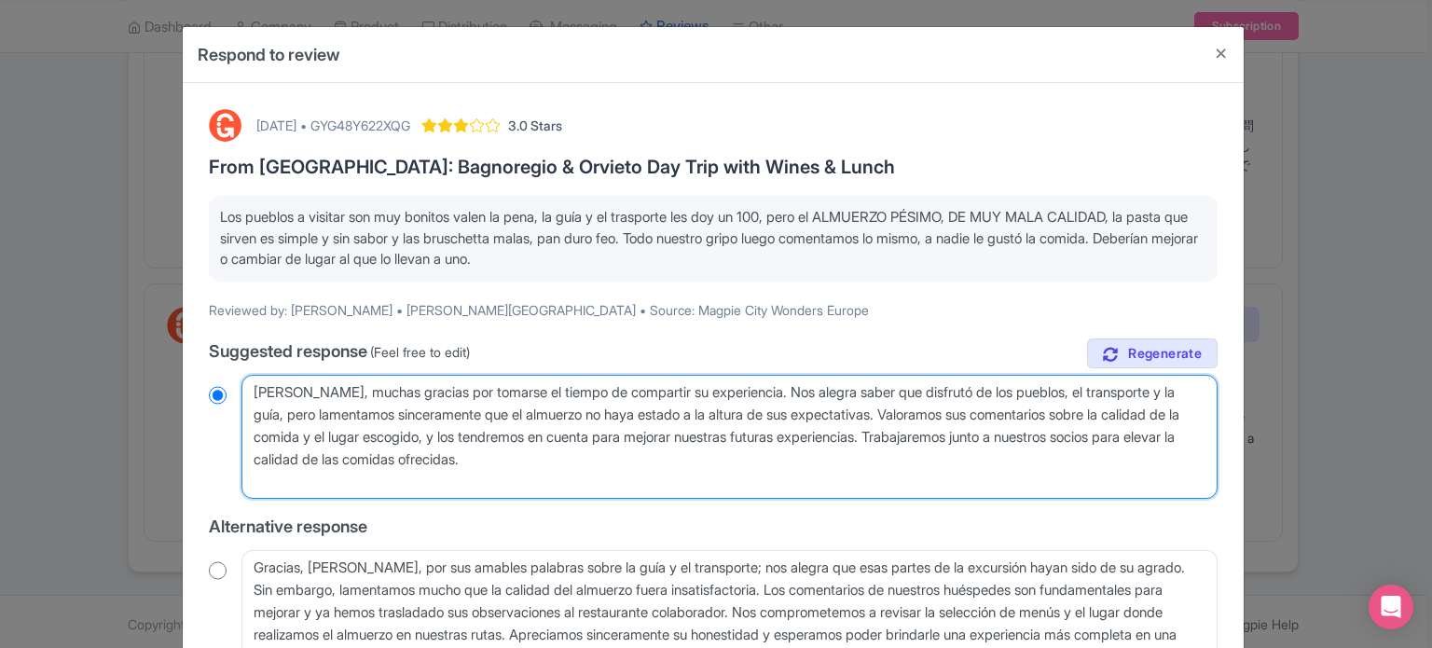
radio input "true"
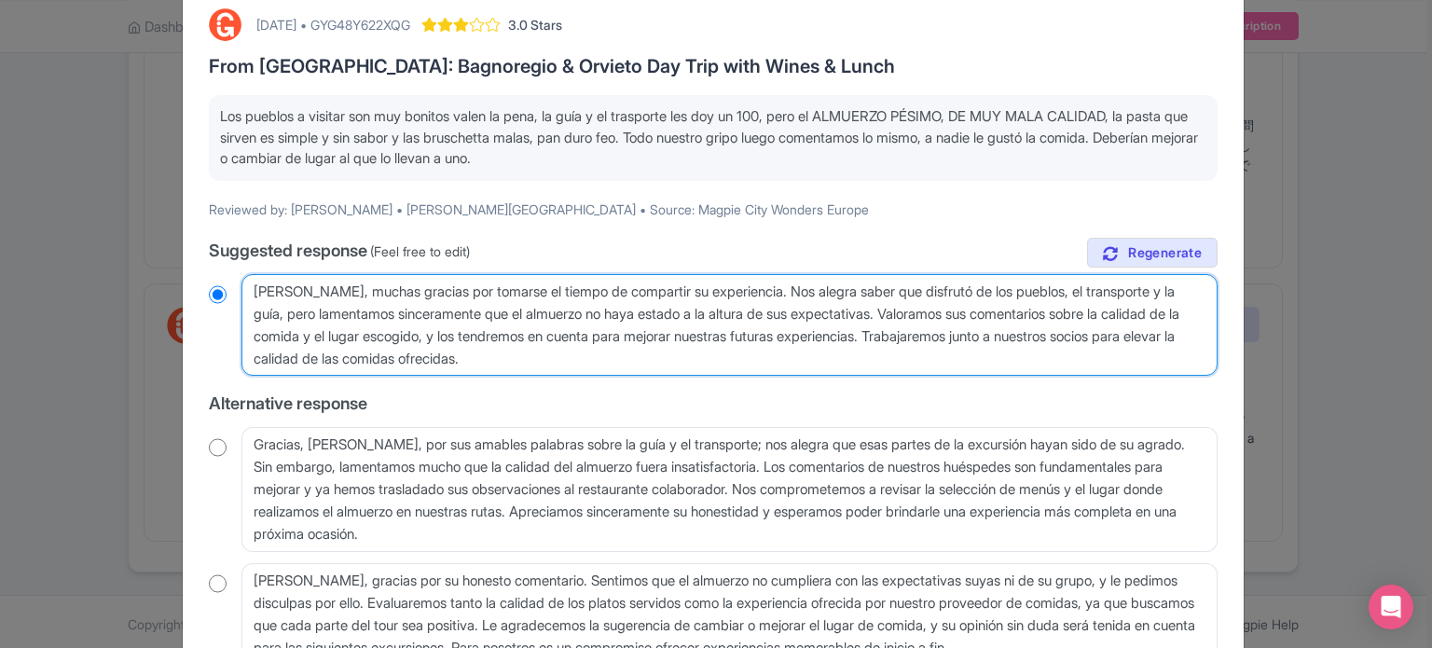
scroll to position [250, 0]
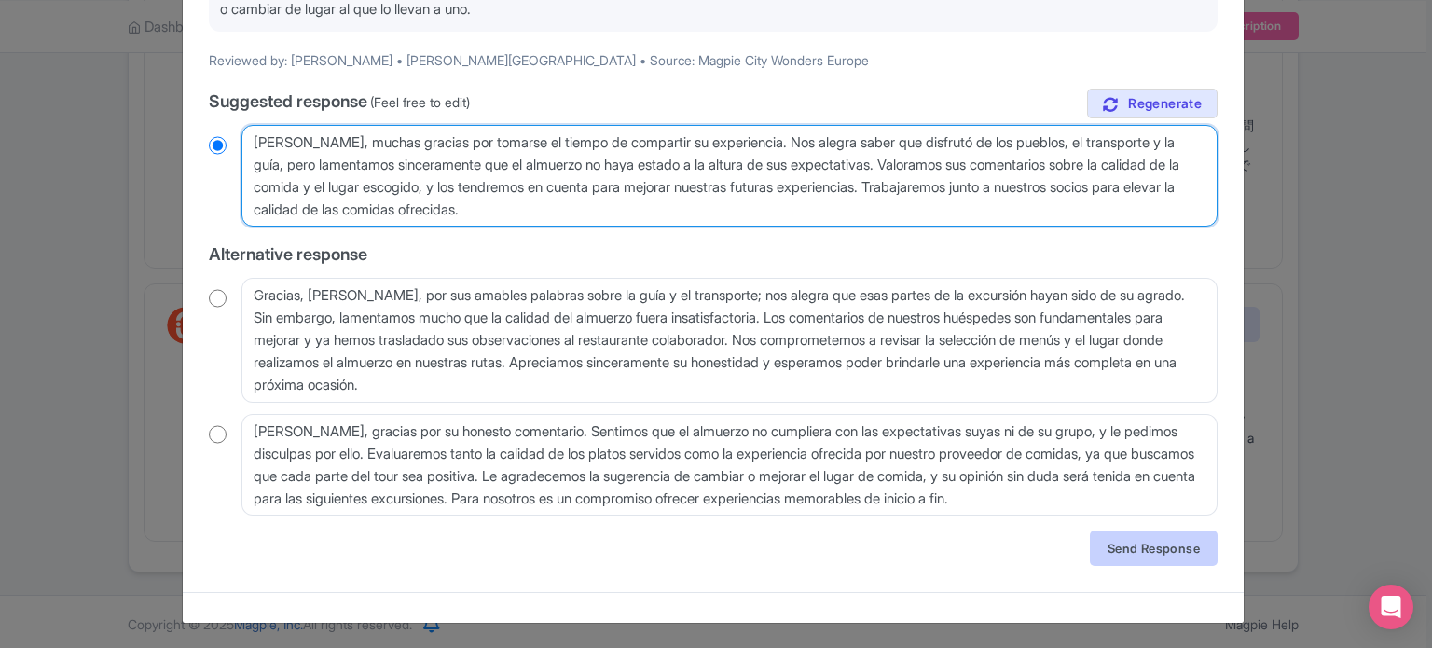
type textarea "Estimada Paola, muchas gracias por tomarse el tiempo de compartir su experienci…"
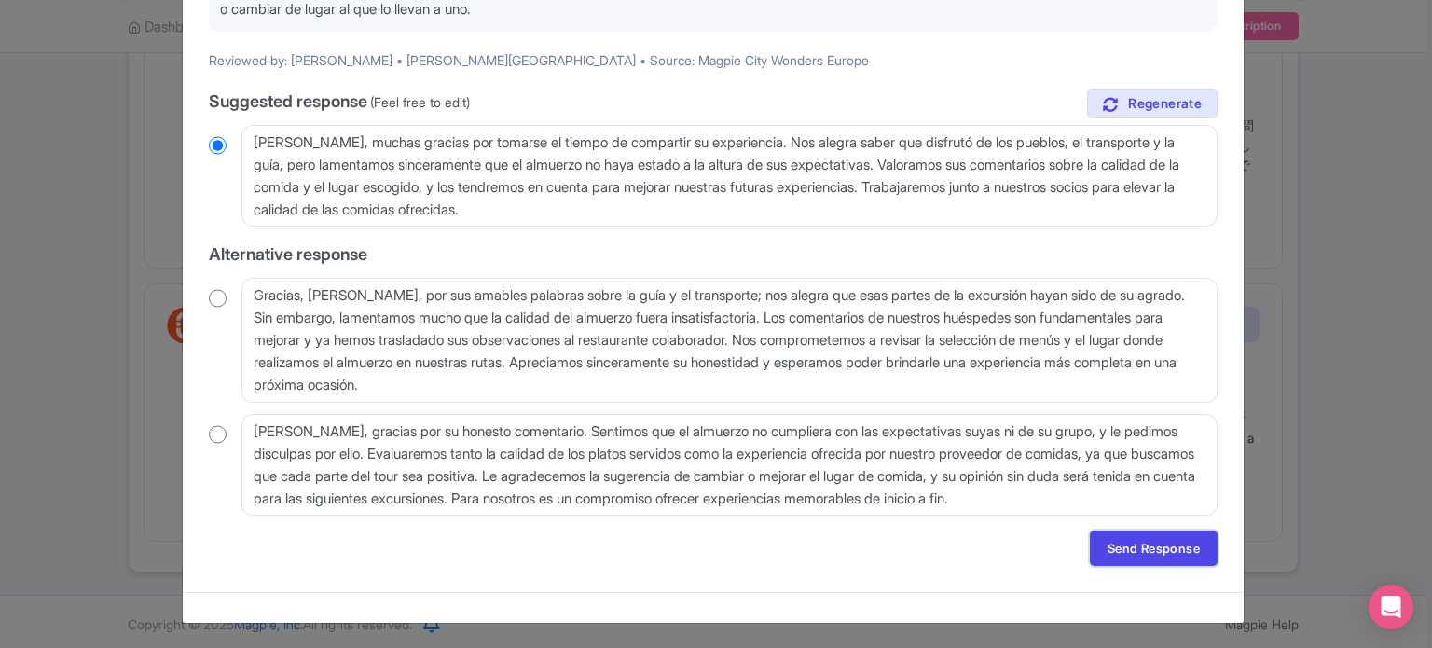
click at [1125, 544] on link "Send Response" at bounding box center [1154, 548] width 128 height 35
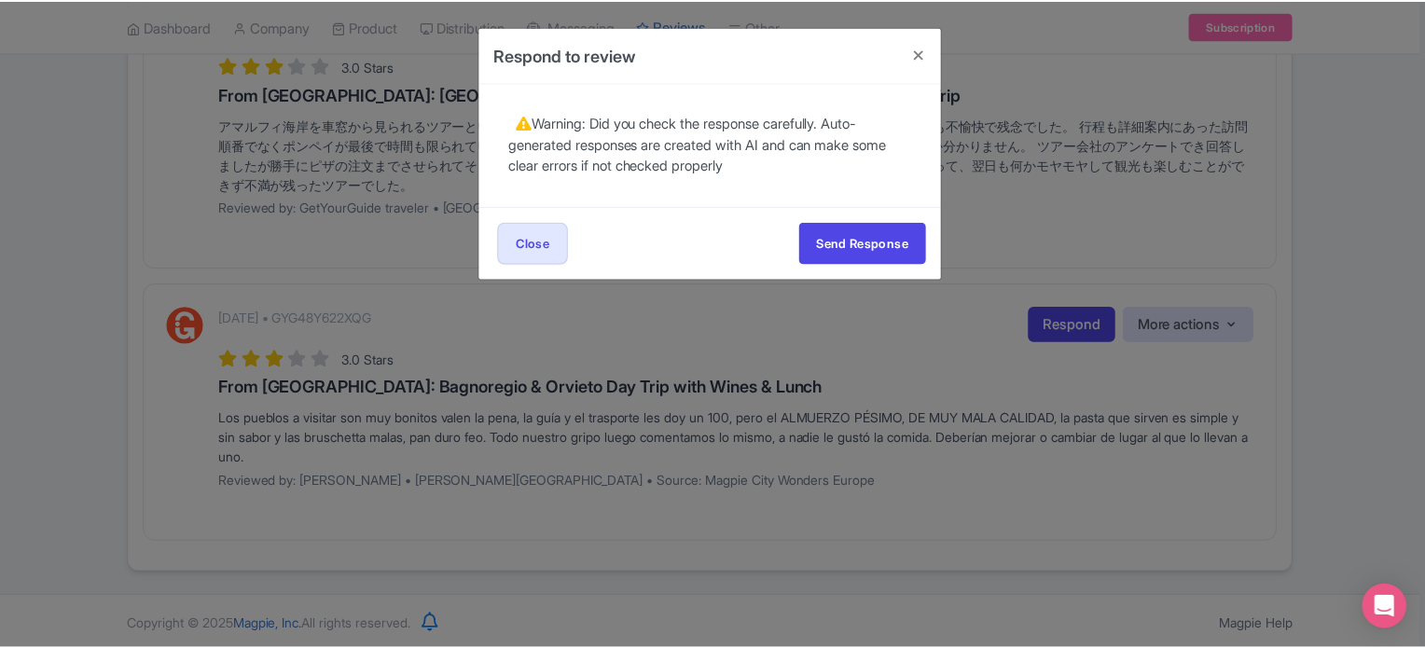
scroll to position [0, 0]
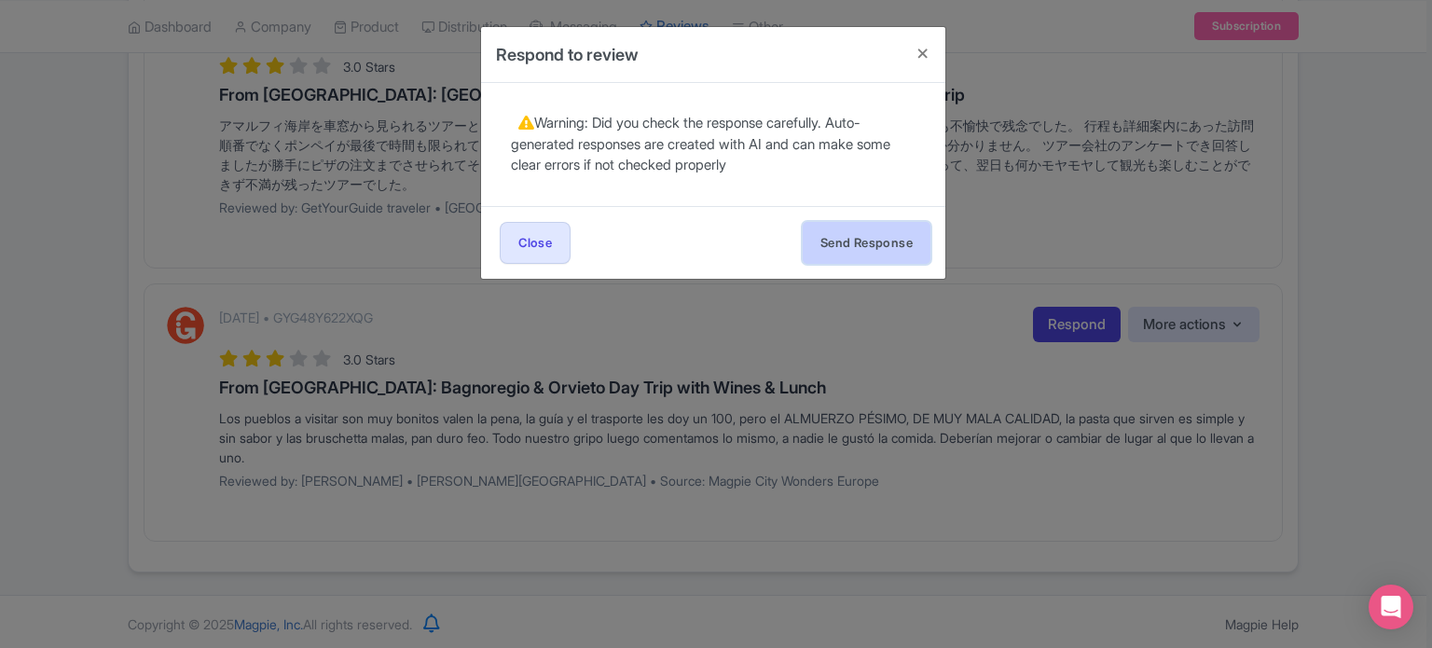
click at [887, 251] on button "Send Response" at bounding box center [867, 243] width 128 height 42
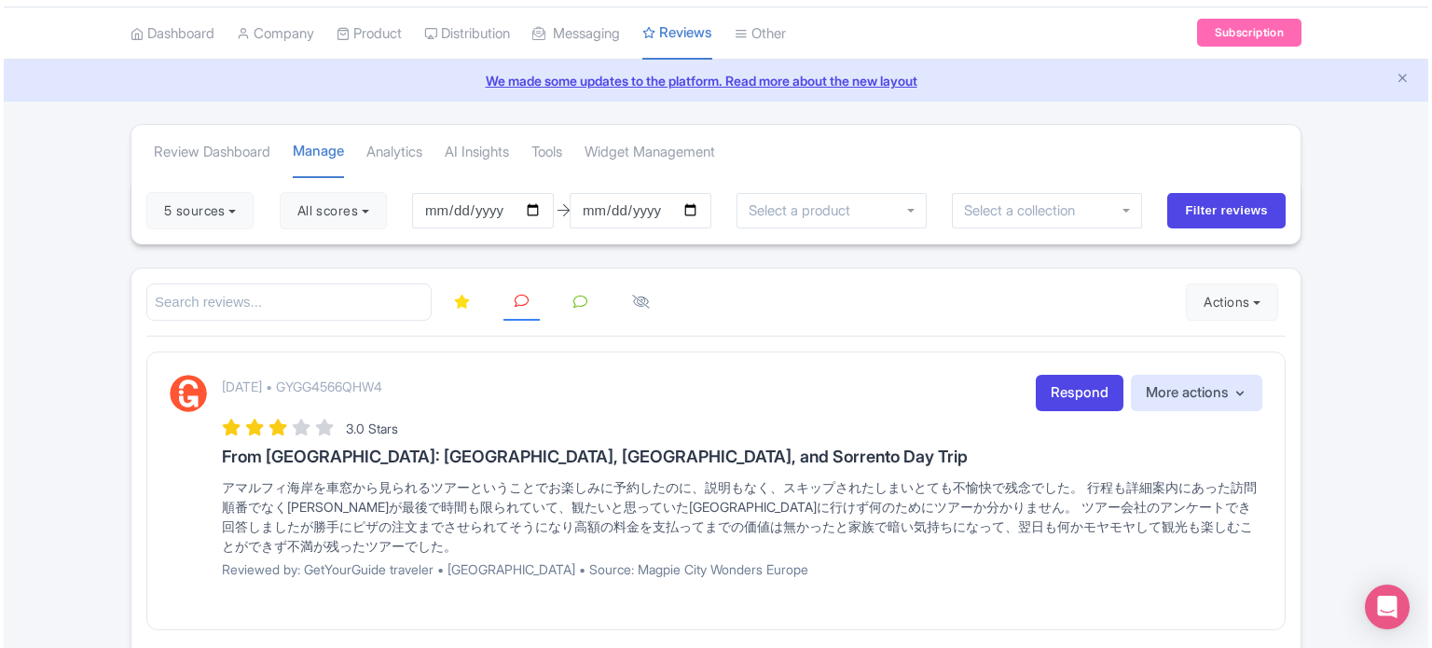
scroll to position [142, 0]
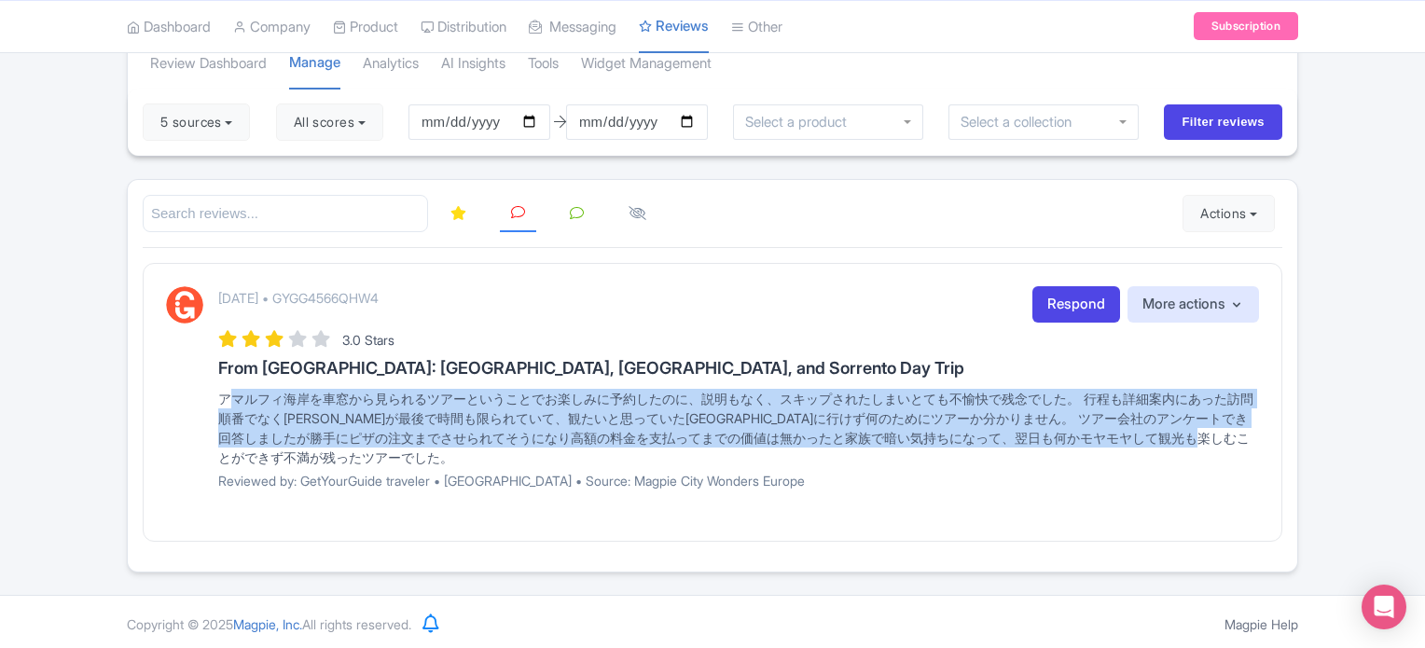
drag, startPoint x: 323, startPoint y: 462, endPoint x: 157, endPoint y: 394, distance: 179.4
click at [157, 394] on div "[DATE] • GYGG4566QHW4 Respond More actions Hide from this page Hide from review…" at bounding box center [713, 402] width 1140 height 278
copy div "アマルフィ海岸を車窓から見られるツアーということでお楽しみに予約したのに、説明もなく、スキップされたしまいとても不愉快で残念でした。 行程も詳細案内にあった訪…"
click at [1071, 305] on link "Respond" at bounding box center [1076, 304] width 88 height 36
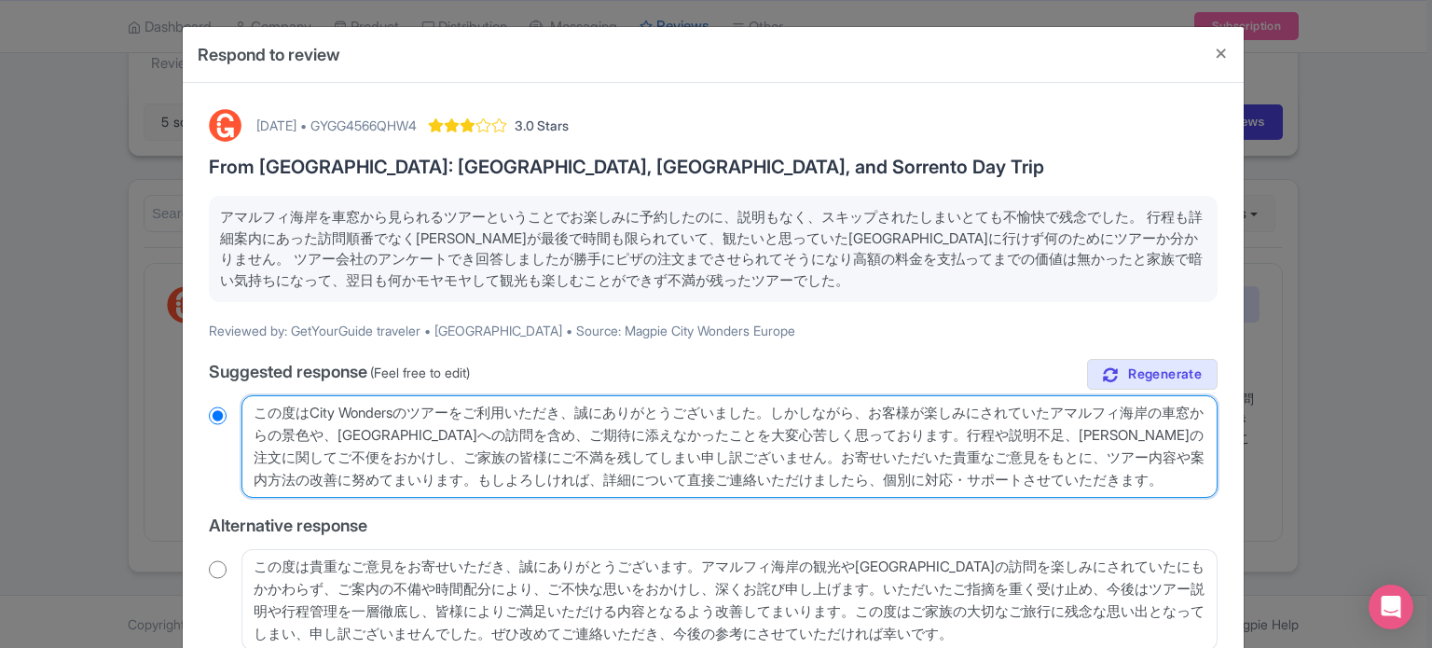
drag, startPoint x: 991, startPoint y: 478, endPoint x: 8, endPoint y: 379, distance: 988.0
click at [8, 379] on div "Respond to review October 13, 2025 • GYGG4566QHW4 3.0 Stars From Rome: Pompeii,…" at bounding box center [716, 324] width 1432 height 648
paste textarea "ツアーにご参加いただいたにもかかわらず、ご期待に沿えず大変申し訳ございませんでした。アマルフィ海岸の車窓観光やポンペイの訪問順など、楽しみにされていた内容が十…"
type textarea "この度はツアーにご参加いただいたにもかかわらず、ご期待に沿えず大変申し訳ございませんでした。アマルフィ海岸の車窓観光やポンペイの訪問順など、楽しみにされていた…"
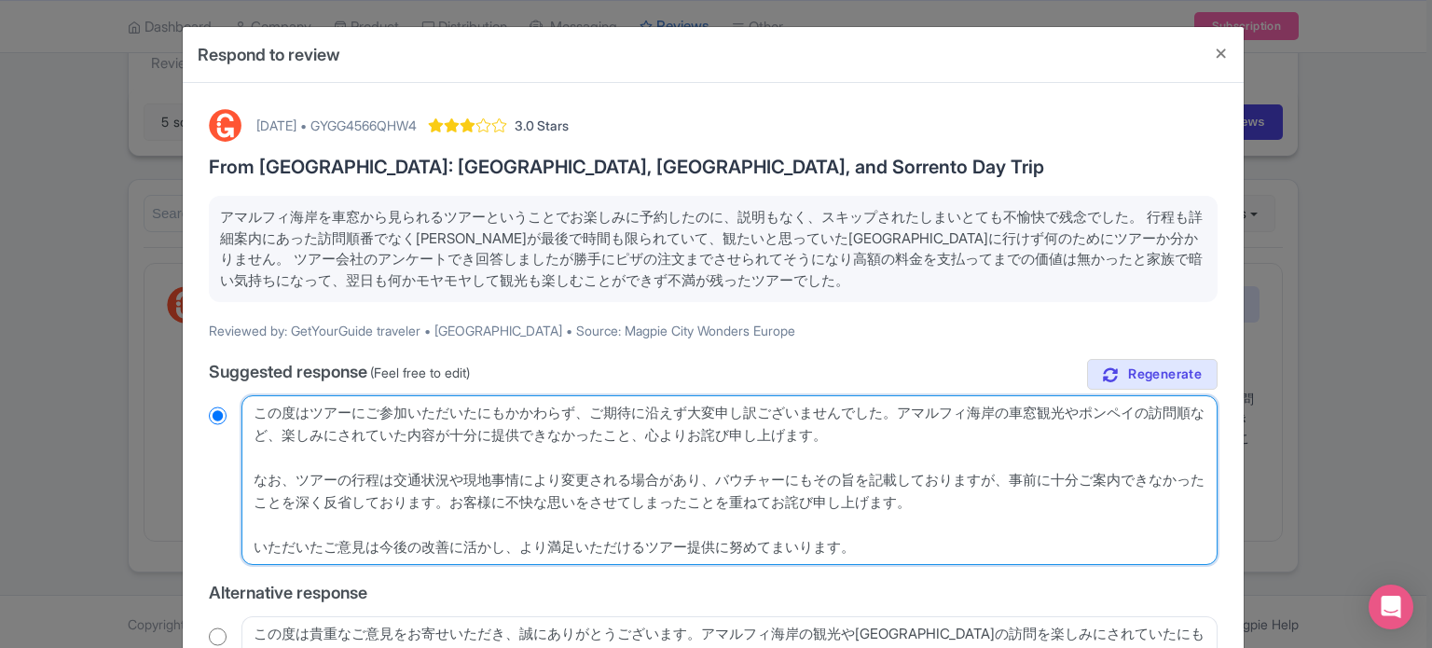
radio input "true"
type textarea "この度はCity Wondersのツアーをご利用いただき、誠にありがとうございました。しかしながら、お客様が楽しみにされていたアマルフィ海岸の車窓からの景色や…"
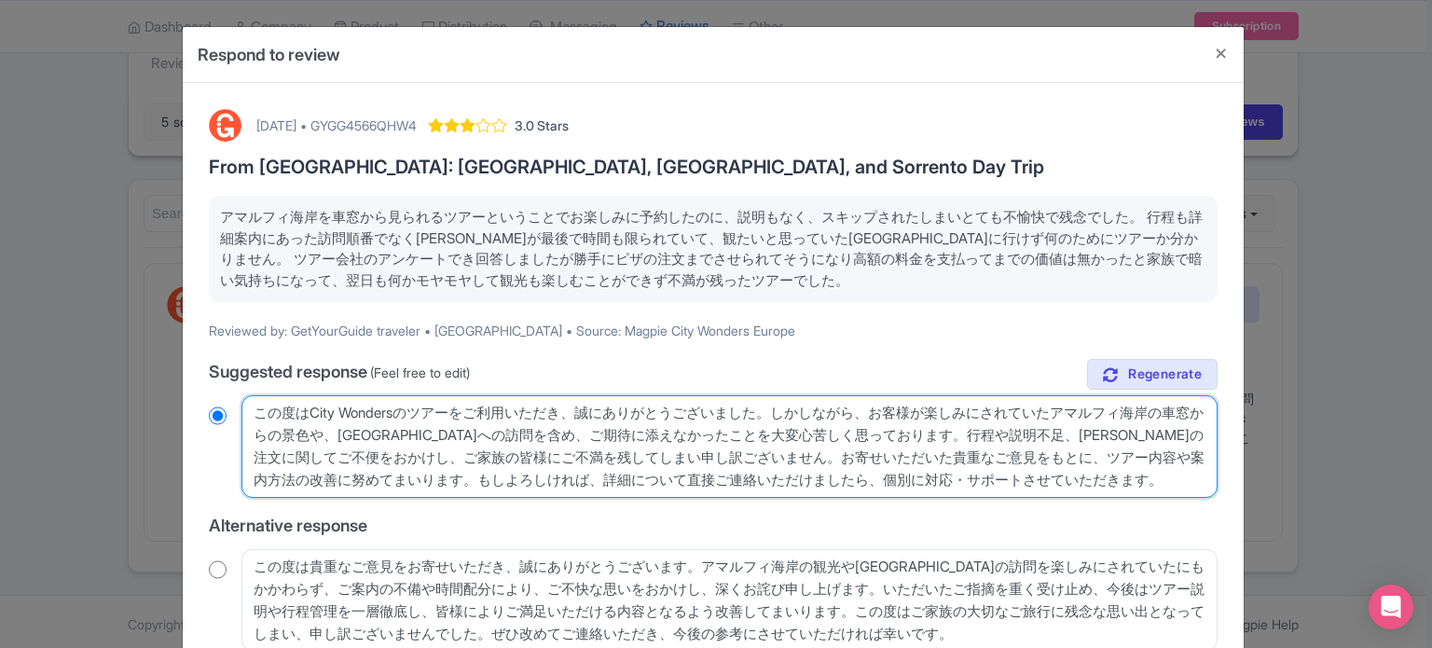
radio input "true"
paste textarea "[お客様のお名前] 様 この度はツアーにご参加いただいたにもかかわらず、ご期待に沿えず大変申し訳ございませんでした。アマルフィ海岸の車窓観光やポンペイの訪問順…"
type textarea "[お客様のお名前] 様 この度はツアーにご参加いただいたにもかかわらず、ご期待に沿えず大変申し訳ございませんでした。アマルフィ海岸の車窓観光やポンペイの訪問順…"
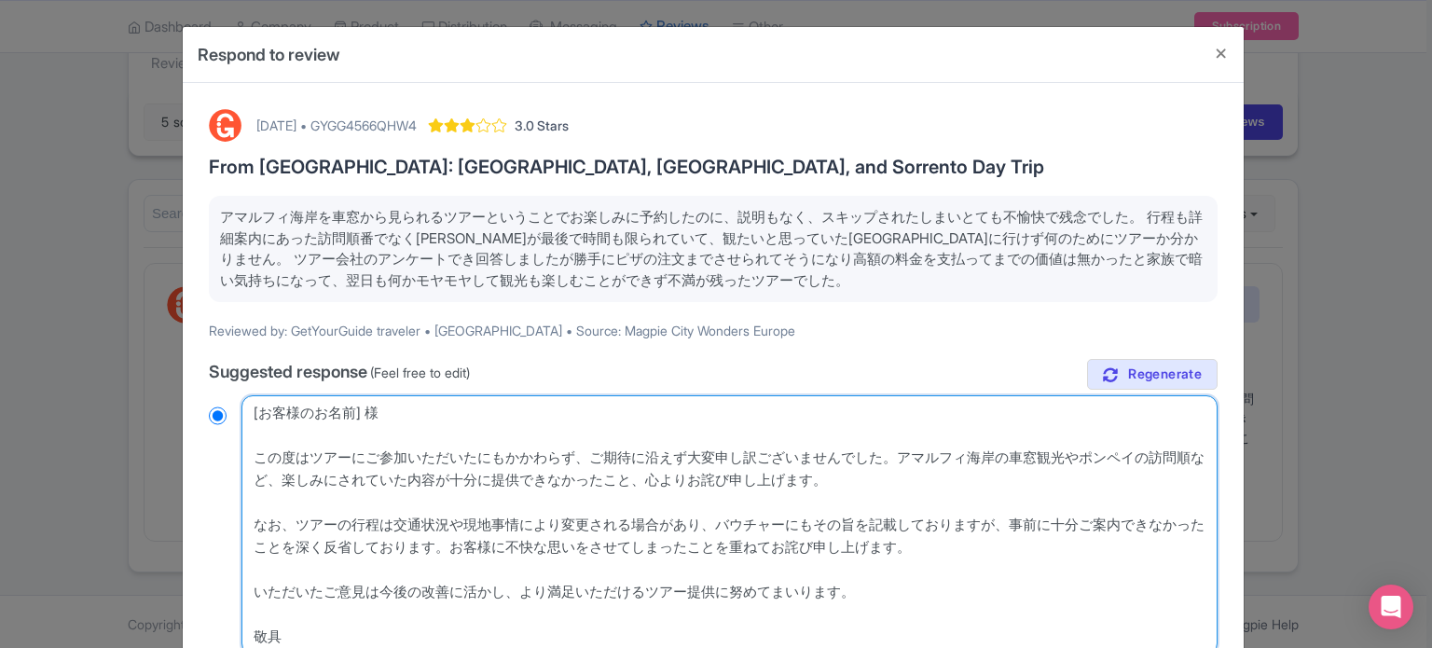
drag, startPoint x: 402, startPoint y: 411, endPoint x: 202, endPoint y: 413, distance: 199.6
click at [202, 413] on div "October 13, 2025 • GYGG4566QHW4 3.0 Stars From Rome: Pompeii, Amalfi Coast, and…" at bounding box center [713, 540] width 1031 height 885
radio input "true"
type textarea "この度はツアーにご参加いただいたにもかかわらず、ご期待に沿えず大変申し訳ございませんでした。アマルフィ海岸の車窓観光やポンペイの訪問順など、楽しみにされていた…"
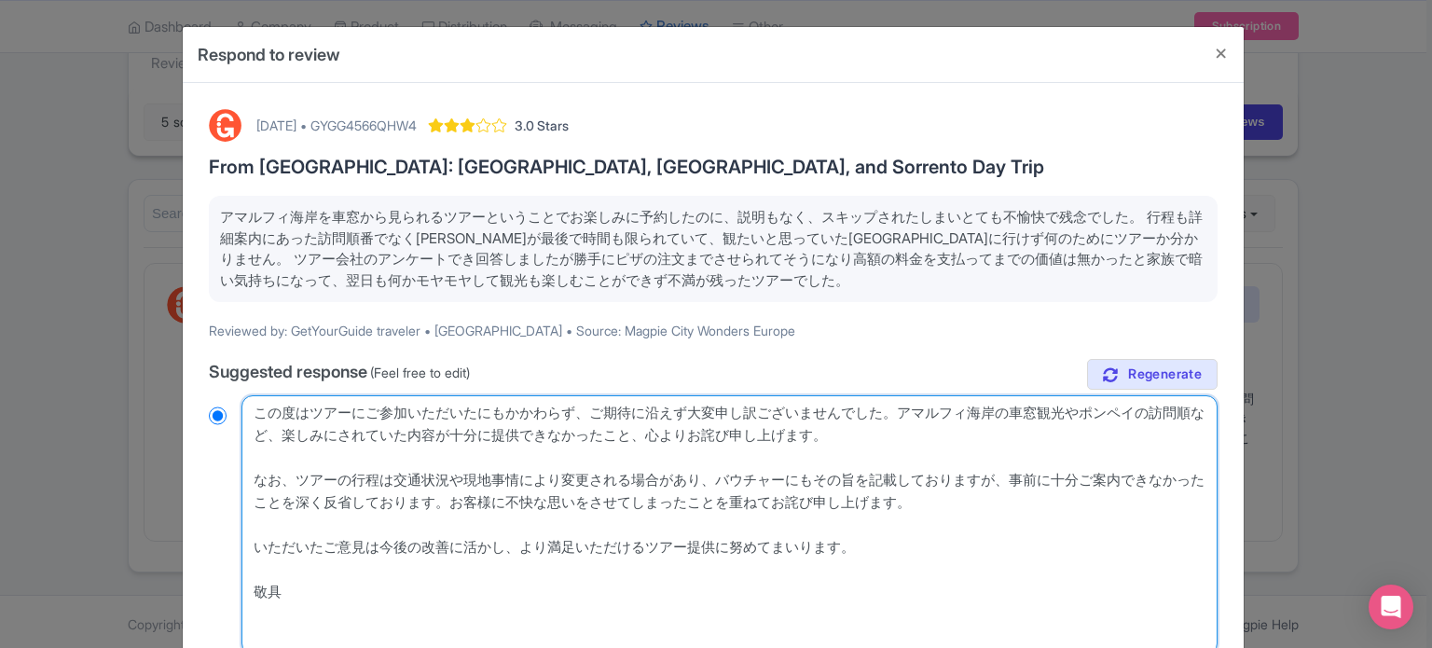
radio input "true"
type textarea "この度はツアーにご参加いただいたにもかかわらず、ご期待に沿えず大変申し訳ございませんでした。アマルフィ海岸の車窓観光やポンペイの訪問順など、楽しみにされていた…"
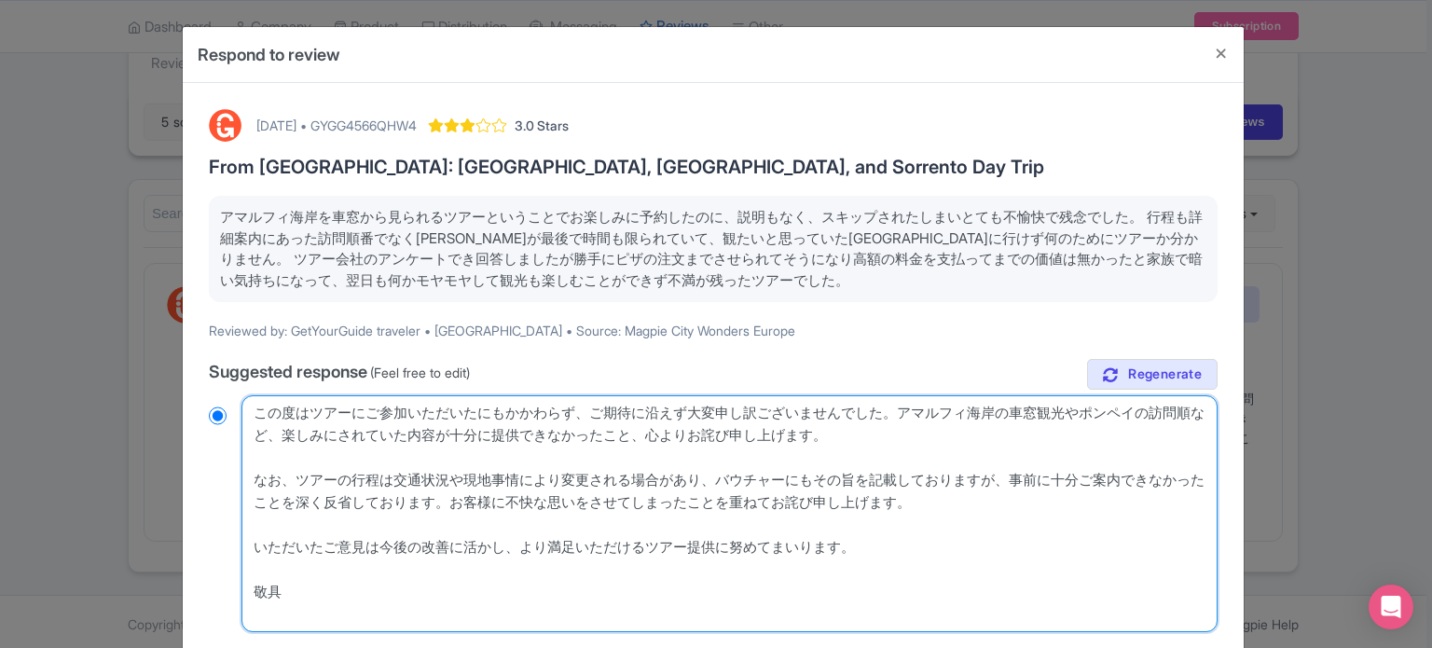
radio input "true"
type textarea "この度はツアーにご参加いただいたにもかかわらず、ご期待に沿えず大変申し訳ございませんでした。アマルフィ海岸の車窓観光やポンペイの訪問順など、楽しみにされていた…"
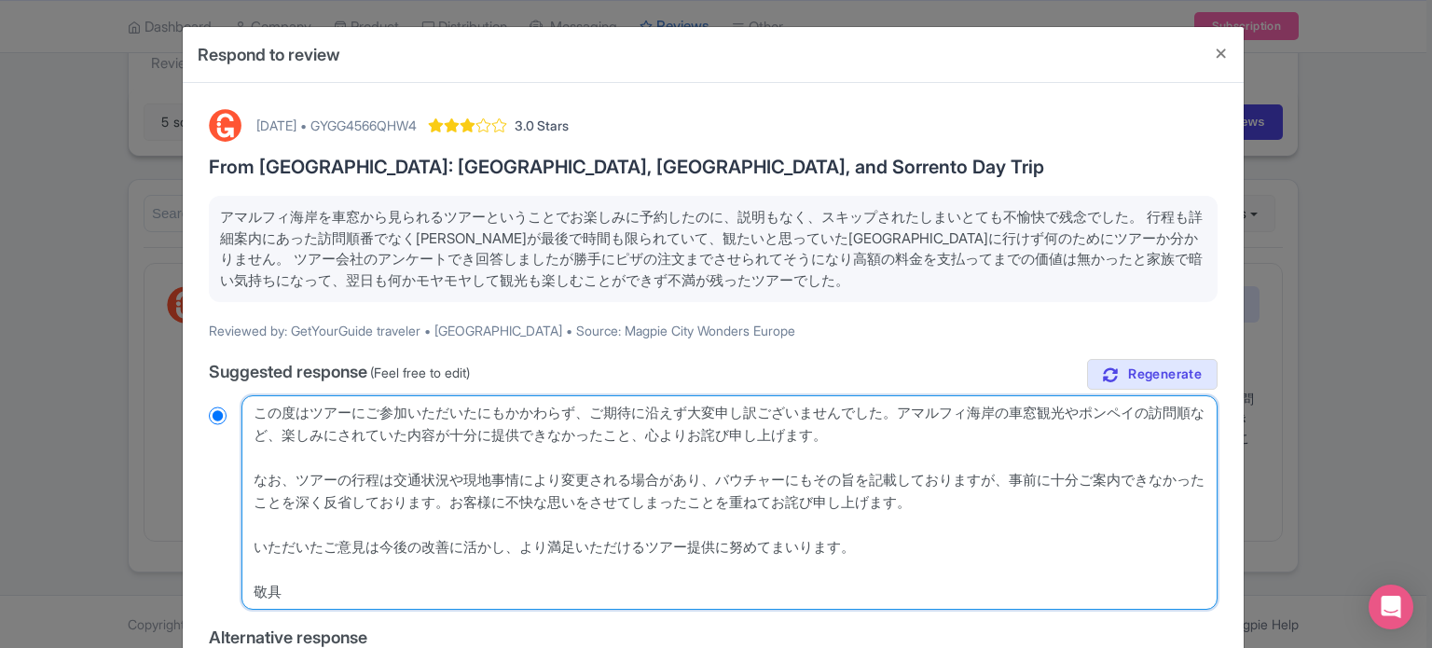
radio input "true"
type textarea "この度はツアーにご参加いただいたにもかかわらず、ご期待に沿えず大変申し訳ございませんでした。アマルフィ海岸の車窓観光やポンペイの訪問順など、楽しみにされていた…"
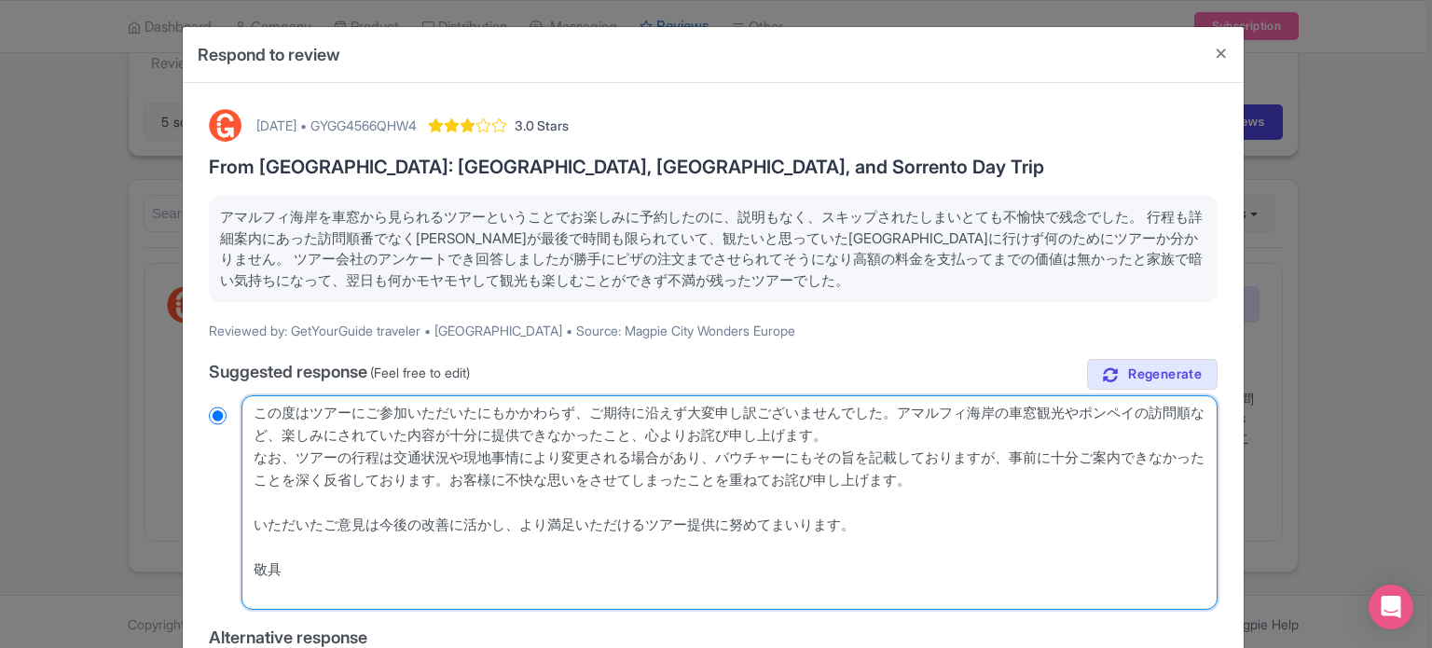
radio input "true"
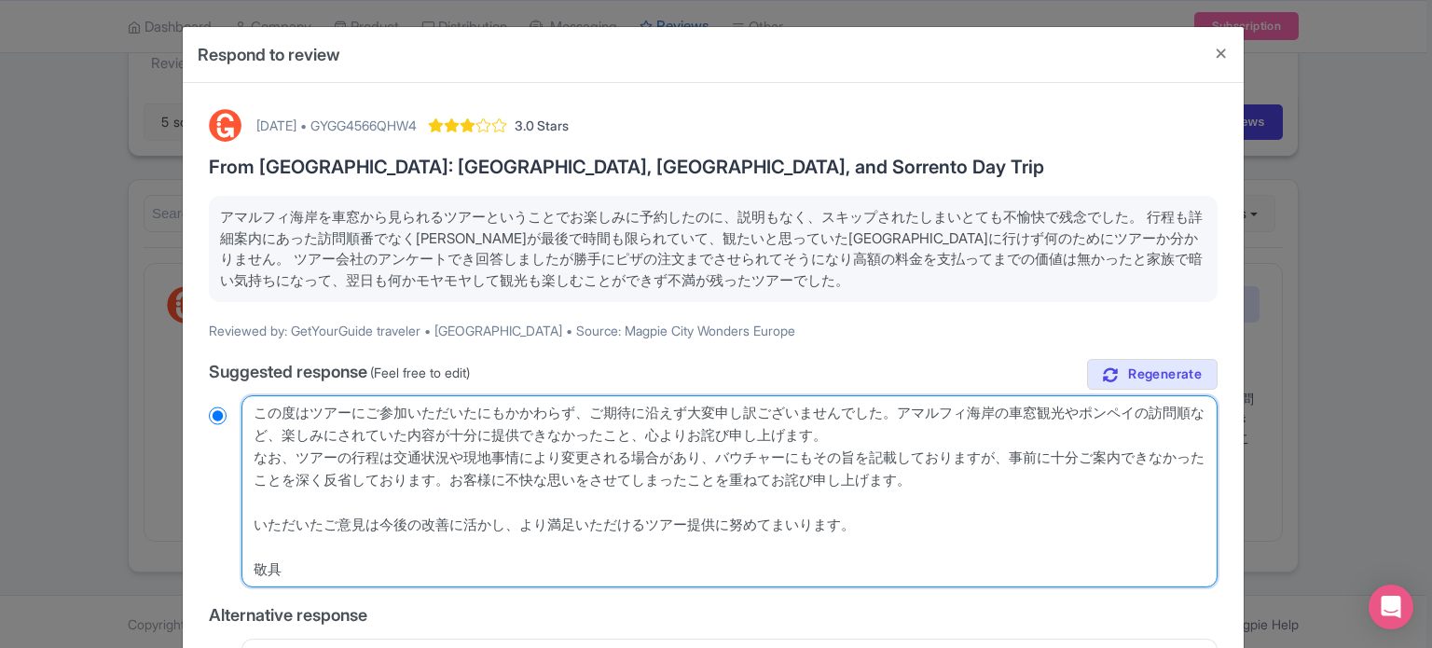
type textarea "この度はツアーにご参加いただいたにもかかわらず、ご期待に沿えず大変申し訳ございませんでした。アマルフィ海岸の車窓観光やポンペイの訪問順など、楽しみにされていた…"
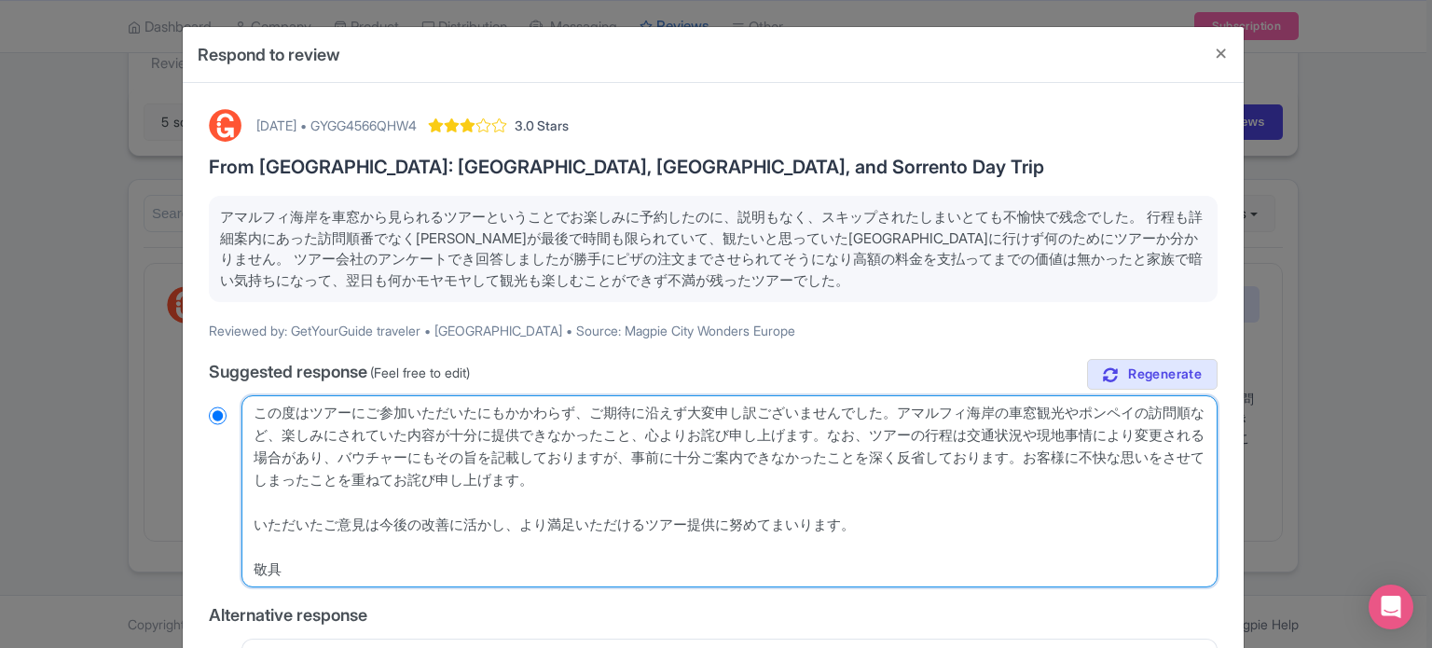
radio input "true"
type textarea "この度はツアーにご参加いただいたにもかかわらず、ご期待に沿えず大変申し訳ございませんでした。アマルフィ海岸の車窓観光やポンペイの訪問順など、楽しみにされていた…"
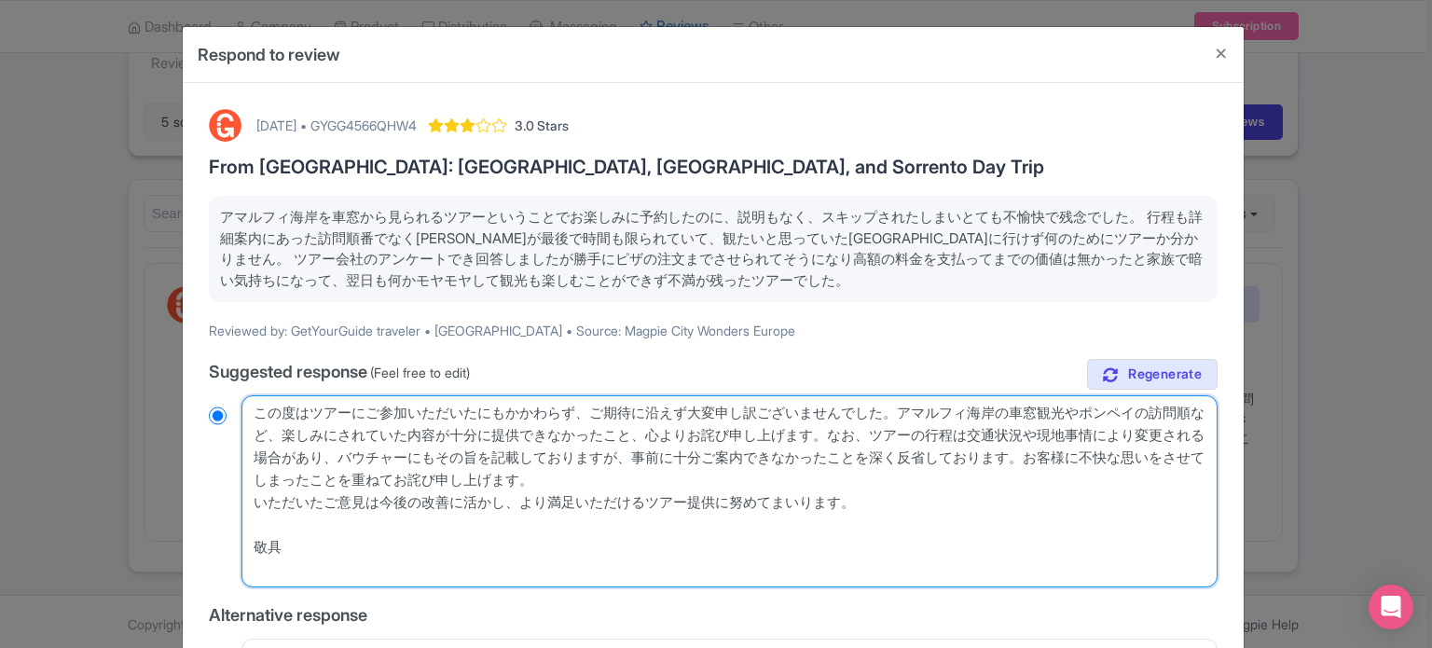
radio input "true"
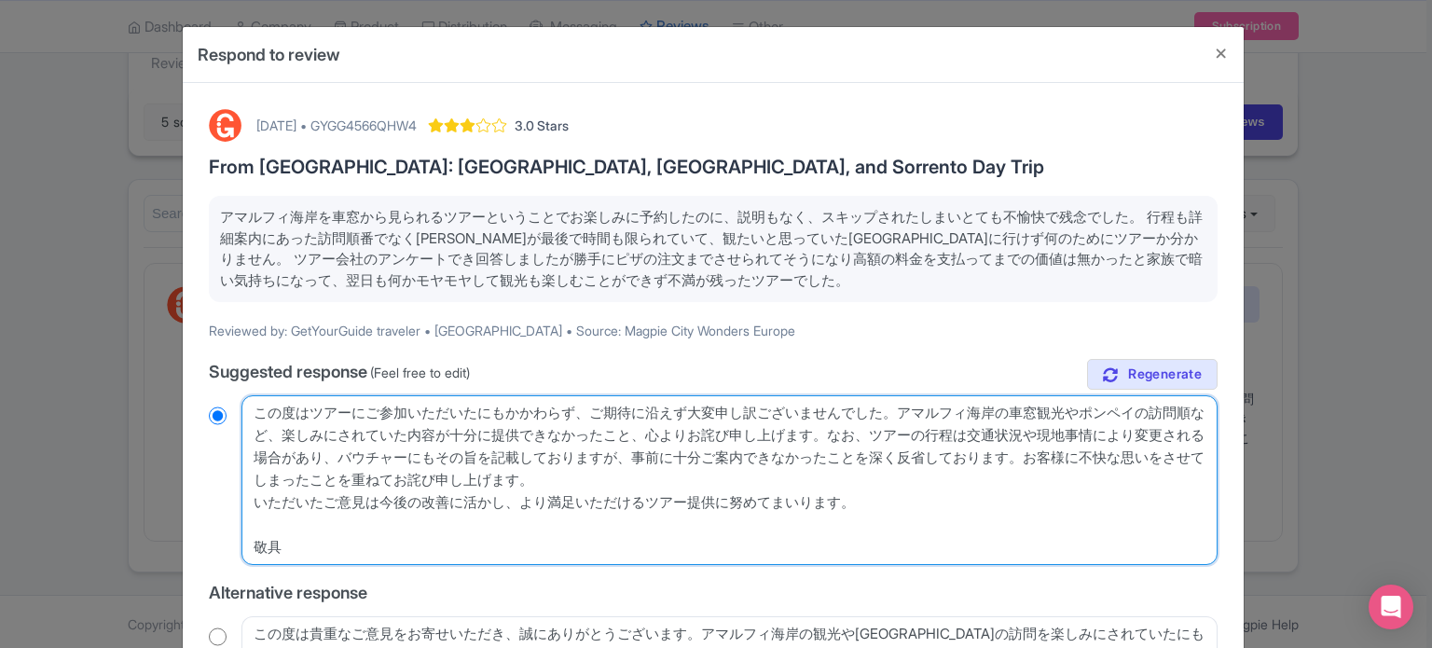
type textarea "この度はツアーにご参加いただいたにもかかわらず、ご期待に沿えず大変申し訳ございませんでした。アマルフィ海岸の車窓観光やポンペイの訪問順など、楽しみにされていた…"
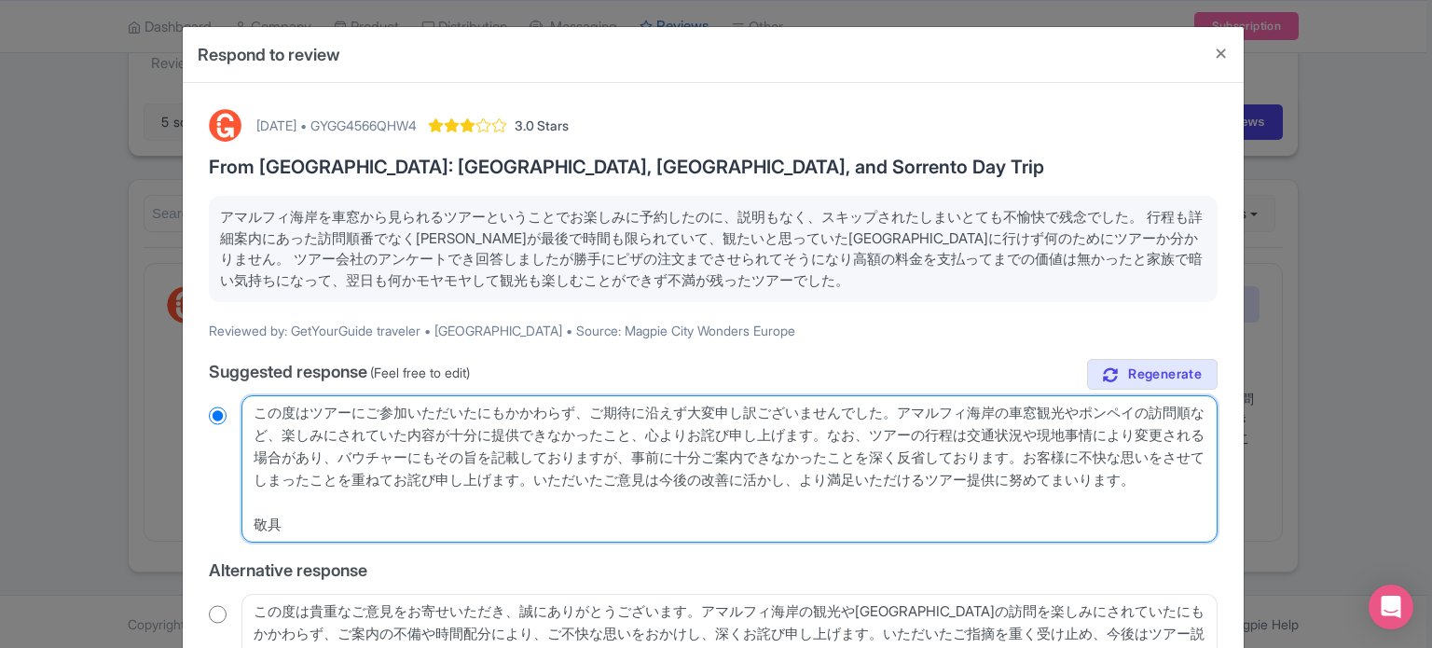
radio input "true"
type textarea "この度はツアーにご参加いただいたにもかかわらず、ご期待に沿えず大変申し訳ございませんでした。アマルフィ海岸の車窓観光やポンペイの訪問順など、楽しみにされていた…"
radio input "true"
type textarea "この度はツアーにご参加いただいたにもかかわらず、ご期待に沿えず大変申し訳ございませんでした。アマルフィ海岸の車窓観光やポンペイの訪問順など、楽しみにされていた…"
radio input "true"
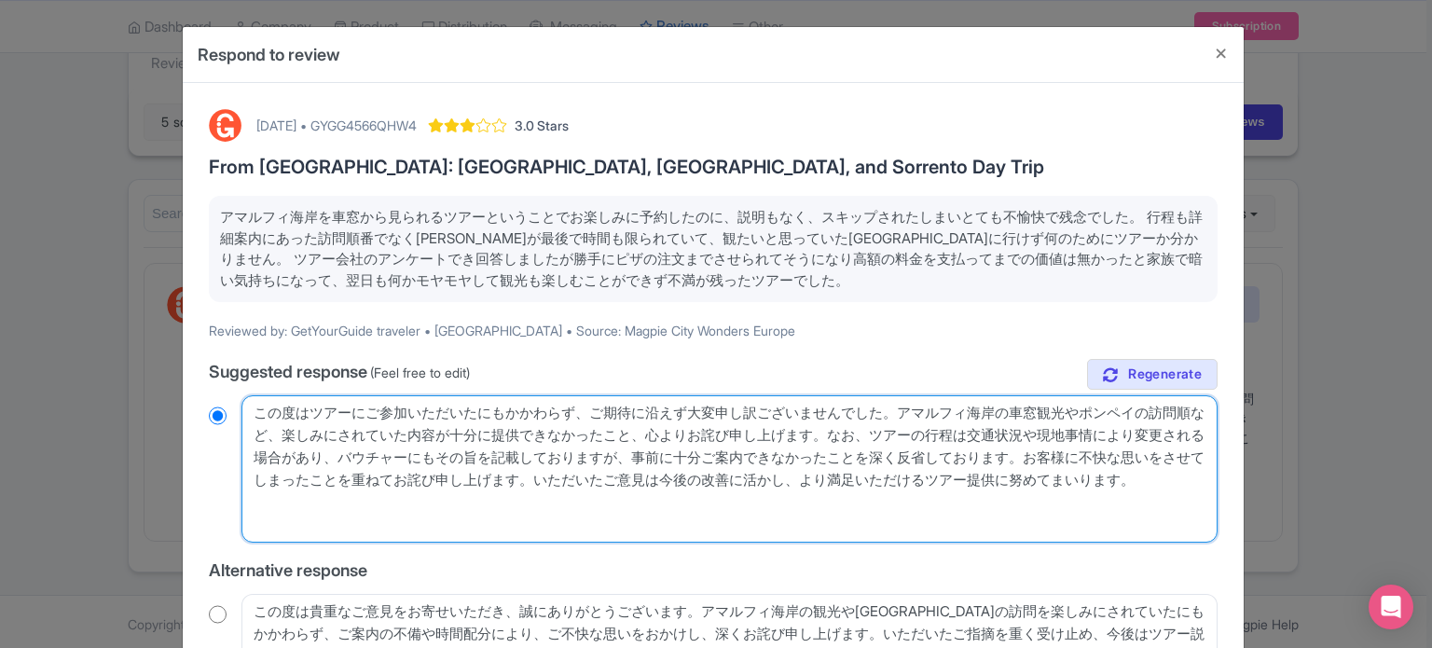
type textarea "この度はツアーにご参加いただいたにもかかわらず、ご期待に沿えず大変申し訳ございませんでした。アマルフィ海岸の車窓観光やポンペイの訪問順など、楽しみにされていた…"
radio input "true"
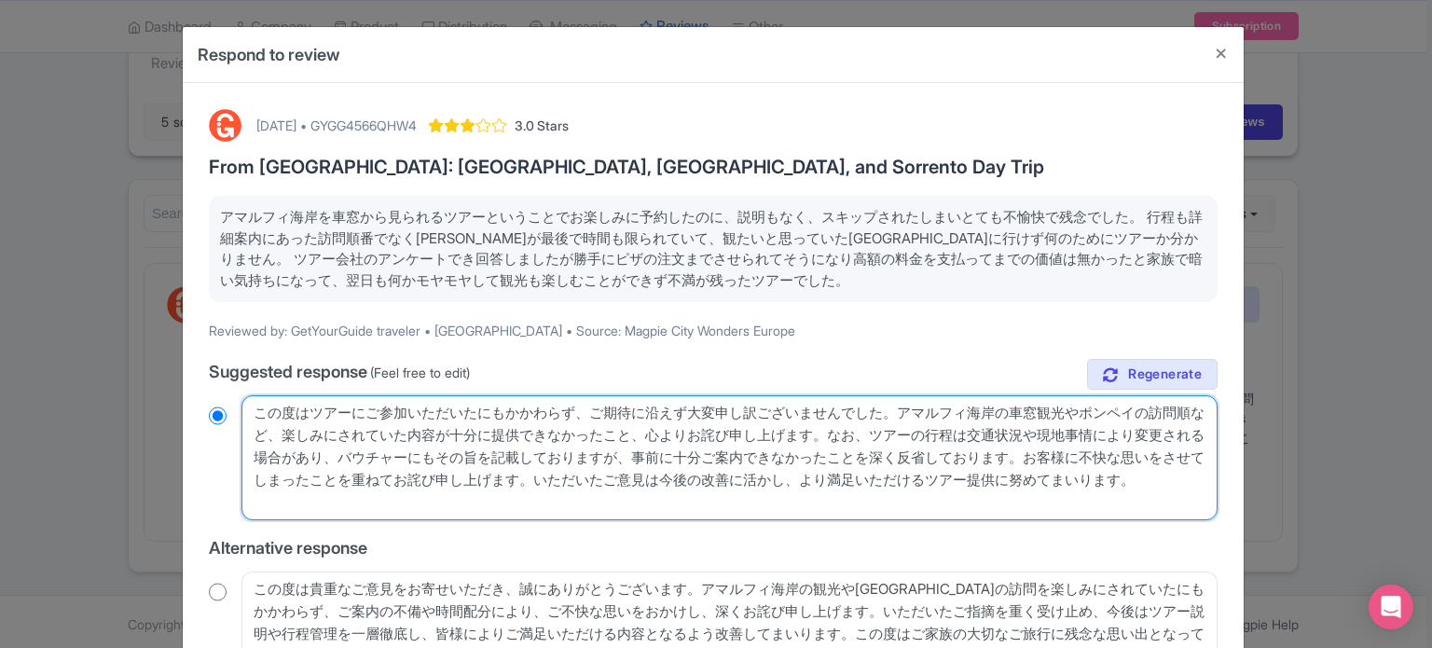
type textarea "この度はツアーにご参加いただいたにもかかわらず、ご期待に沿えず大変申し訳ございませんでした。アマルフィ海岸の車窓観光やポンペイの訪問順など、楽しみにされていた…"
radio input "true"
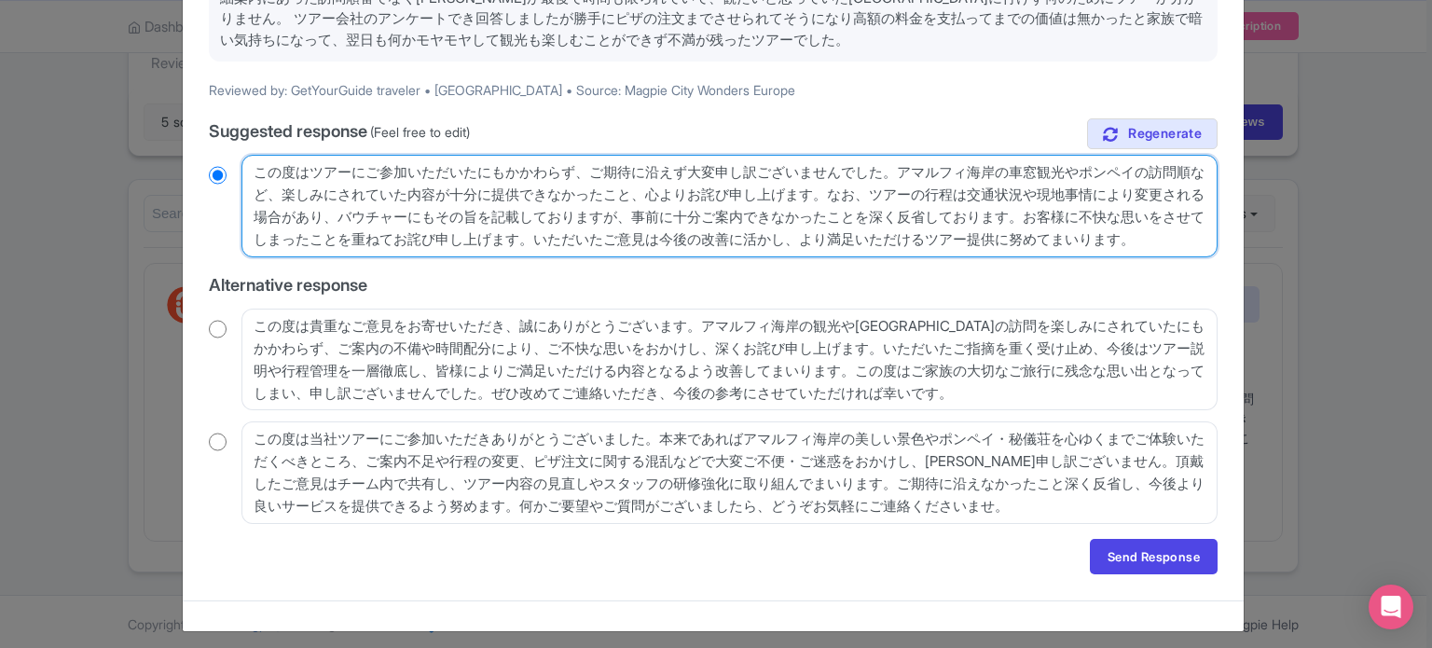
scroll to position [249, 0]
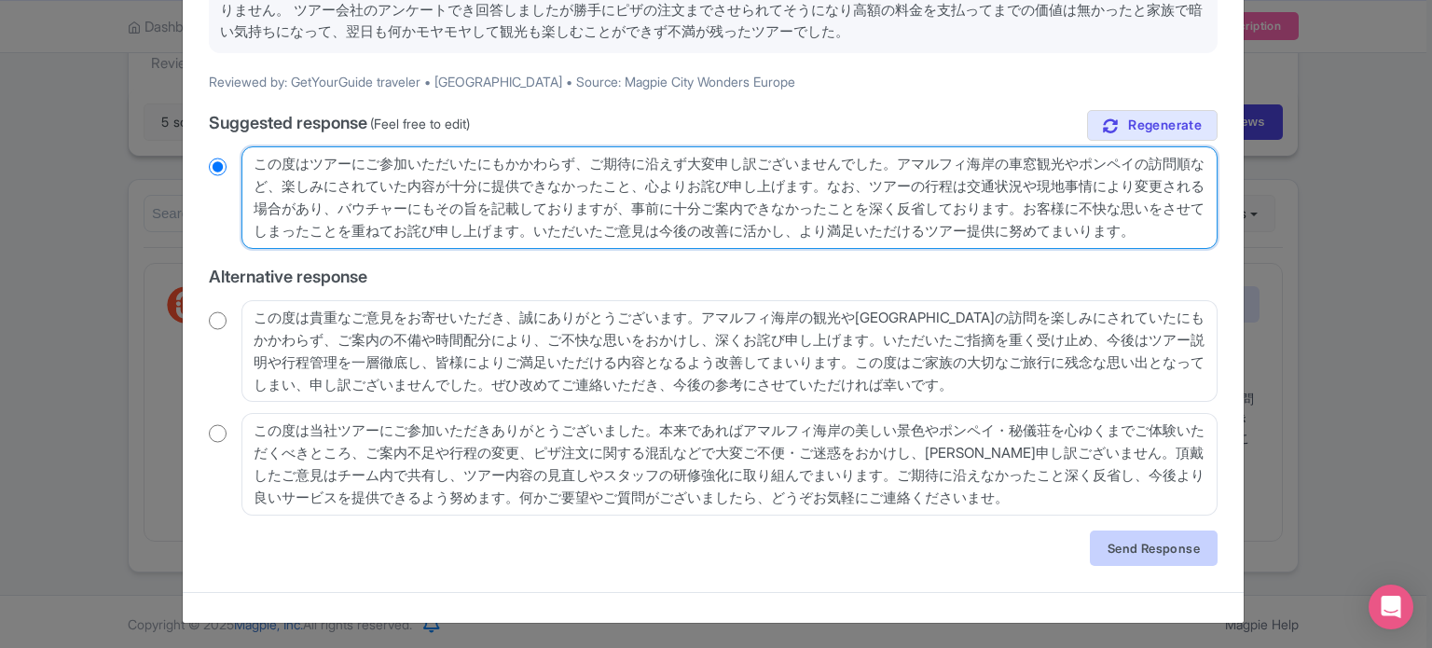
type textarea "この度はツアーにご参加いただいたにもかかわらず、ご期待に沿えず大変申し訳ございませんでした。アマルフィ海岸の車窓観光やポンペイの訪問順など、楽しみにされていた…"
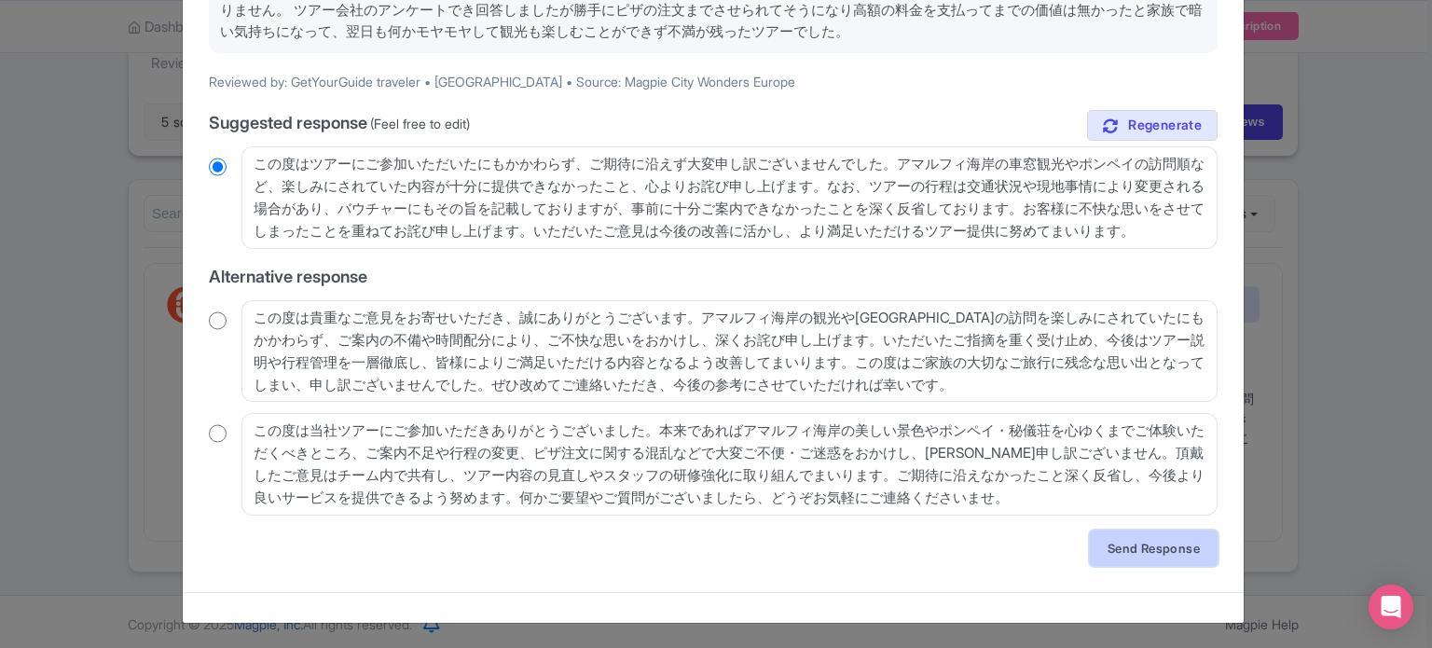
click at [1125, 542] on link "Send Response" at bounding box center [1154, 548] width 128 height 35
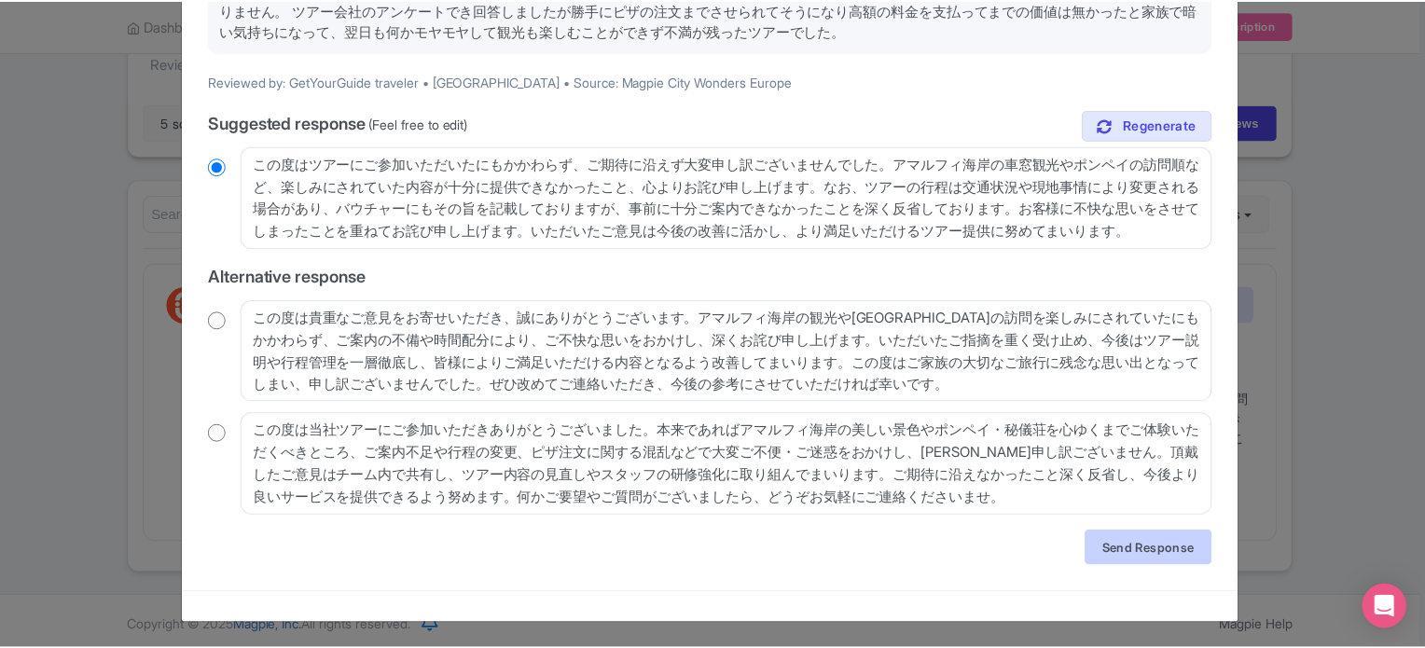
scroll to position [0, 0]
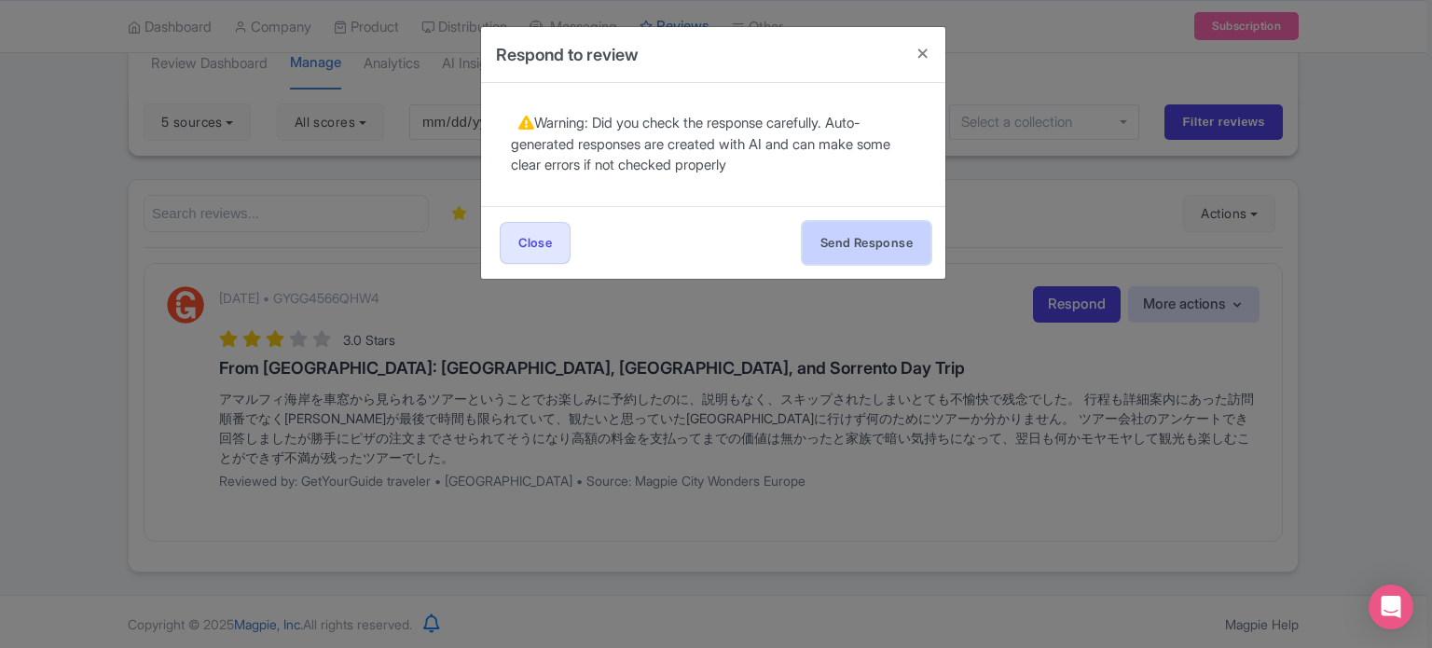
click at [873, 241] on button "Send Response" at bounding box center [867, 243] width 128 height 42
